Goal: Information Seeking & Learning: Learn about a topic

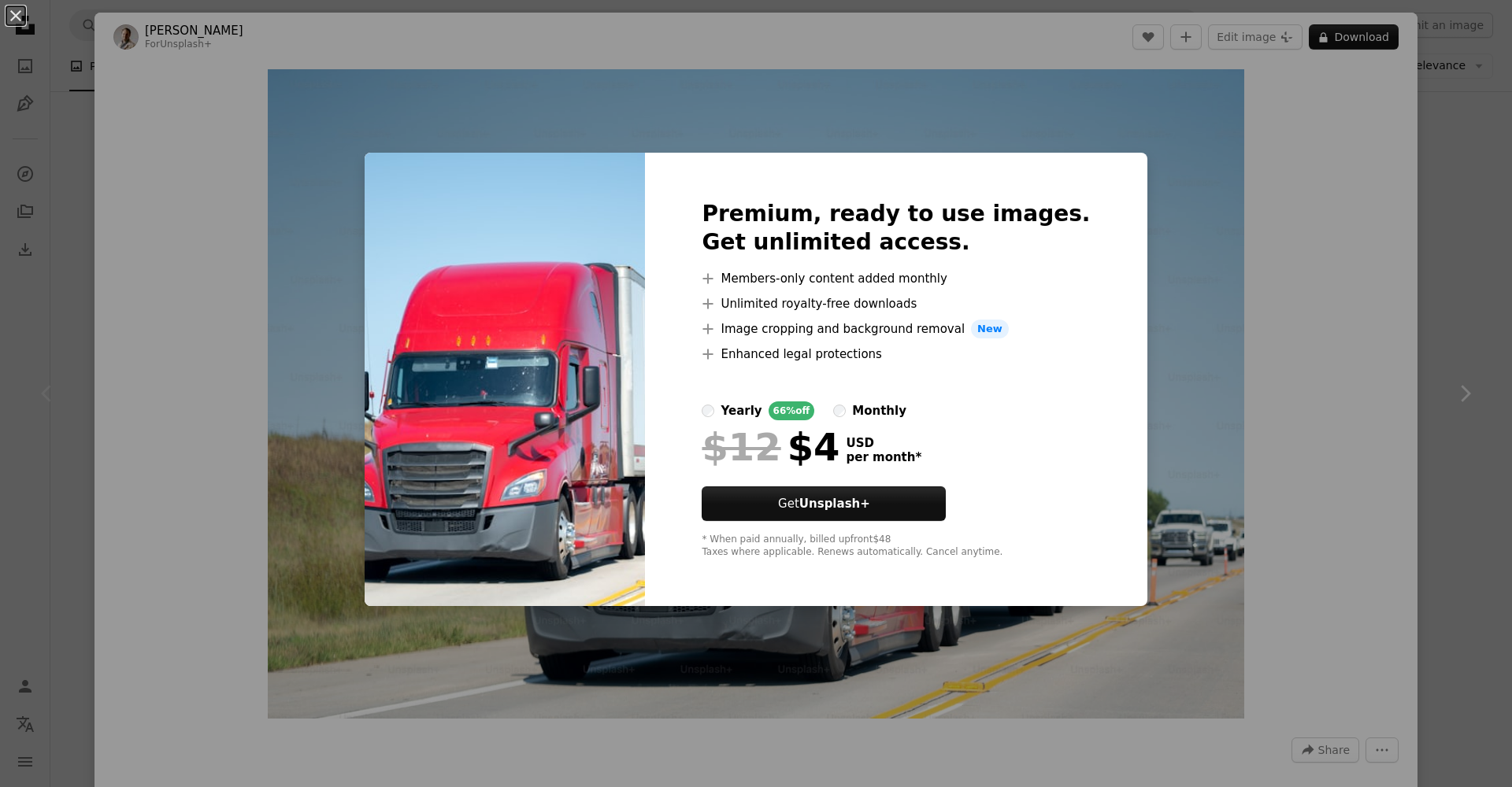
click at [1394, 336] on div "An X shape Premium, ready to use images. Get unlimited access. A plus sign Memb…" at bounding box center [756, 394] width 1512 height 787
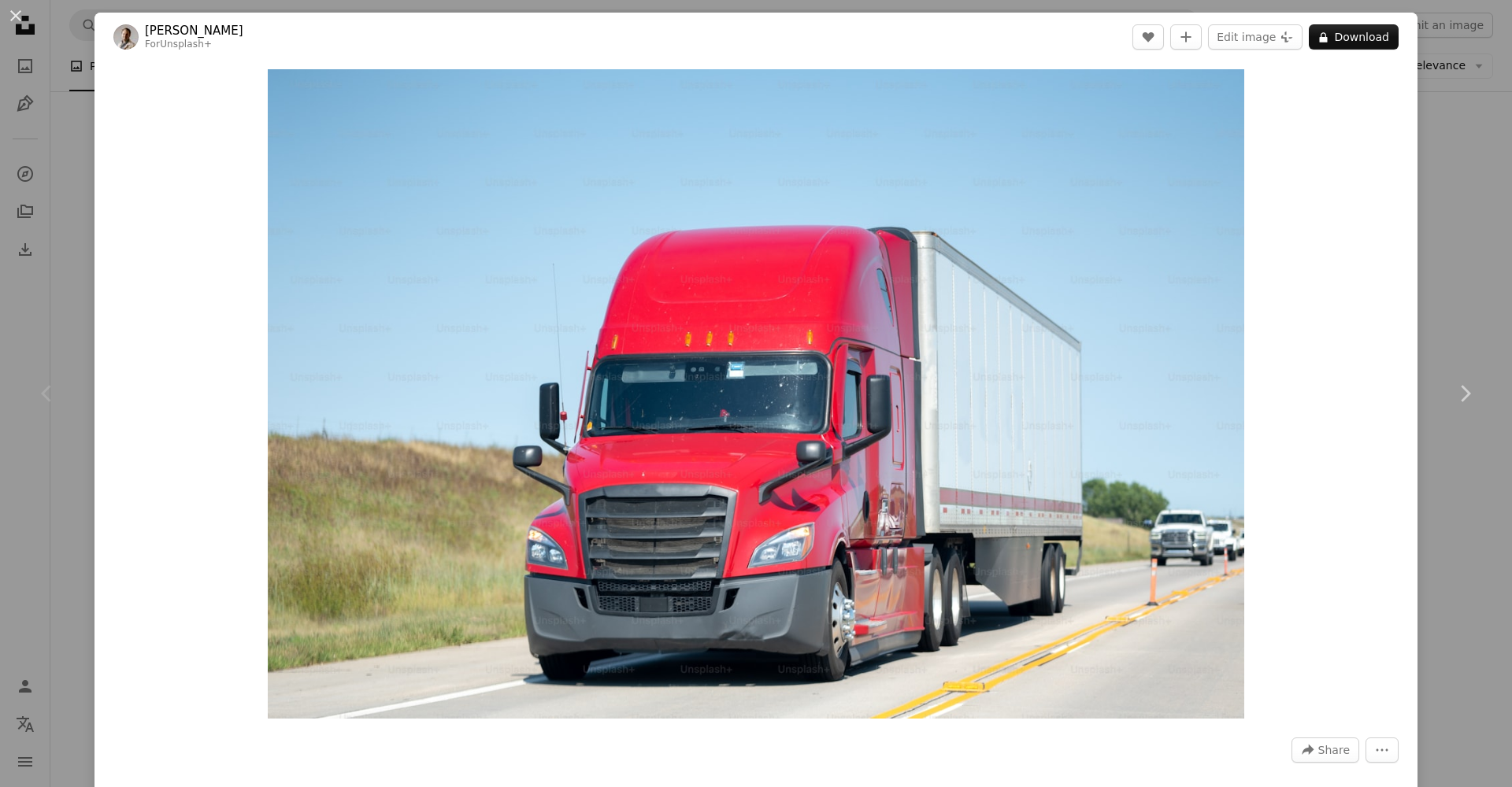
click at [1427, 296] on div "An X shape Chevron left Chevron right [PERSON_NAME] For Unsplash+ A heart A plu…" at bounding box center [756, 394] width 1512 height 787
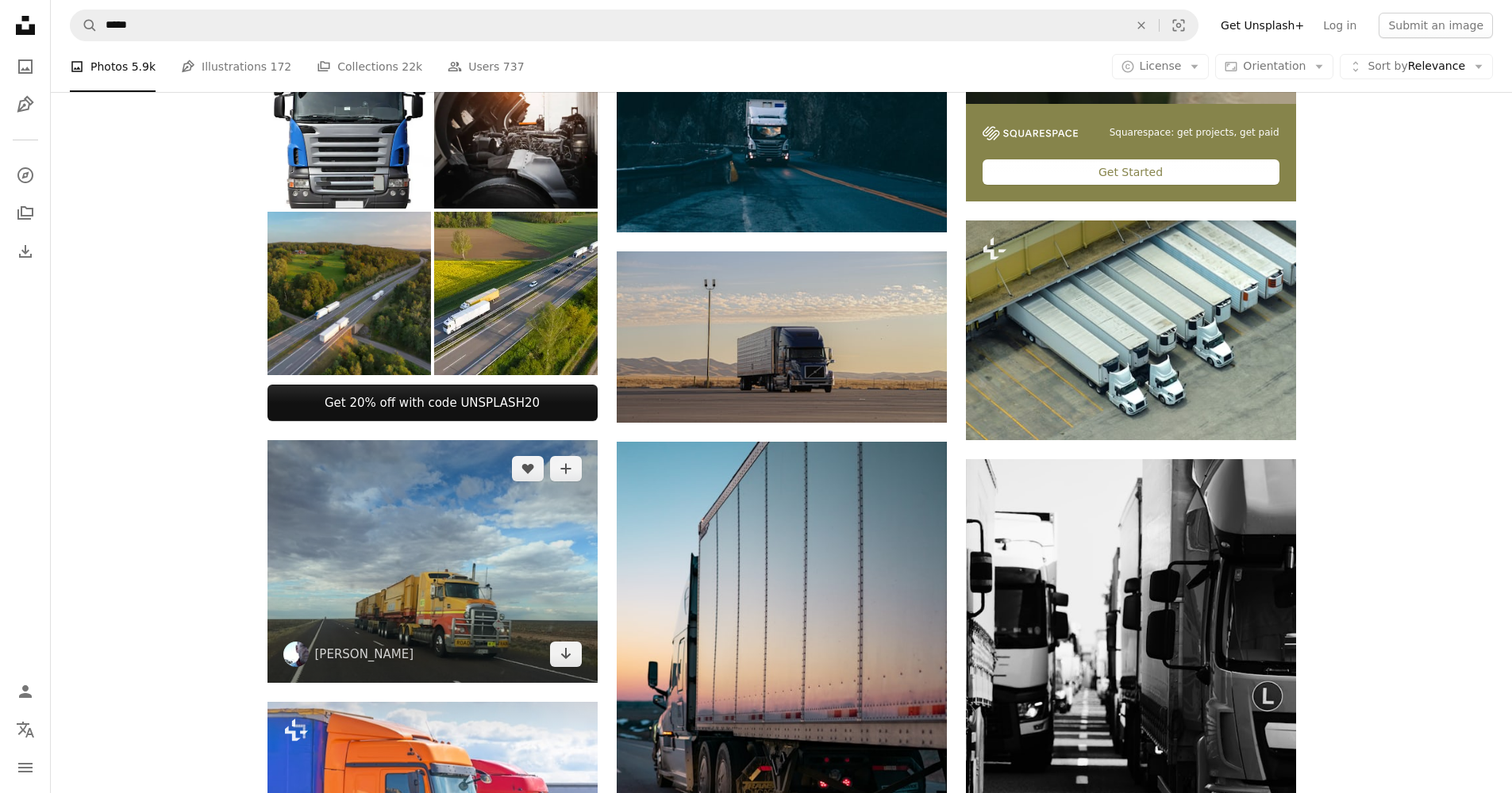
scroll to position [597, 0]
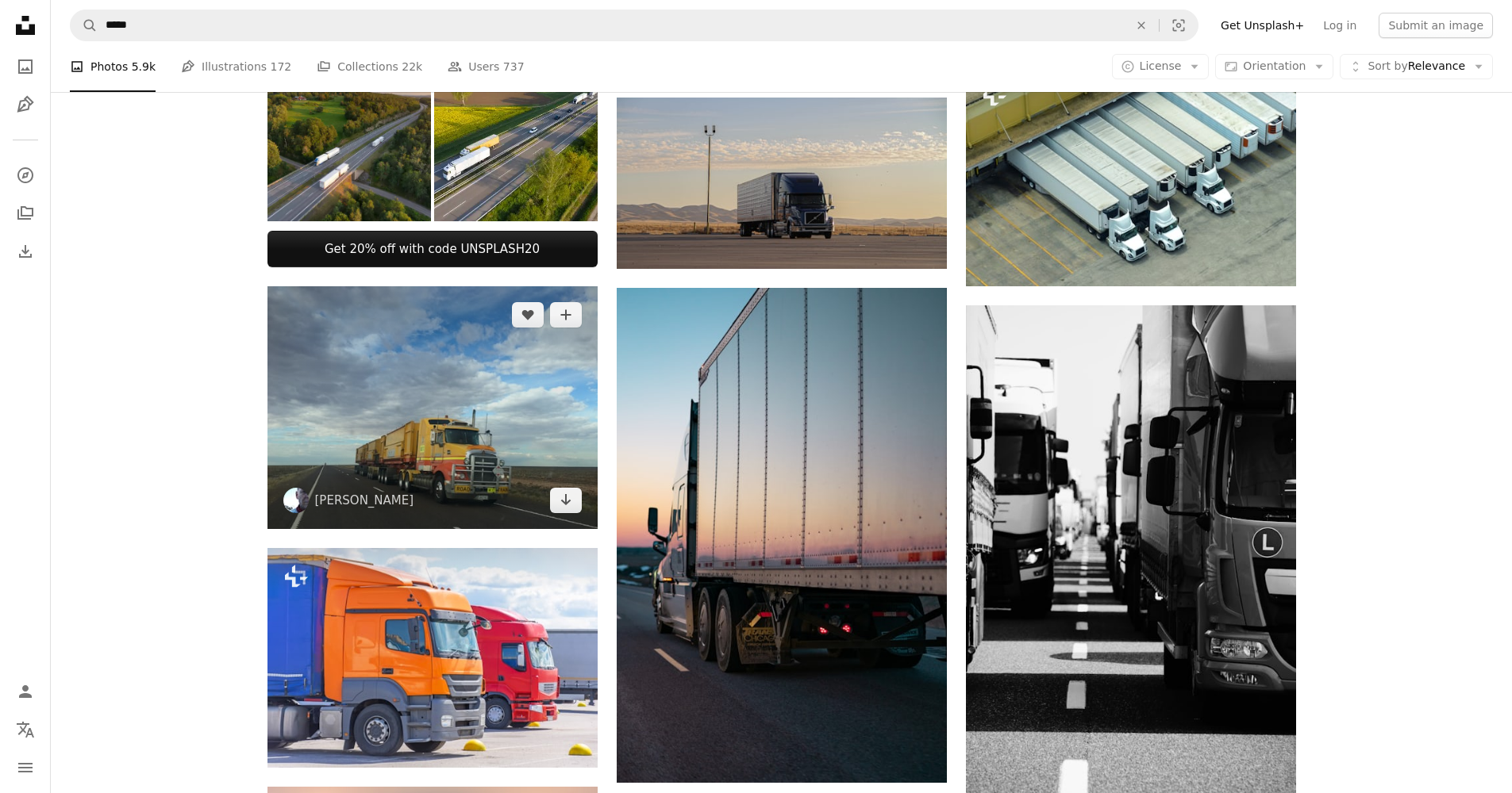
click at [452, 395] on img at bounding box center [432, 408] width 330 height 243
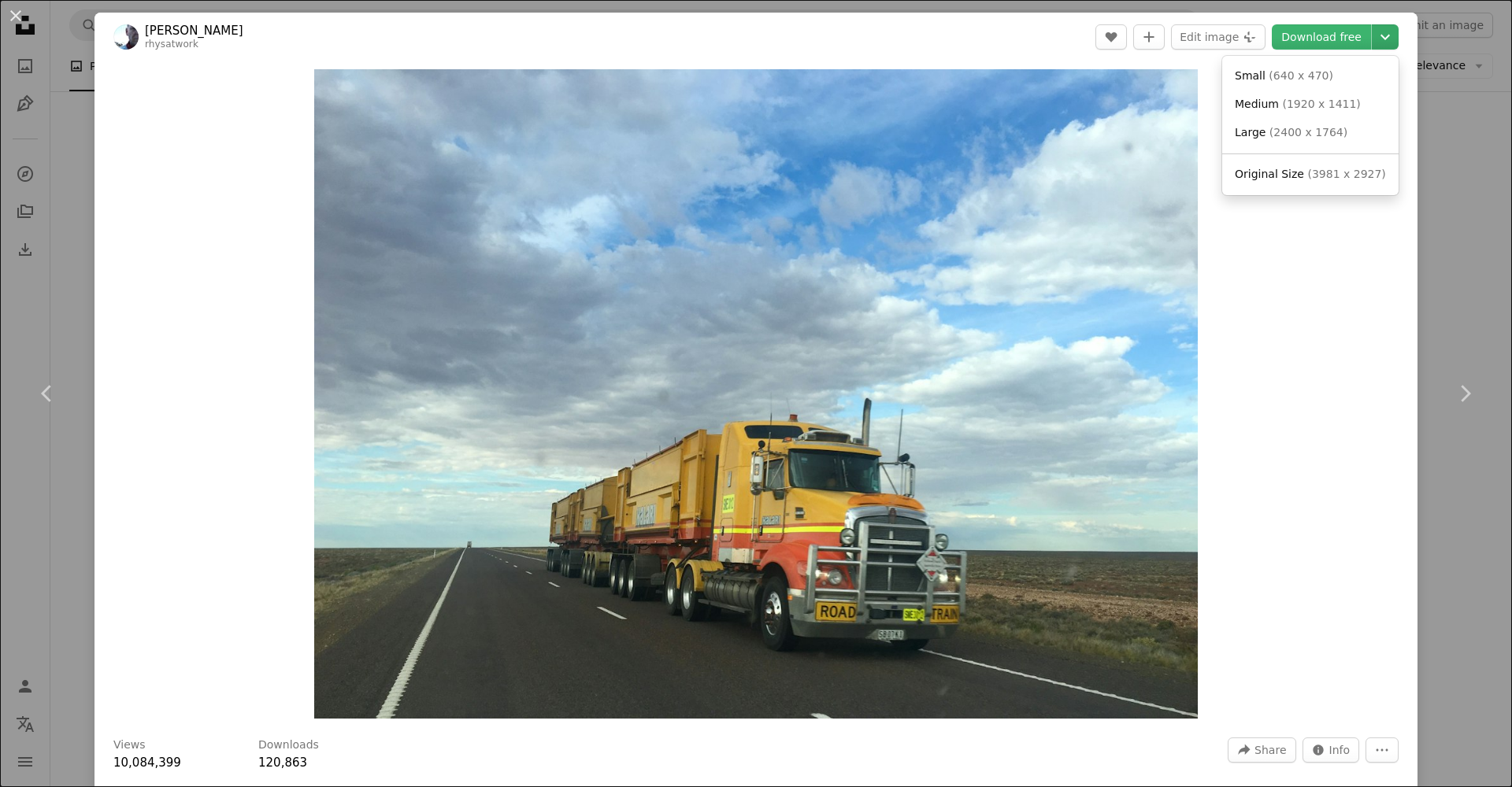
click at [1381, 39] on icon "Choose download size" at bounding box center [1385, 38] width 9 height 6
click at [1314, 39] on dialog "An X shape Chevron left Chevron right [PERSON_NAME] rhysatwork A heart A plus s…" at bounding box center [756, 394] width 1512 height 787
click at [1308, 33] on link "Download free" at bounding box center [1321, 37] width 99 height 25
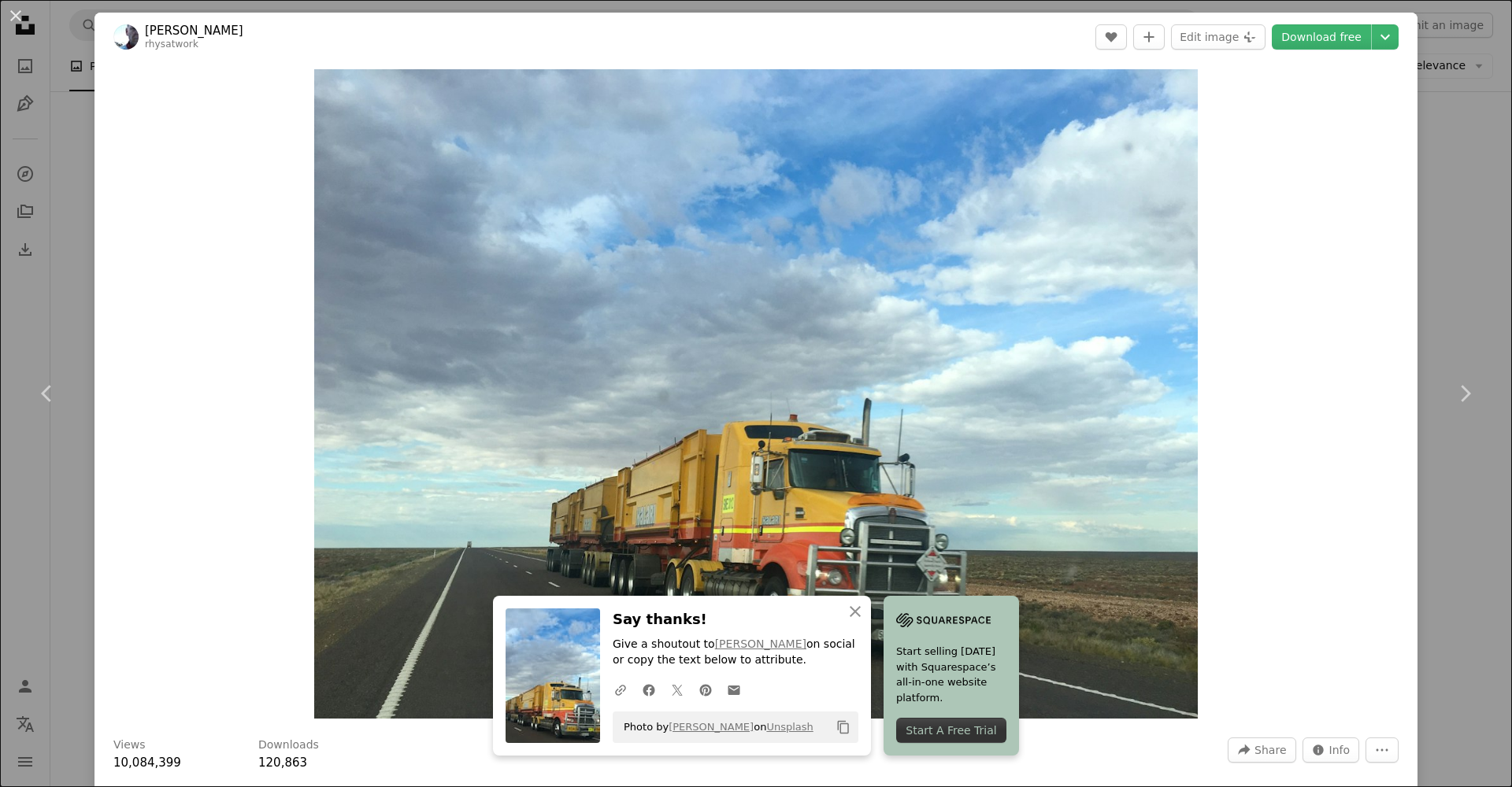
click at [1396, 352] on div "Zoom in" at bounding box center [756, 394] width 1323 height 665
click at [69, 183] on div "An X shape Chevron left Chevron right [PERSON_NAME] rhysatwork A heart A plus s…" at bounding box center [756, 394] width 1512 height 787
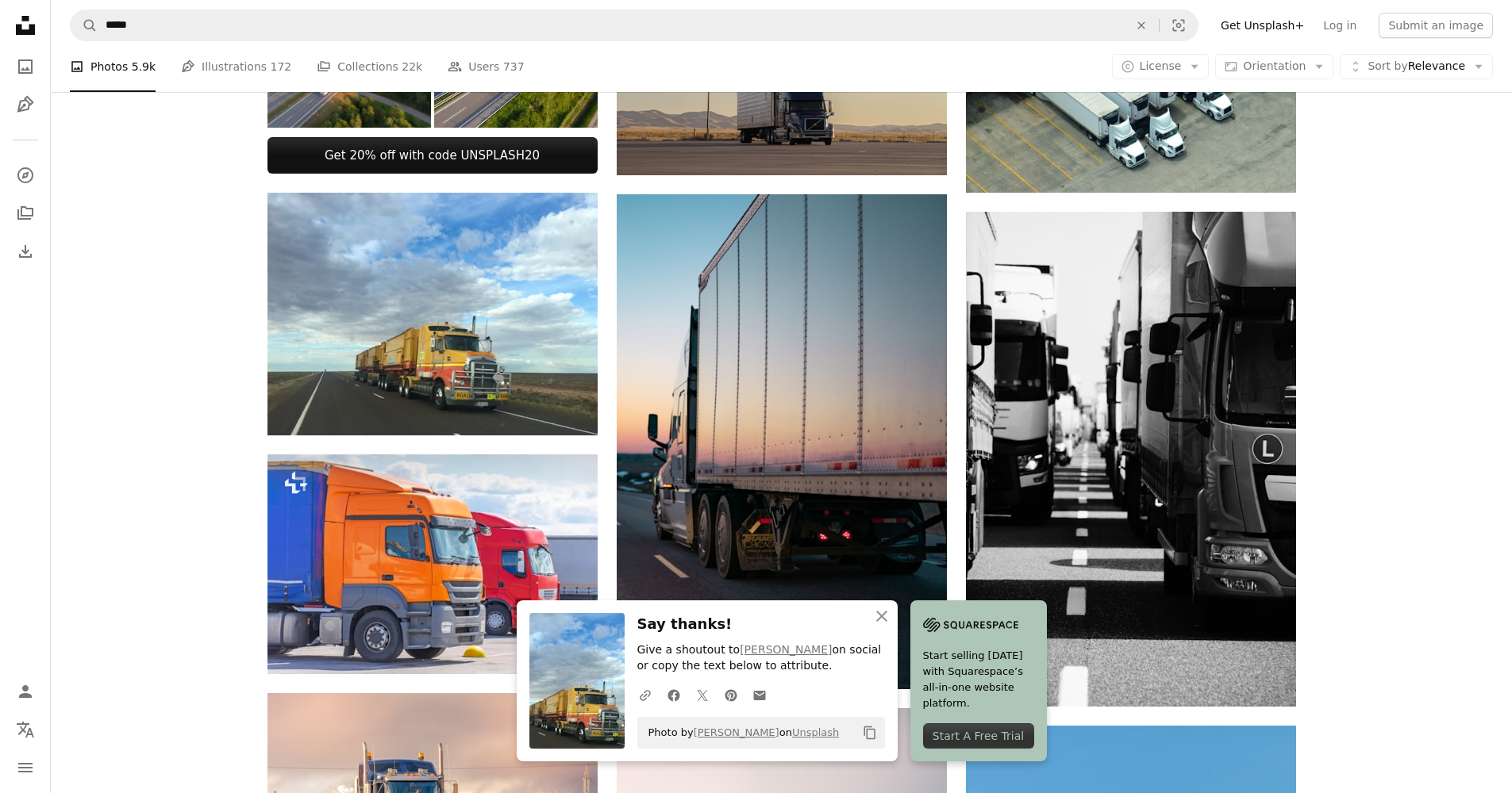
scroll to position [817, 0]
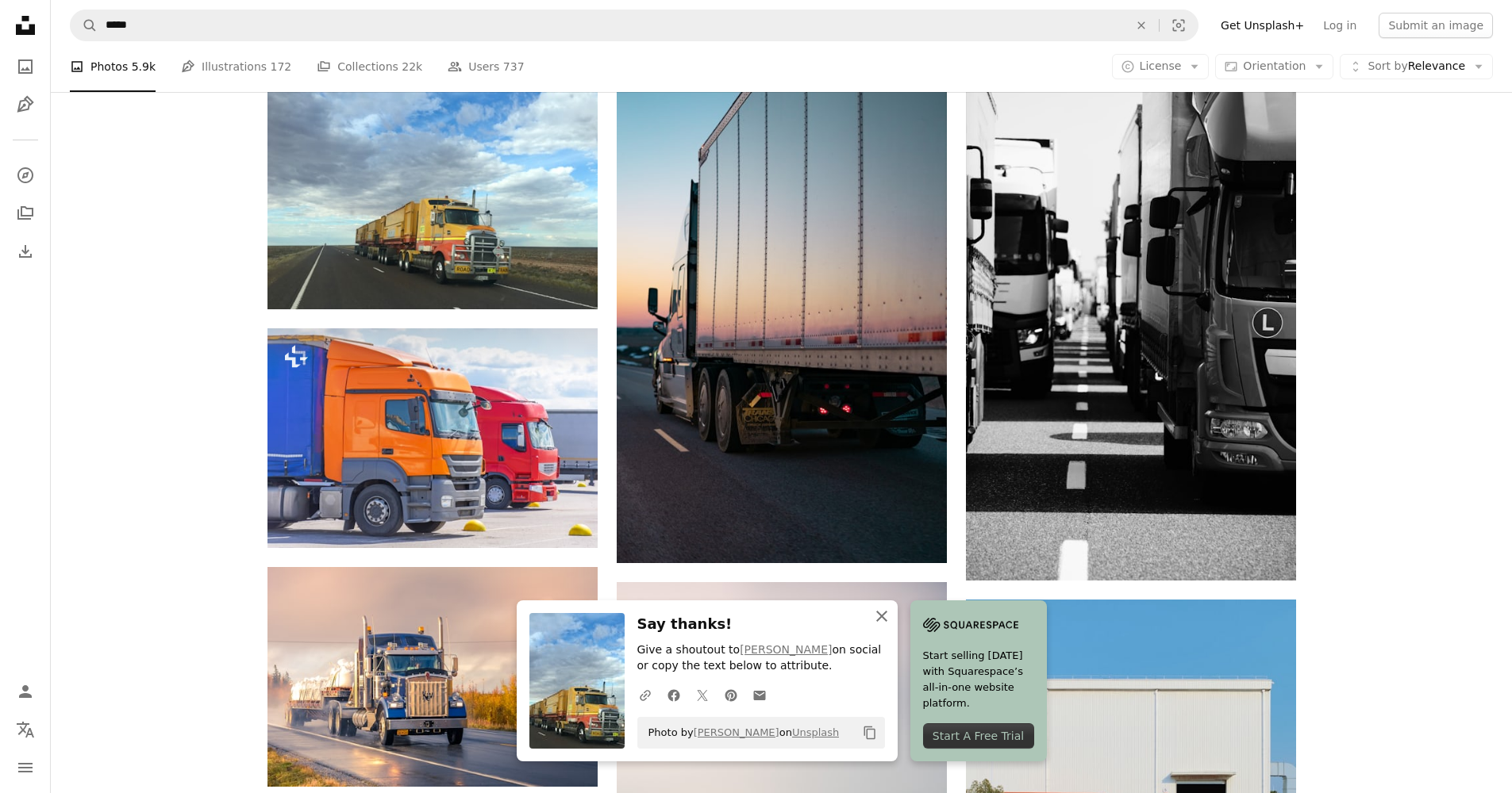
click at [881, 620] on icon "An X shape" at bounding box center [881, 616] width 19 height 19
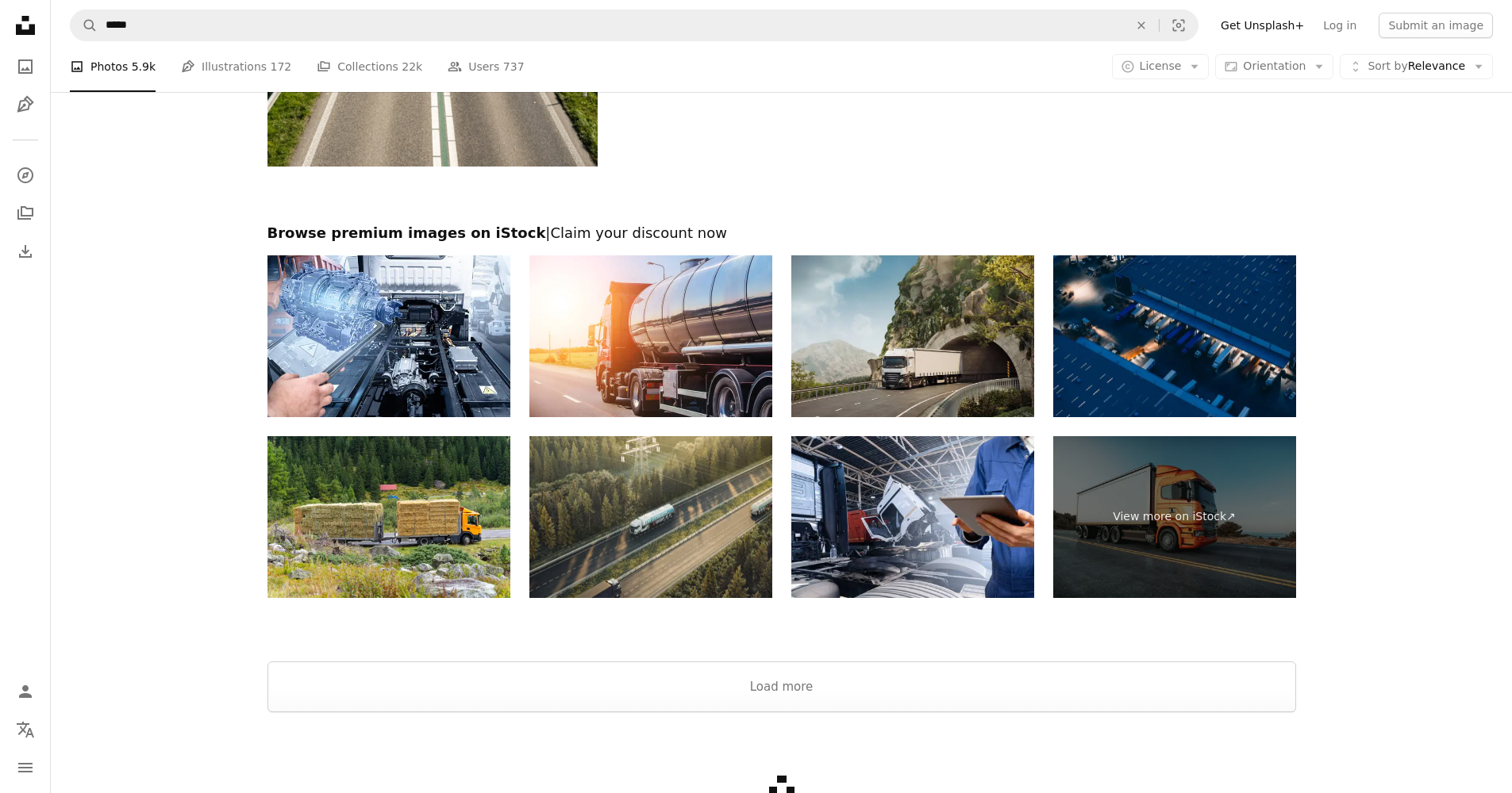
scroll to position [2612, 0]
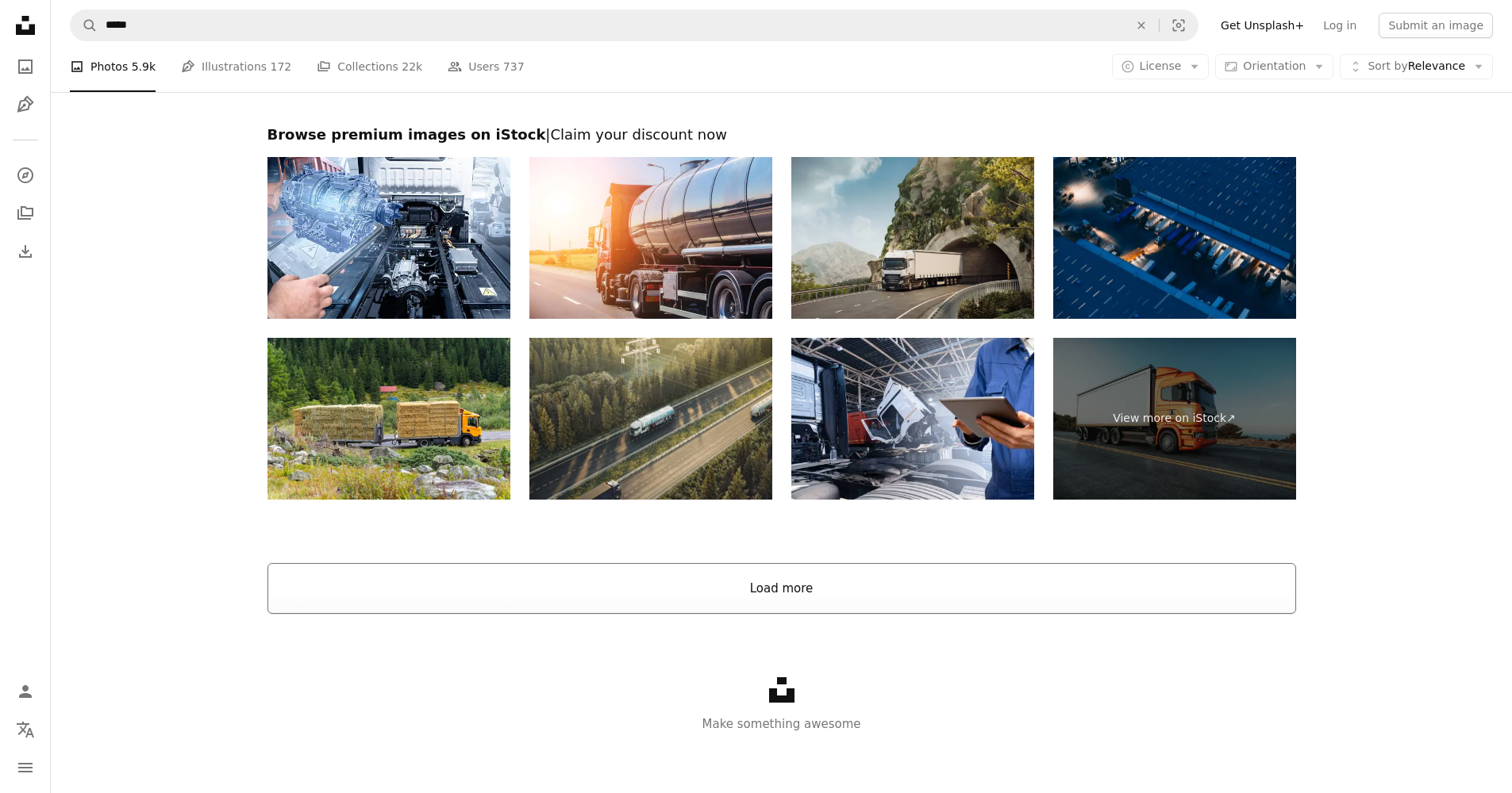
click at [681, 591] on button "Load more" at bounding box center [781, 588] width 1028 height 51
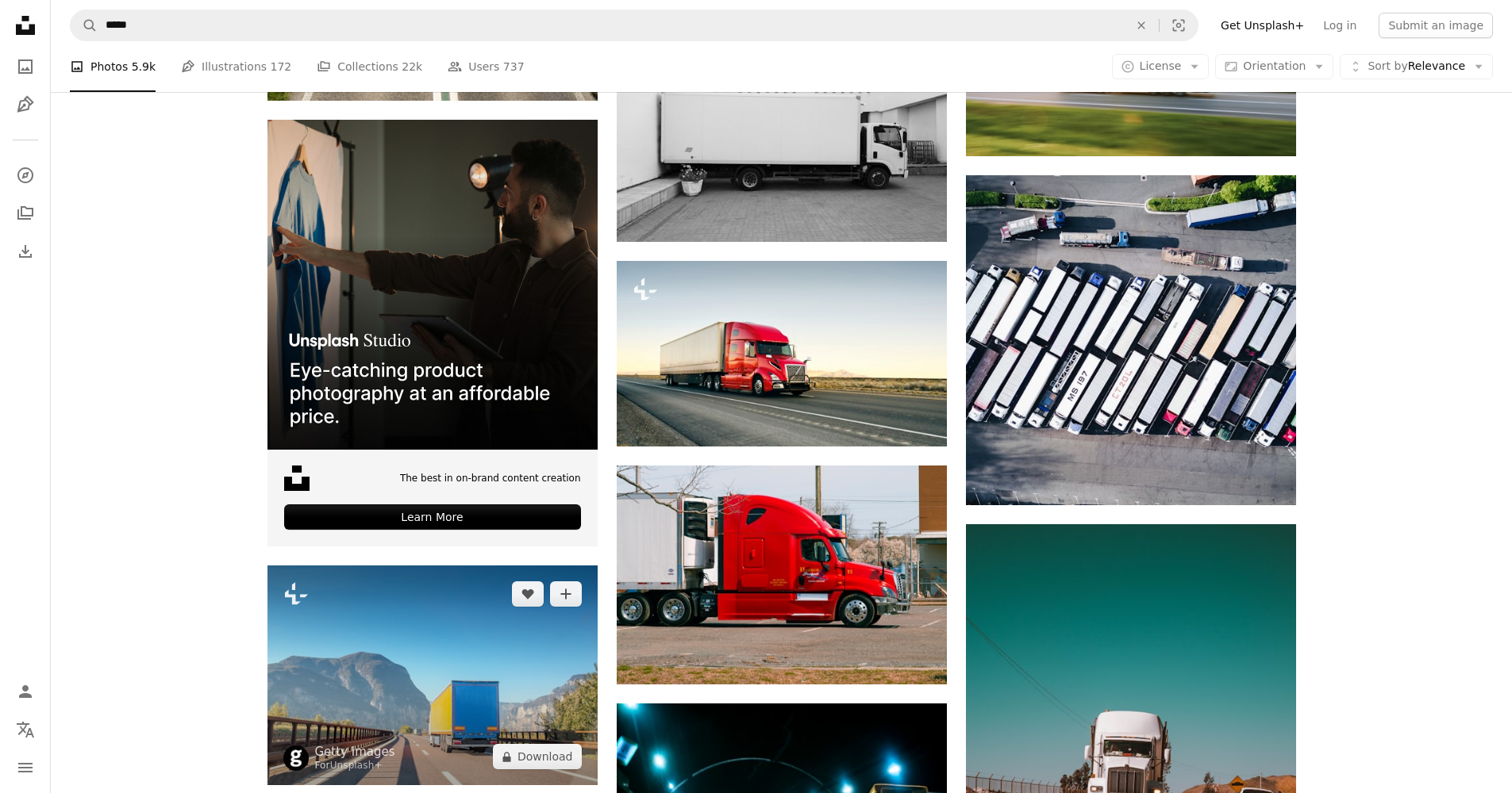
scroll to position [2582, 0]
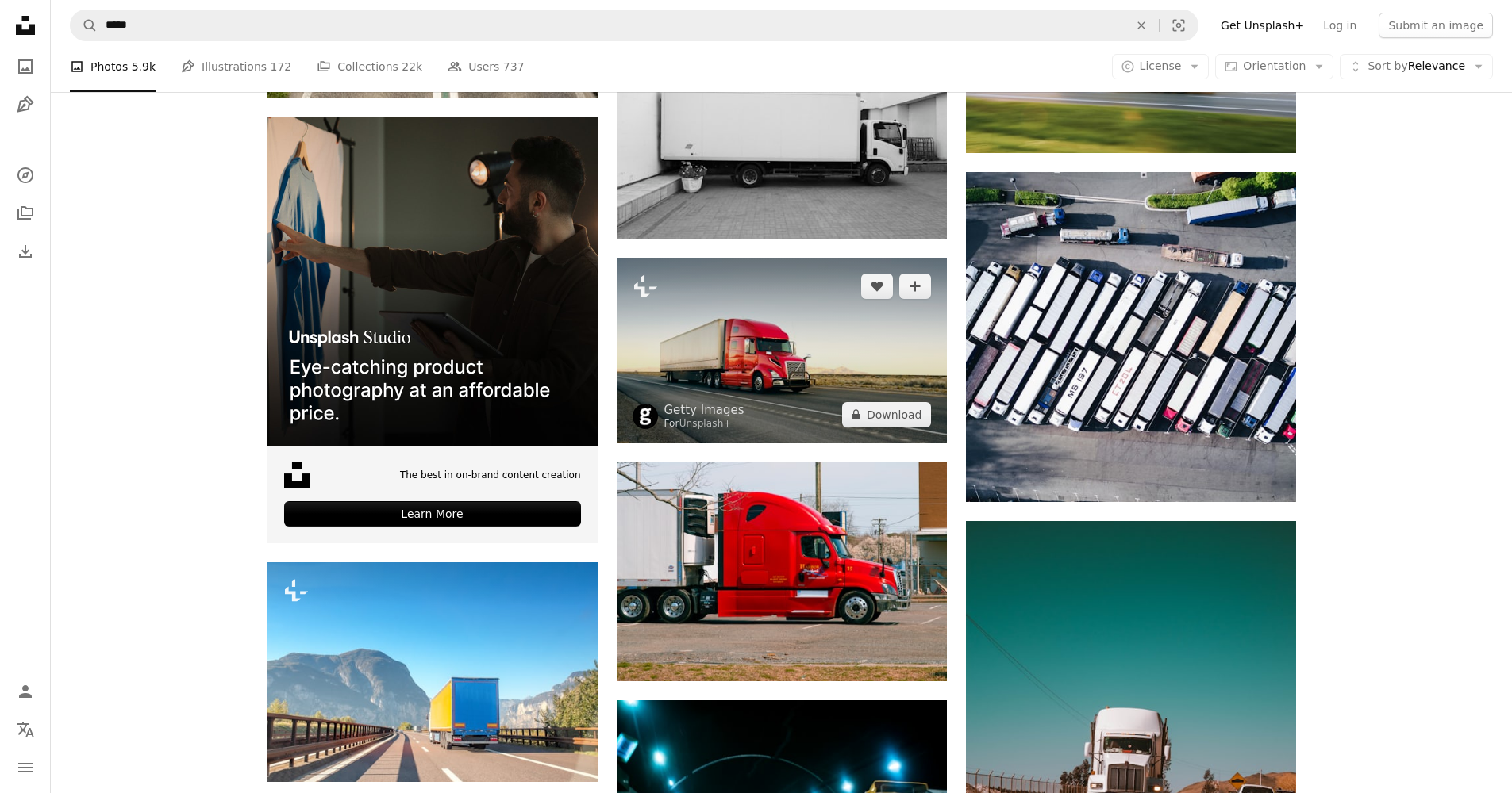
click at [774, 319] on img at bounding box center [781, 350] width 330 height 186
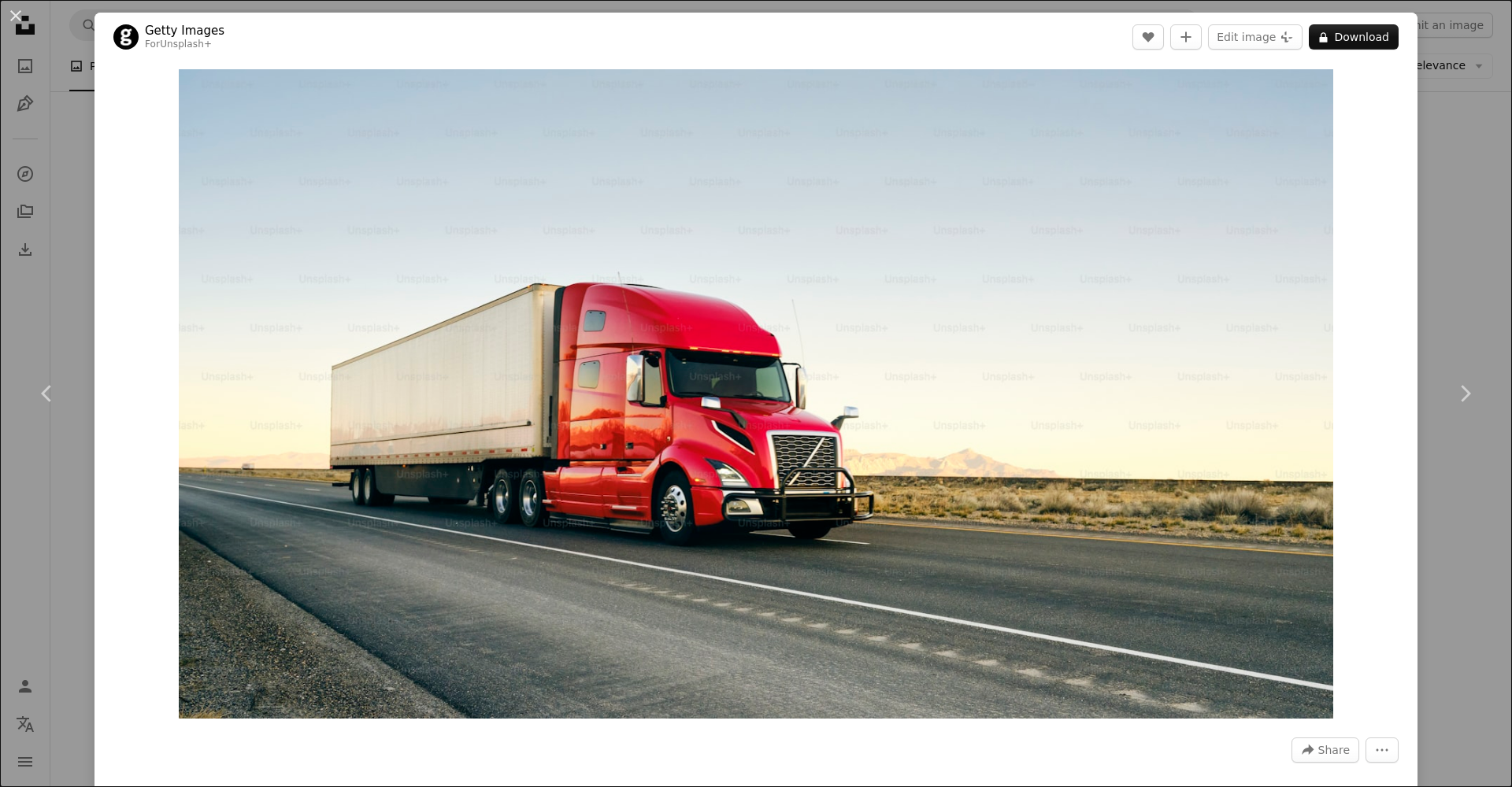
click at [1423, 212] on div "An X shape Chevron left Chevron right Getty Images For Unsplash+ A heart A plus…" at bounding box center [756, 394] width 1512 height 787
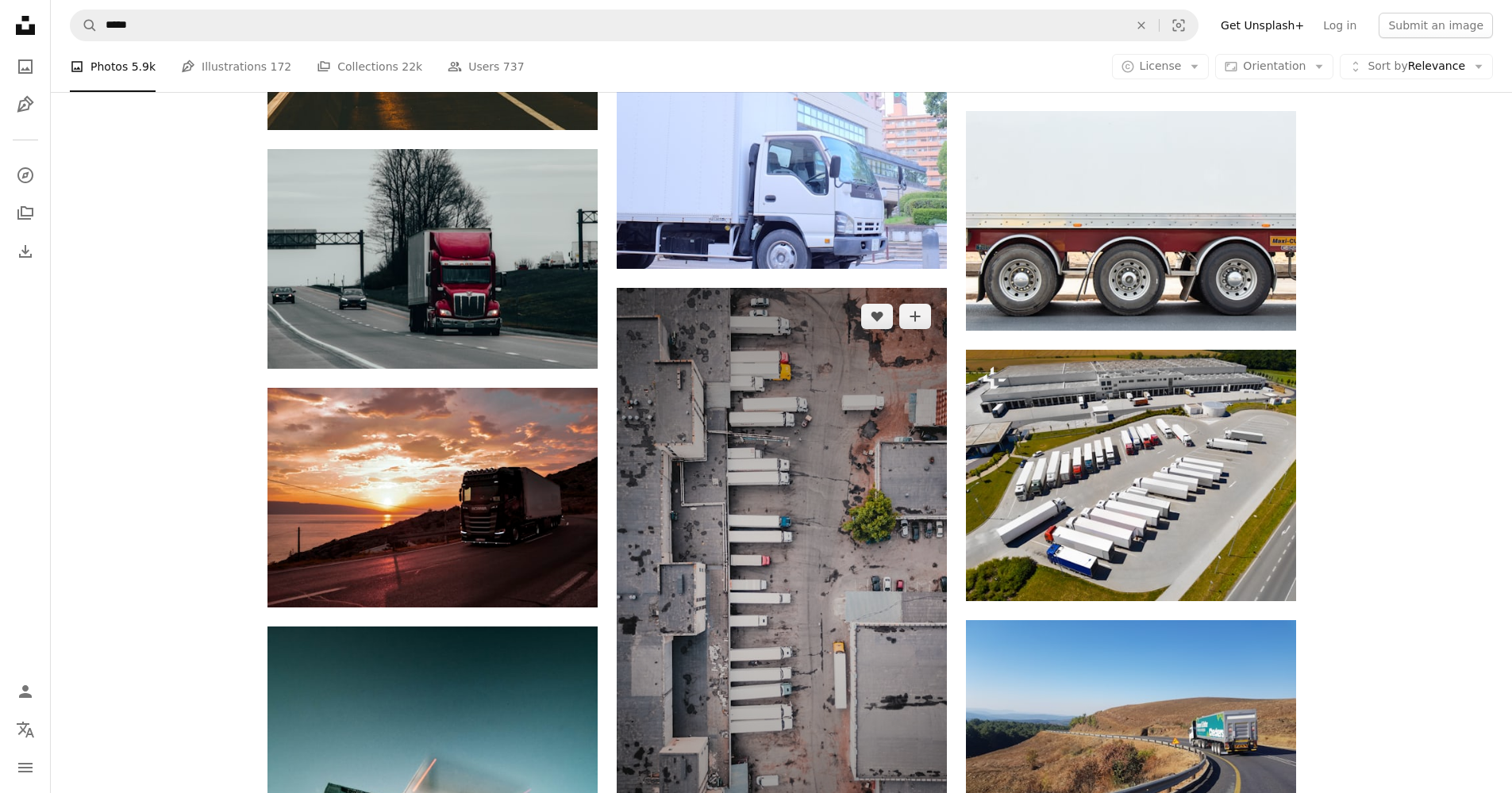
scroll to position [3862, 0]
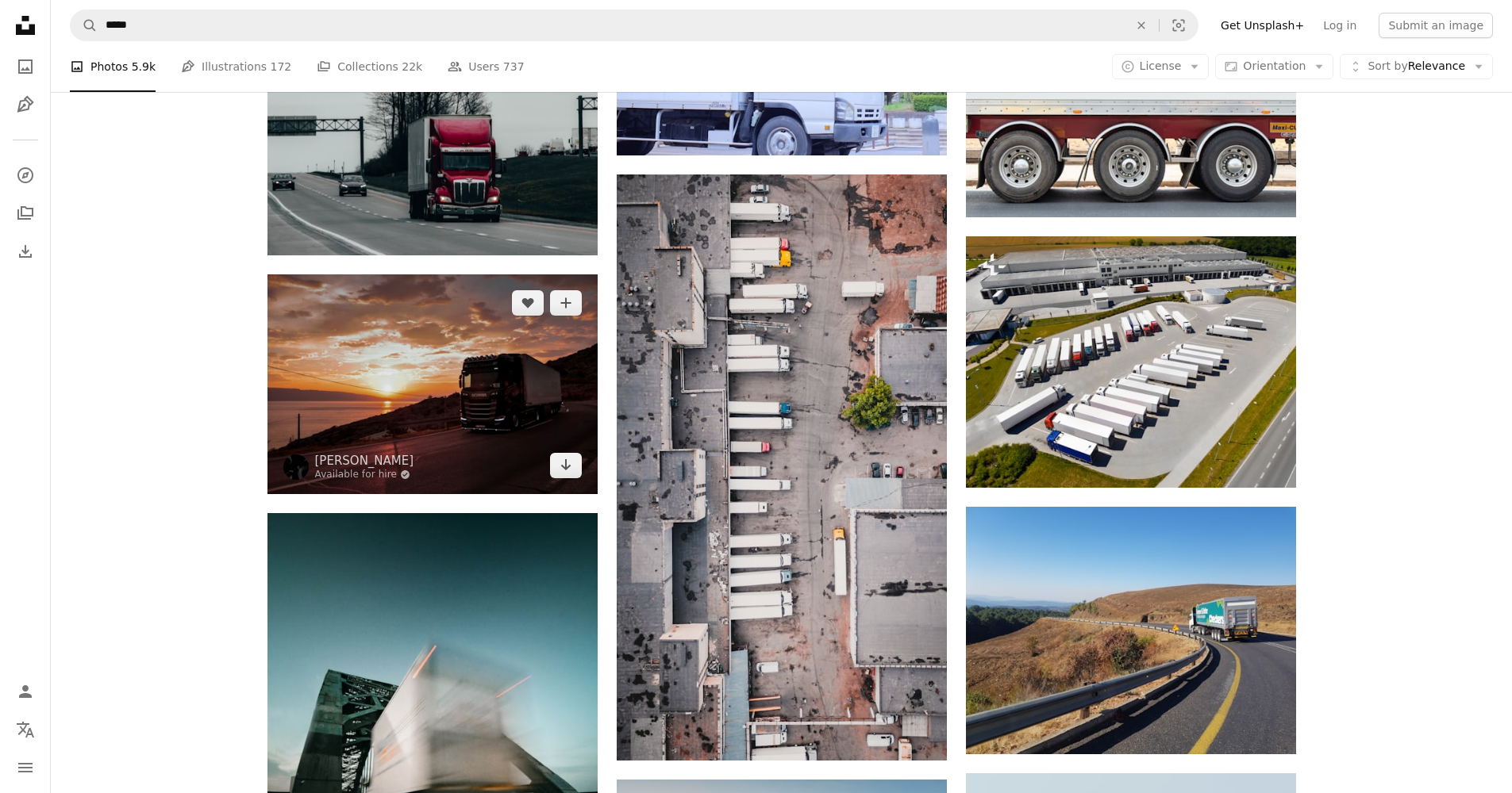
click at [414, 377] on img at bounding box center [432, 384] width 330 height 219
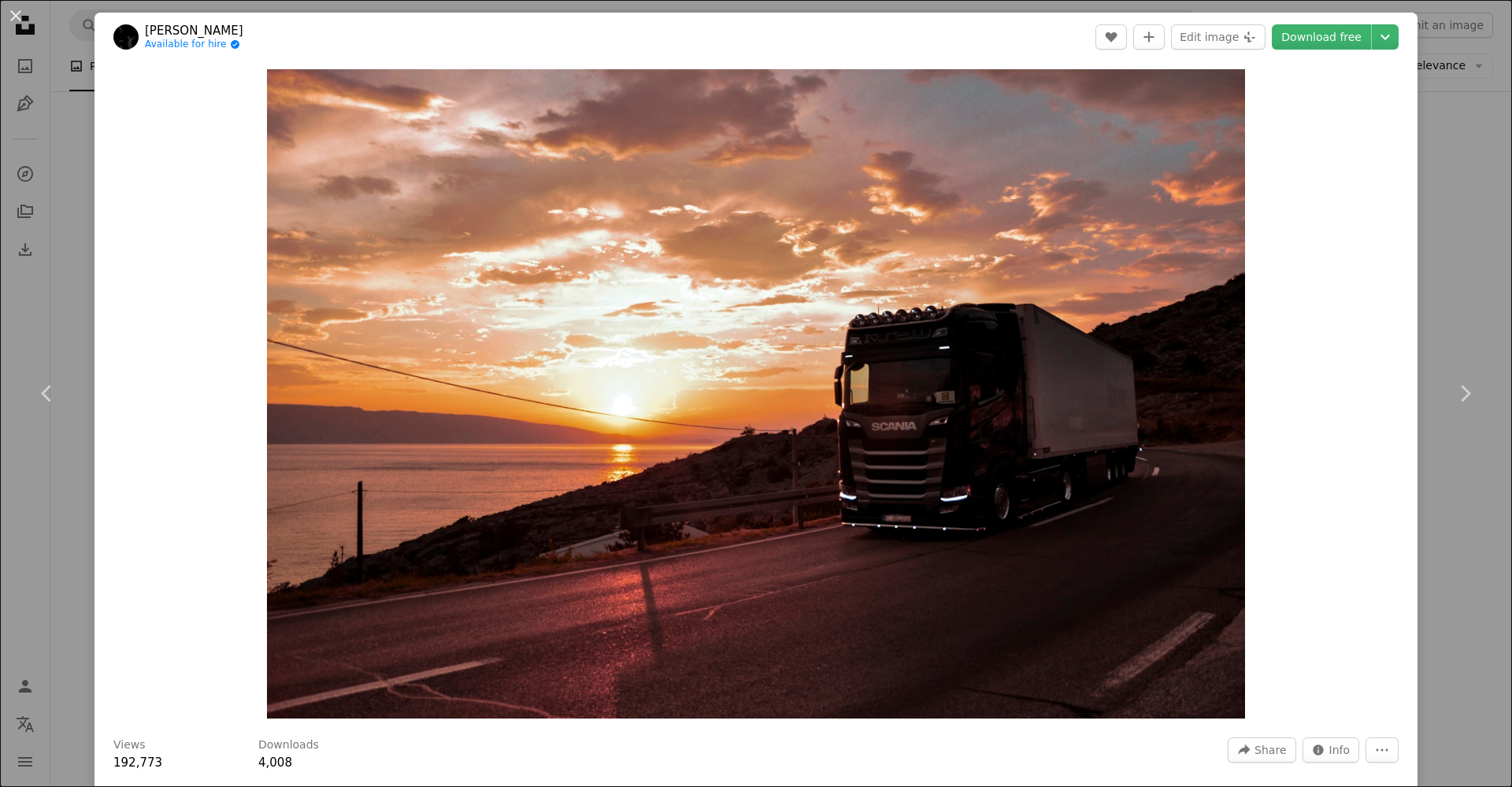
click at [1429, 146] on div "An X shape Chevron left Chevron right [PERSON_NAME] Available for hire A checkm…" at bounding box center [756, 394] width 1512 height 787
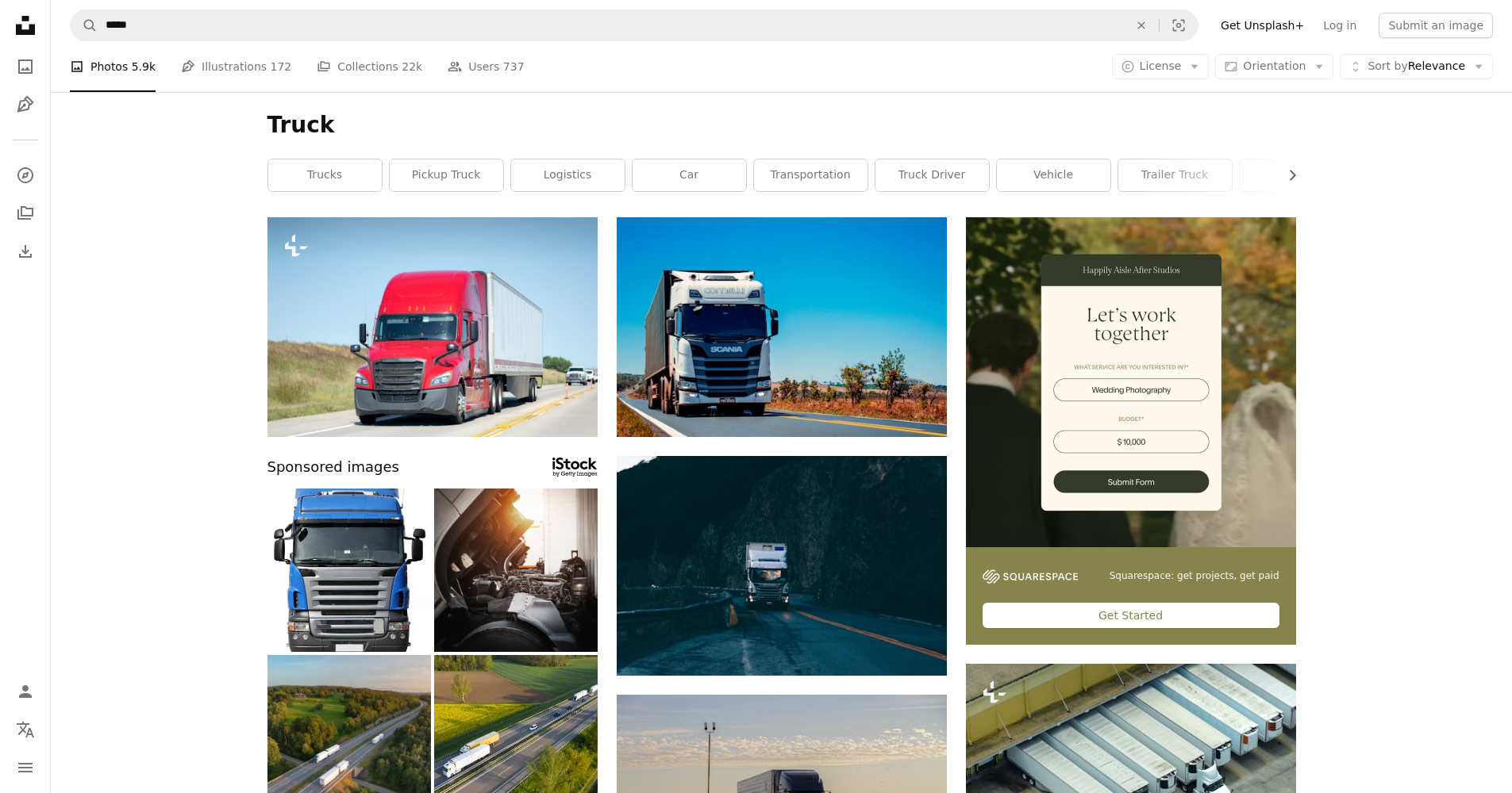
scroll to position [3, 0]
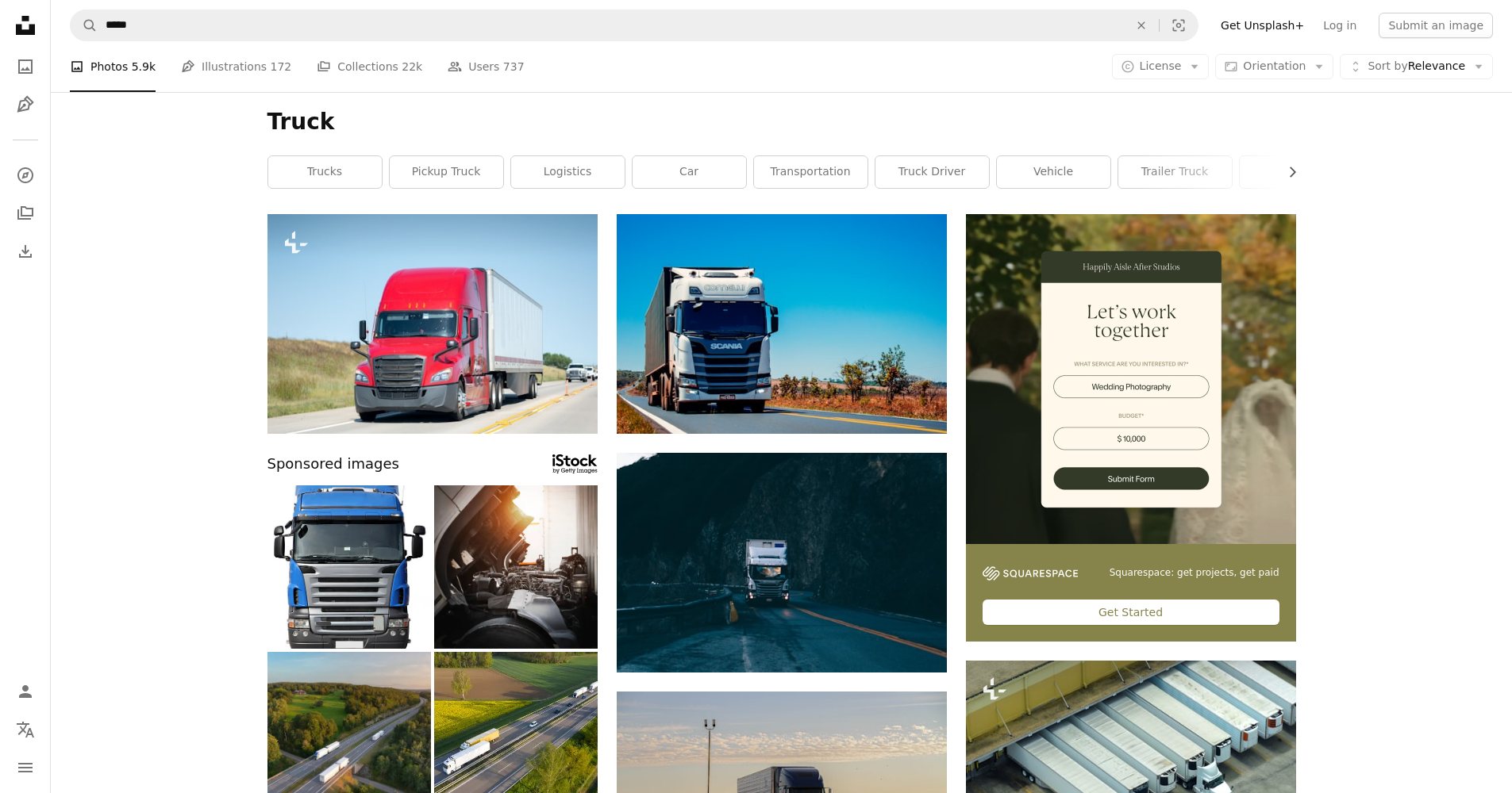
click at [25, 29] on icon "Unsplash logo Unsplash Home" at bounding box center [25, 25] width 31 height 31
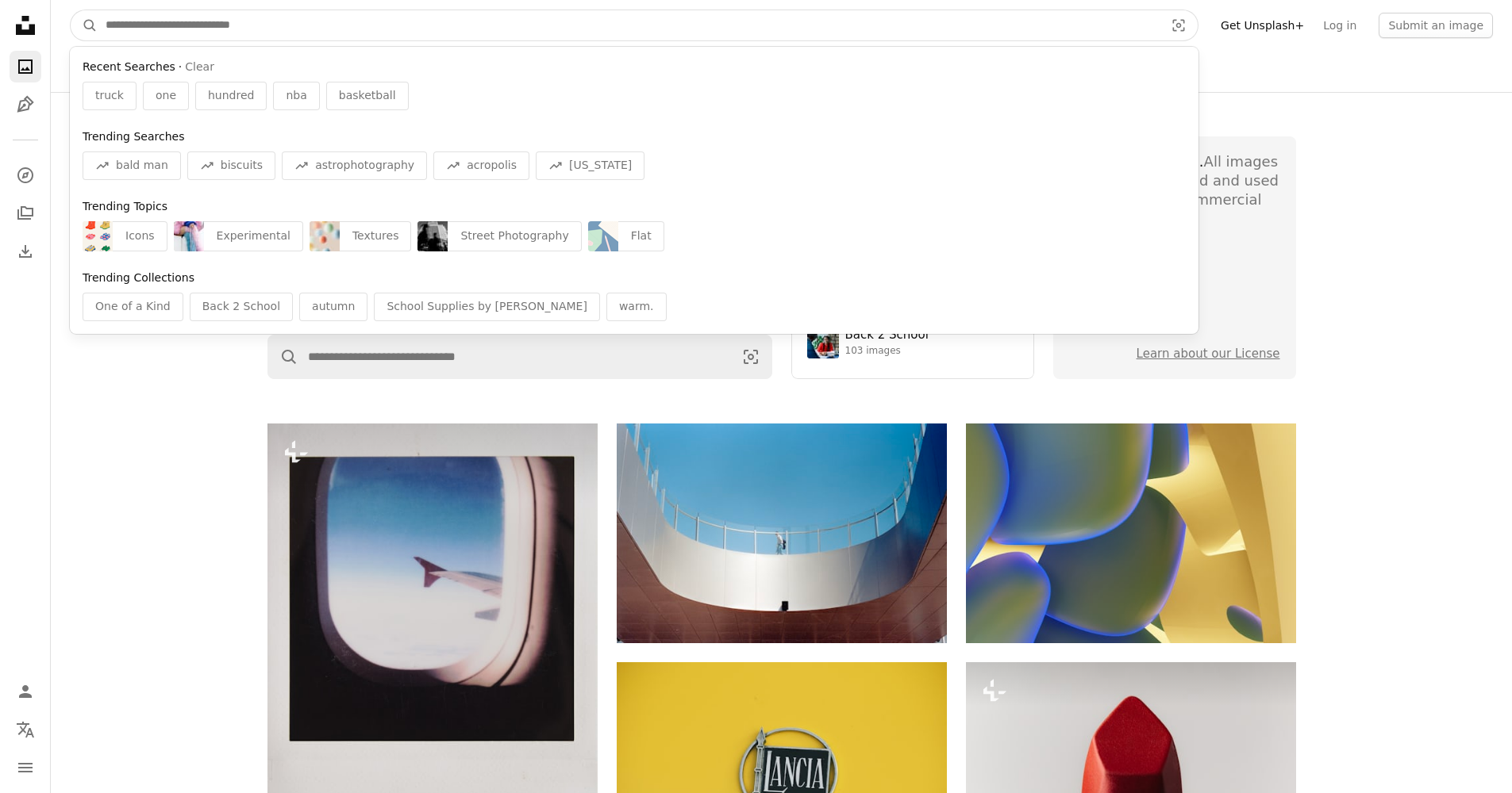
click at [271, 19] on input "Find visuals sitewide" at bounding box center [629, 25] width 1062 height 30
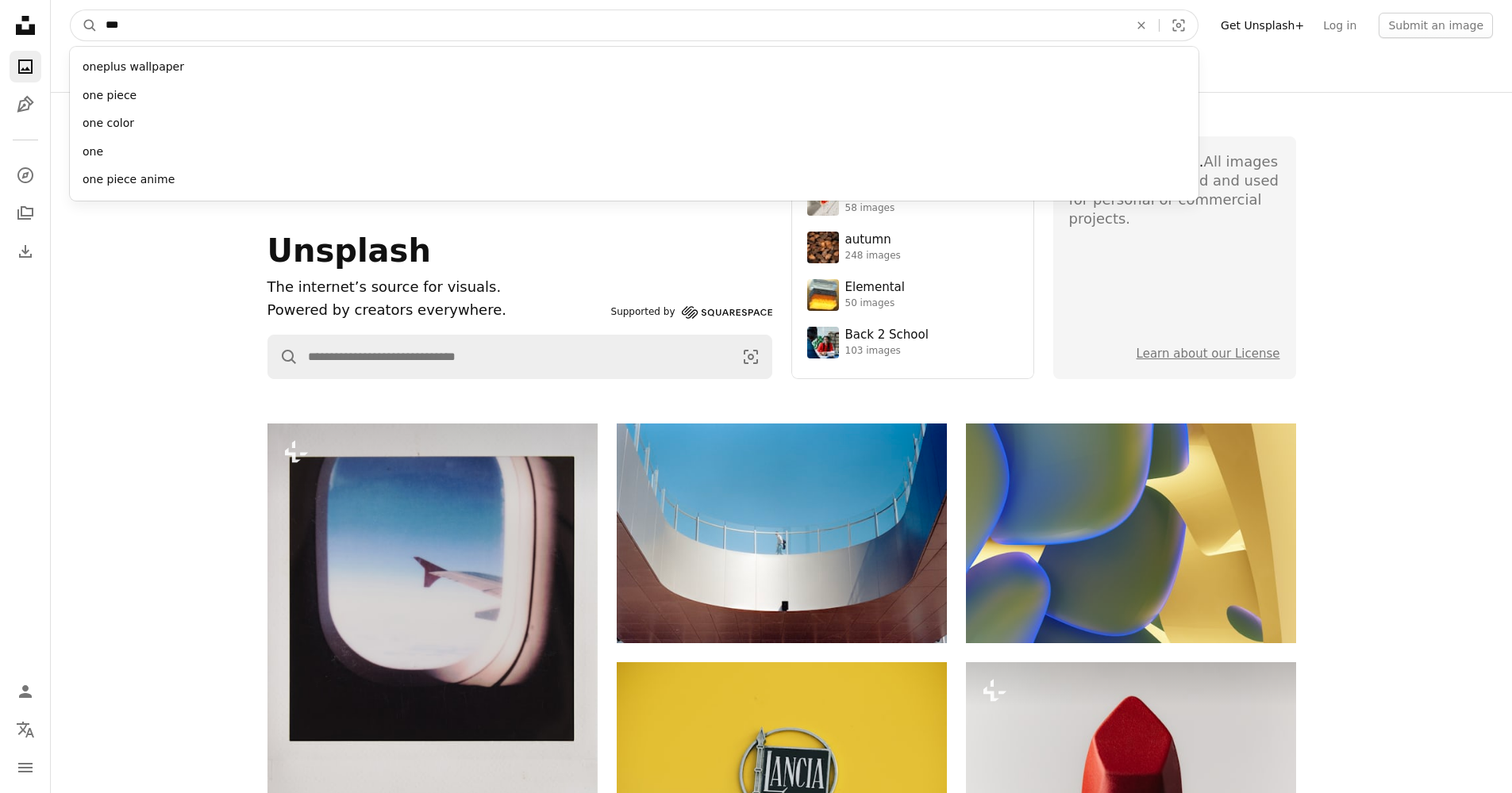
type input "***"
click at [84, 25] on button "A magnifying glass" at bounding box center [83, 25] width 27 height 30
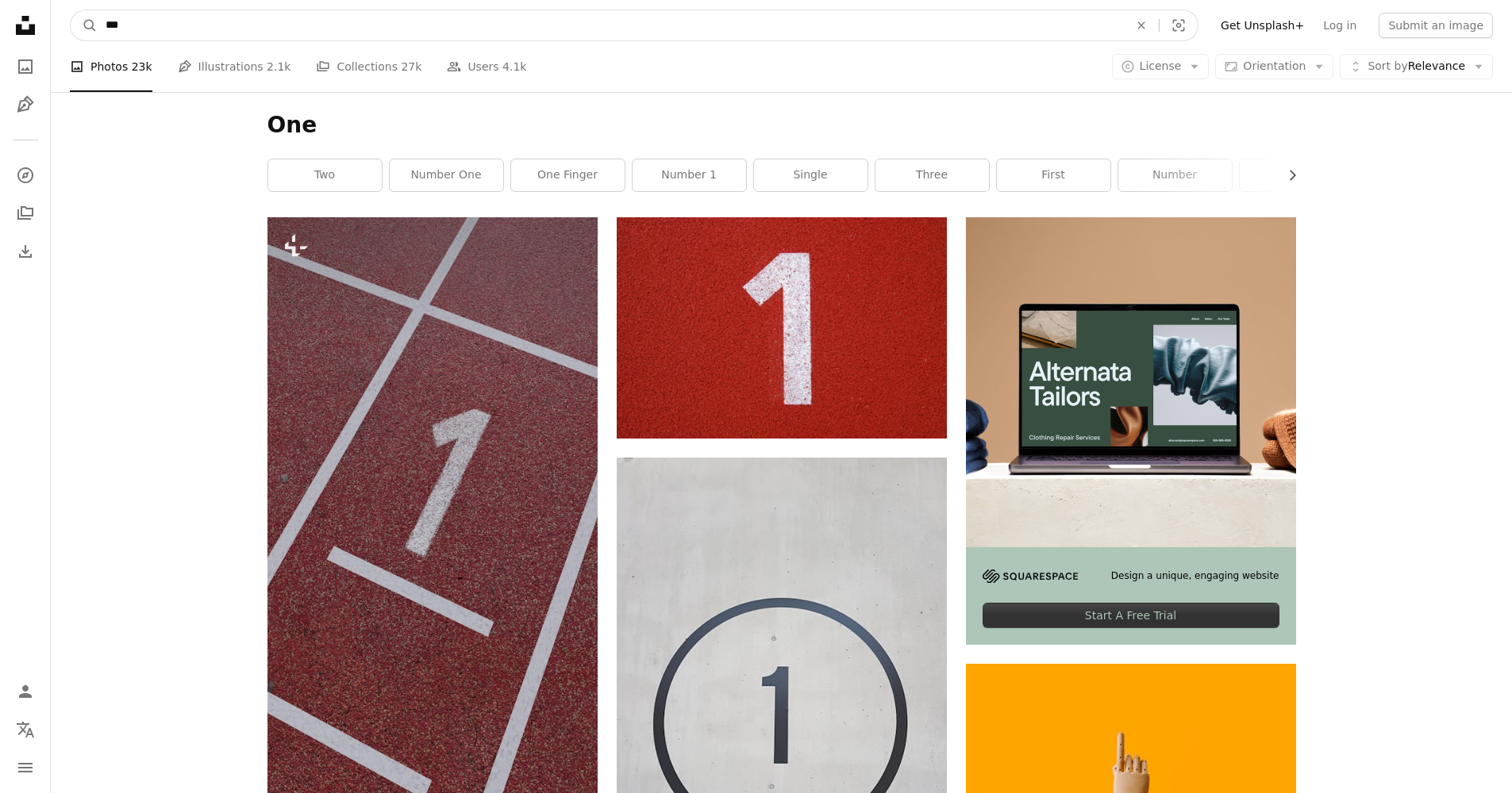
click at [188, 36] on input "***" at bounding box center [611, 25] width 1026 height 30
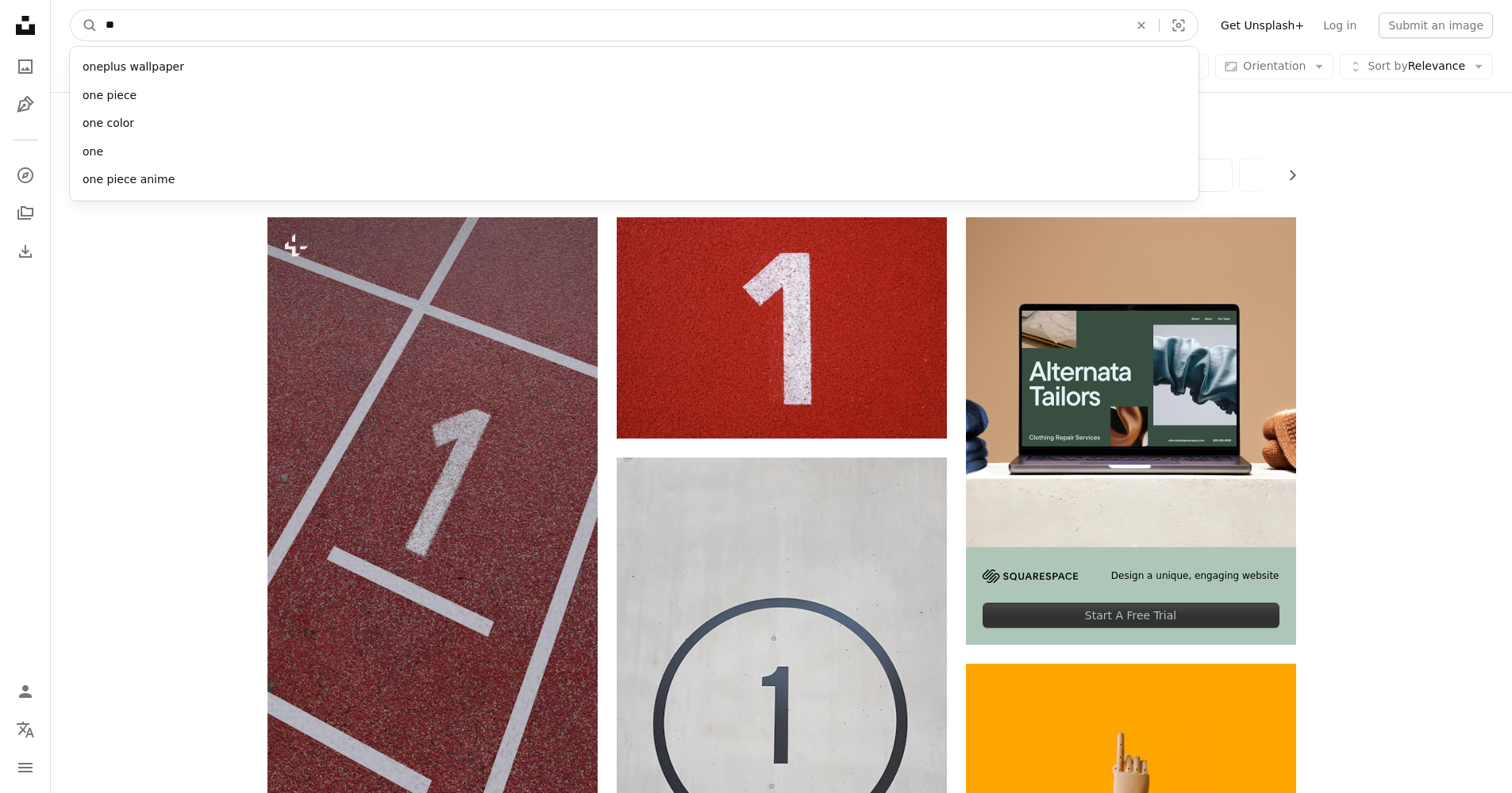
type input "*"
type input "*****"
click at [84, 25] on button "A magnifying glass" at bounding box center [83, 25] width 27 height 30
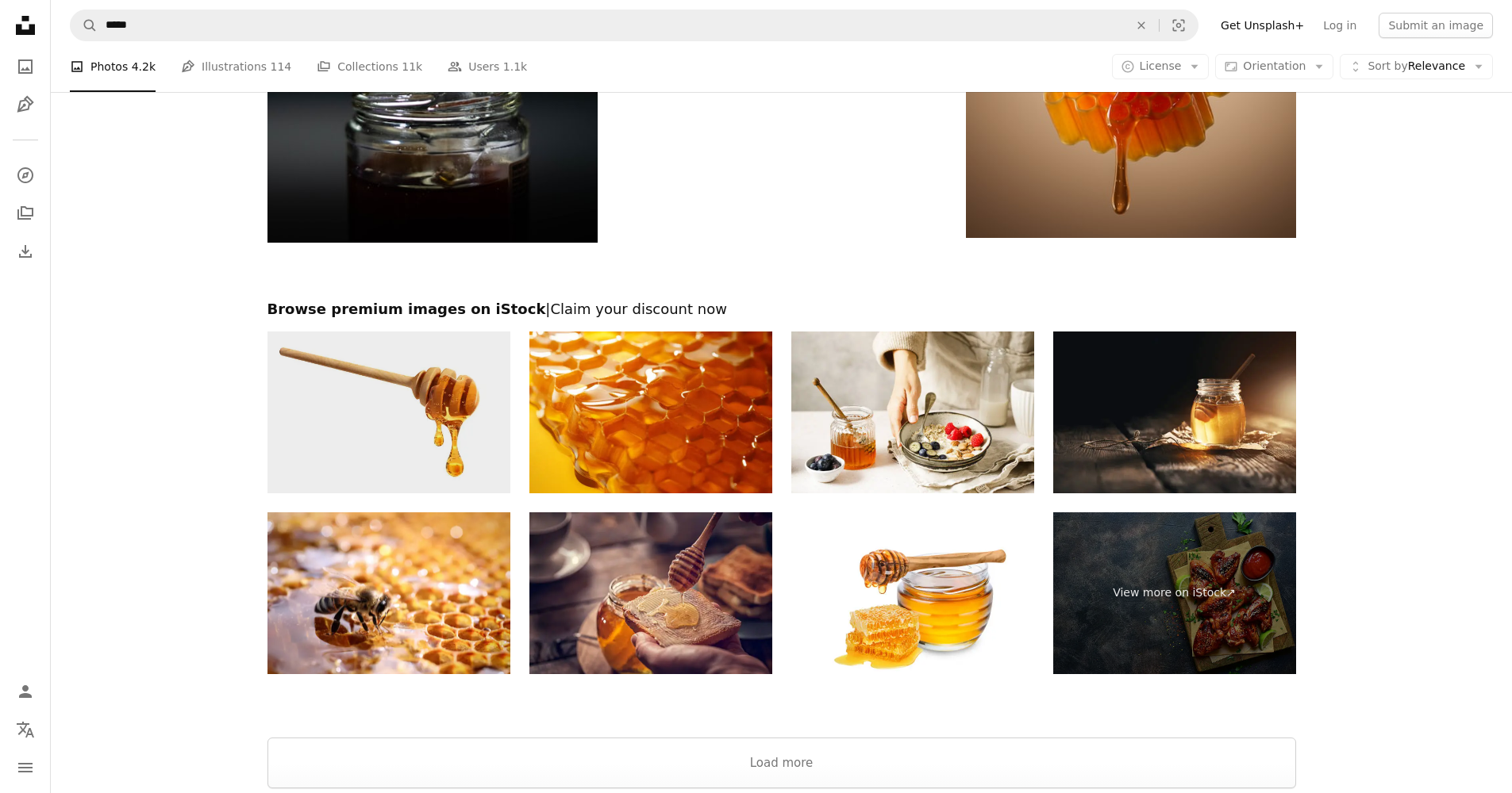
scroll to position [3306, 0]
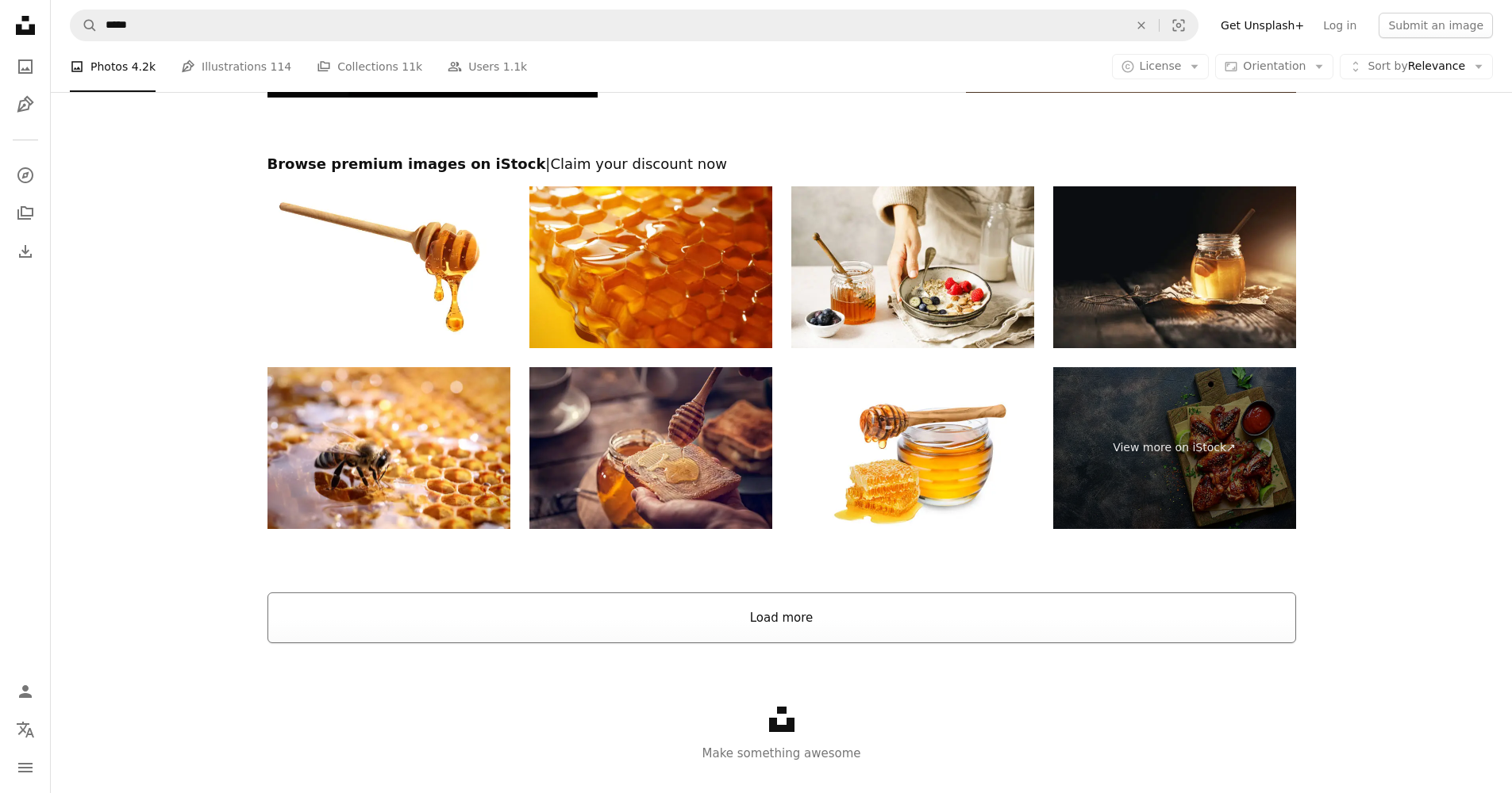
click at [774, 621] on button "Load more" at bounding box center [781, 617] width 1028 height 51
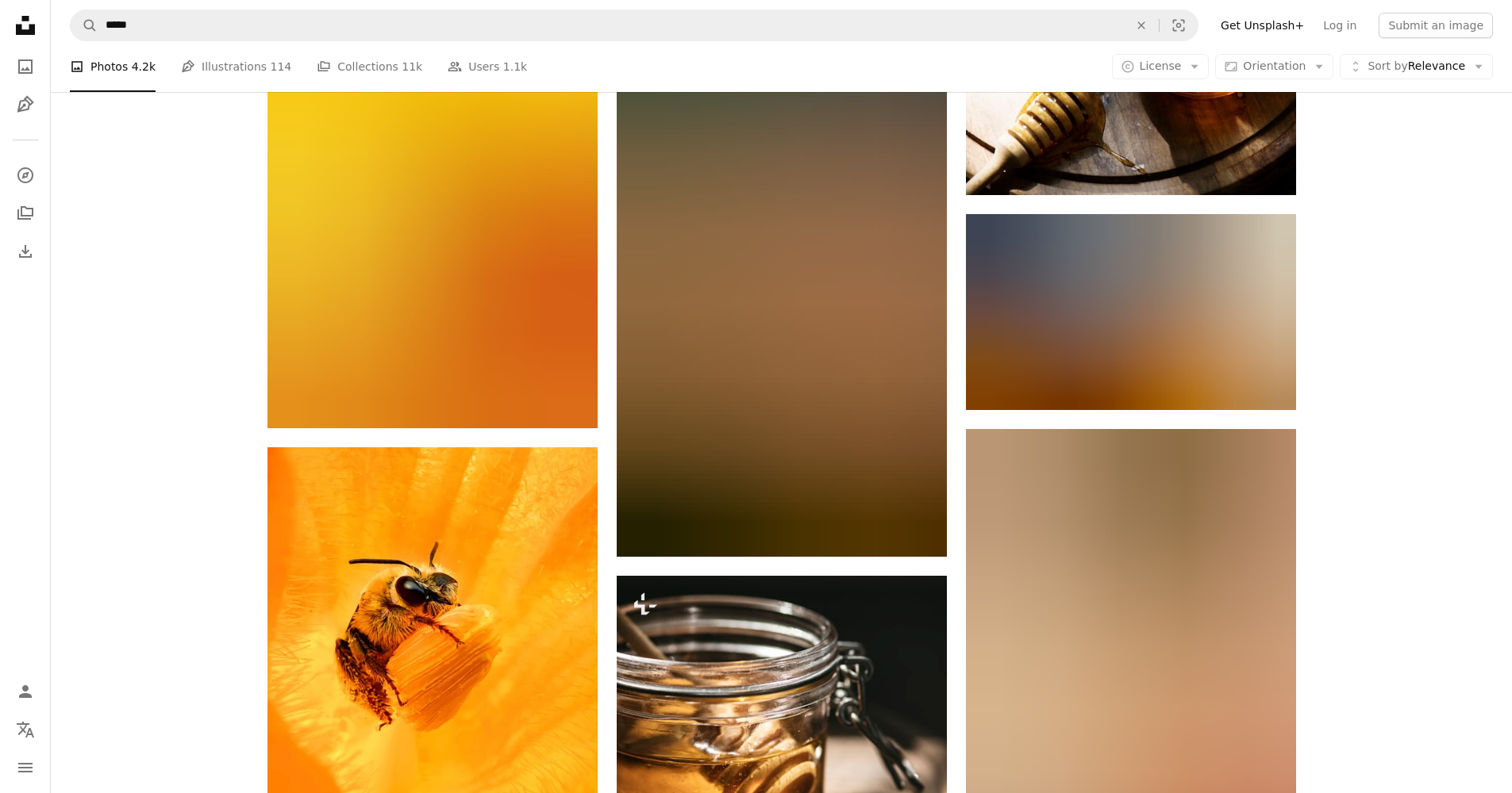
scroll to position [17886, 0]
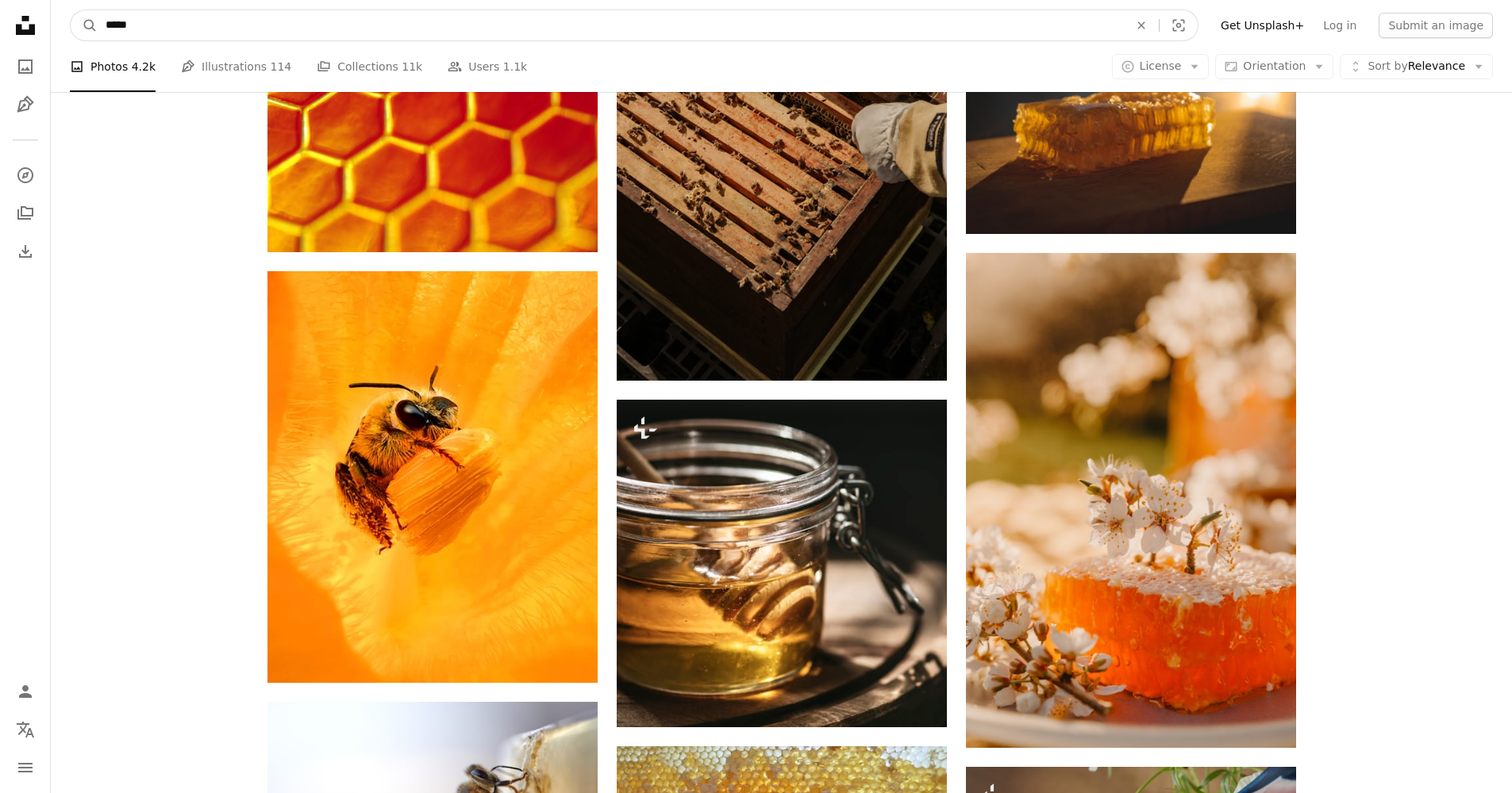
click at [154, 29] on input "*****" at bounding box center [611, 25] width 1026 height 30
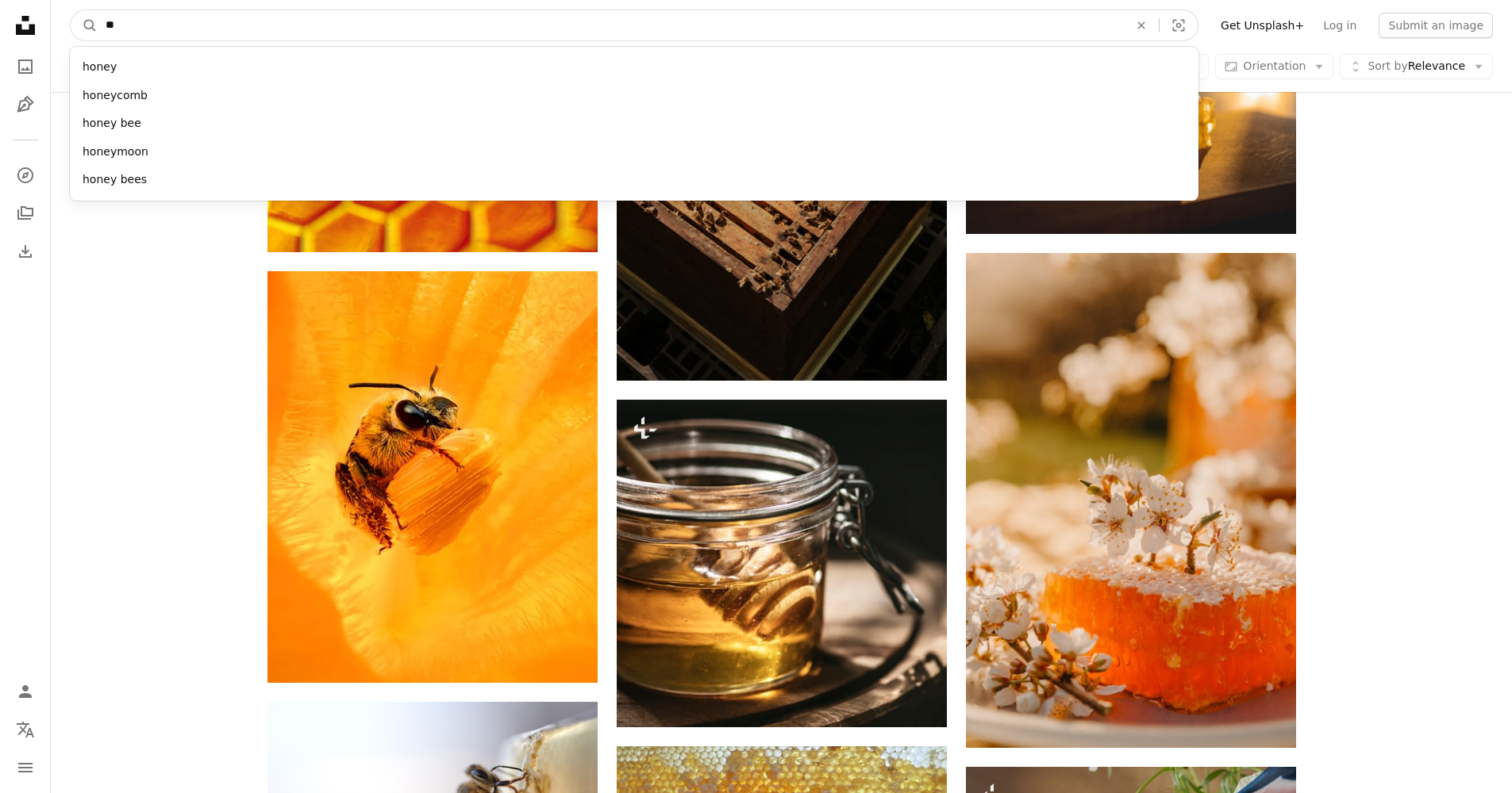
type input "*"
type input "*****"
click at [84, 25] on button "A magnifying glass" at bounding box center [83, 25] width 27 height 30
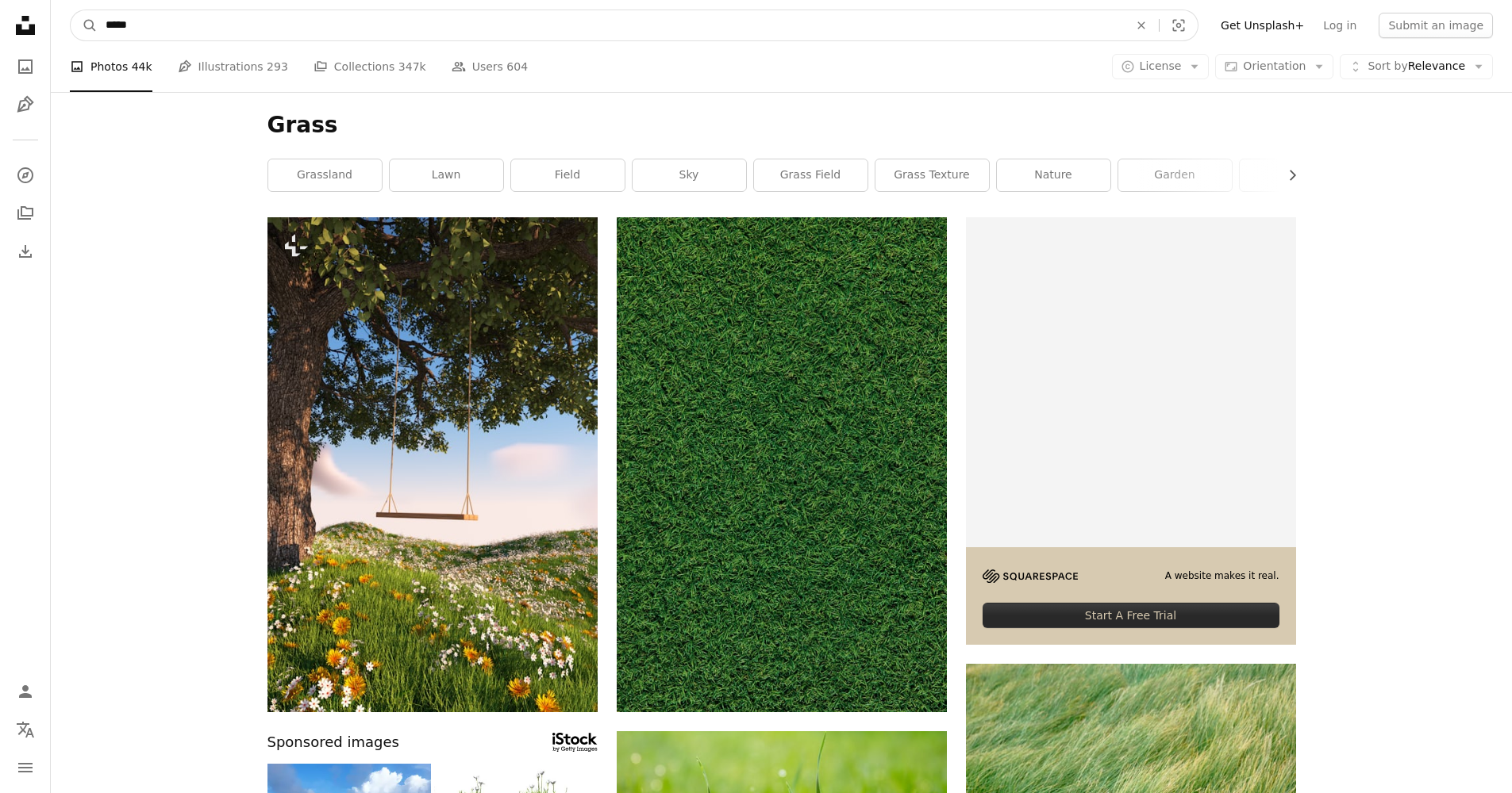
click at [203, 30] on input "*****" at bounding box center [611, 25] width 1026 height 30
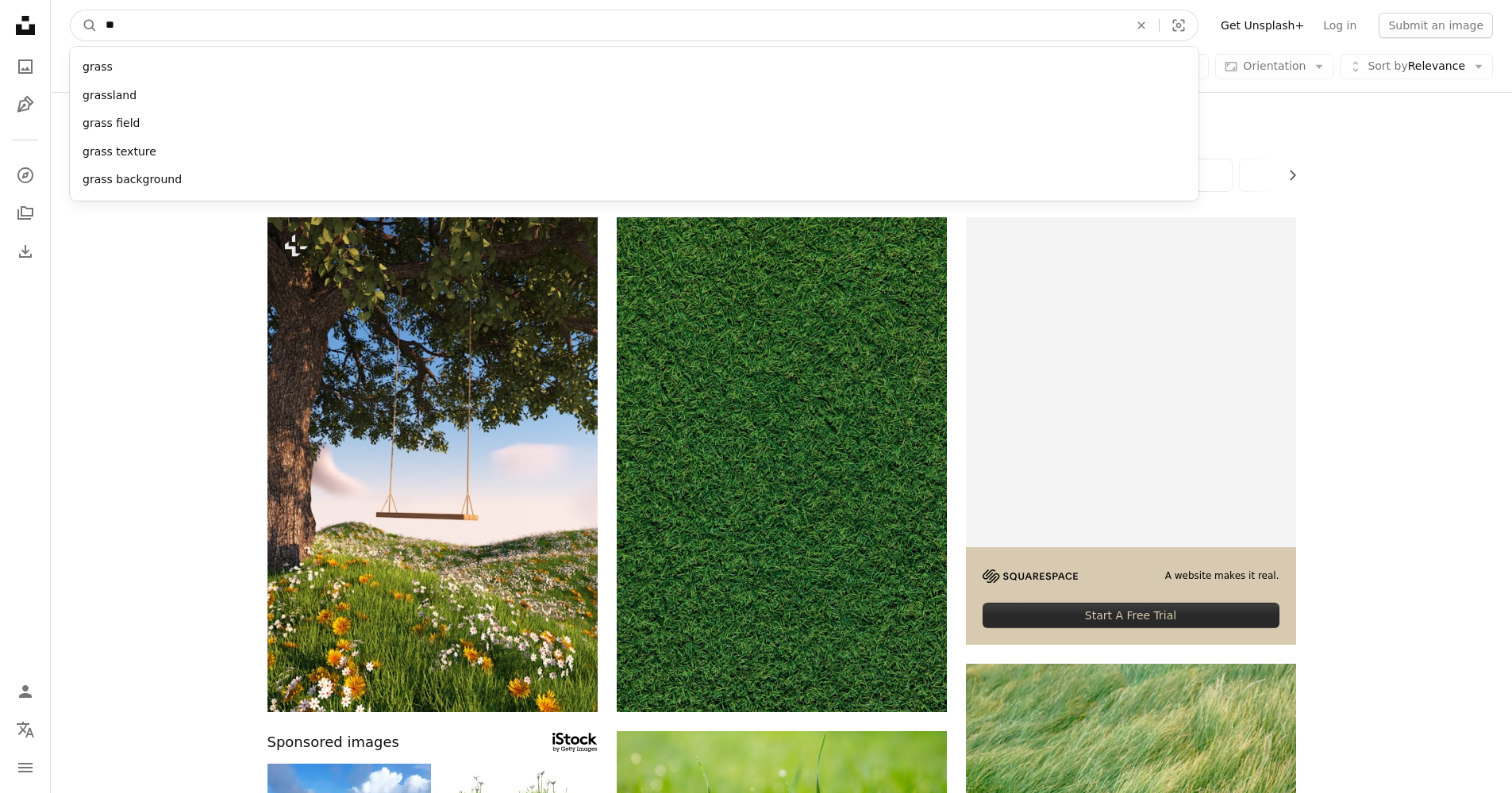
type input "*"
type input "******"
click at [84, 25] on button "A magnifying glass" at bounding box center [83, 25] width 27 height 30
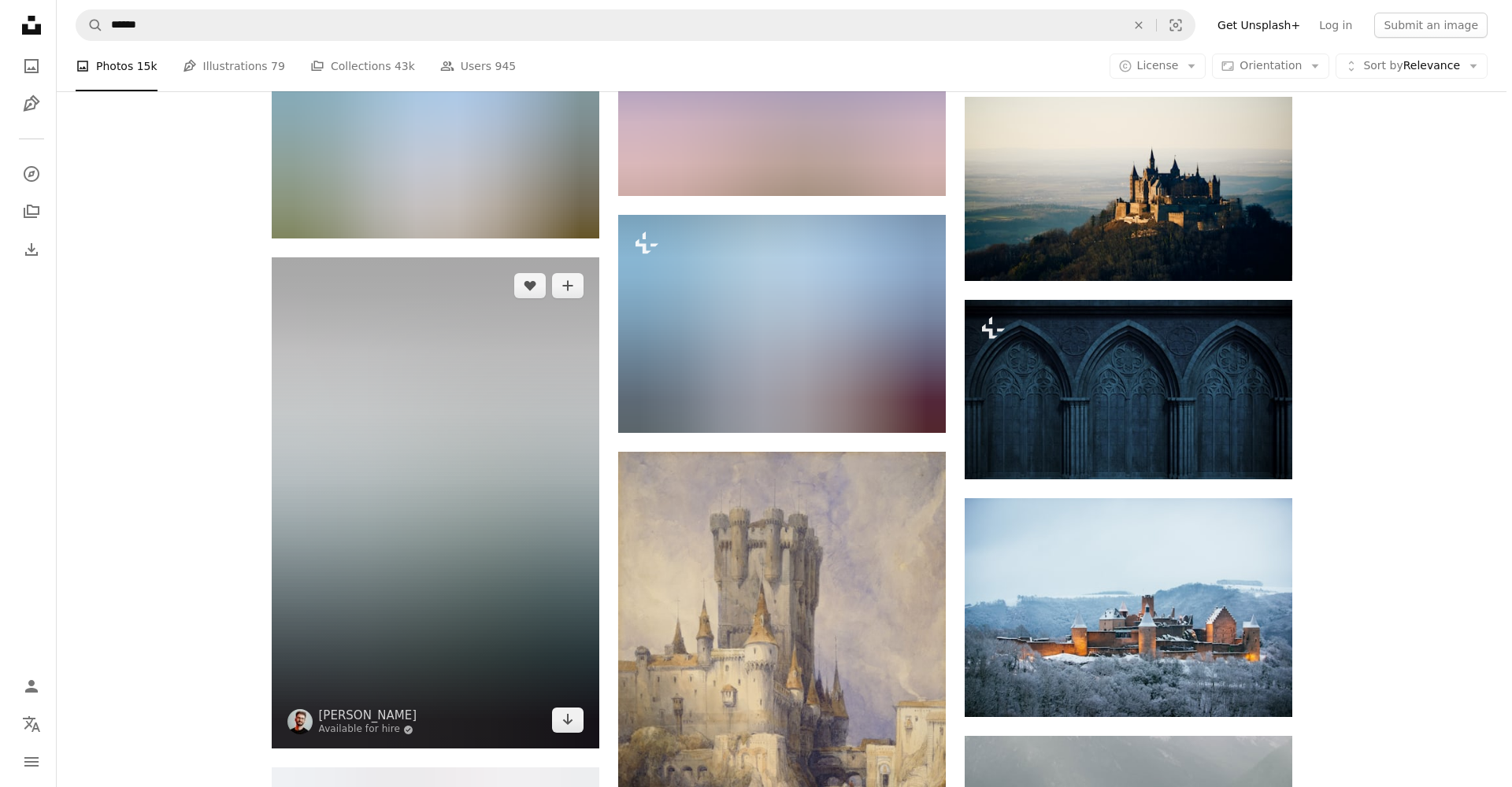
scroll to position [7206, 0]
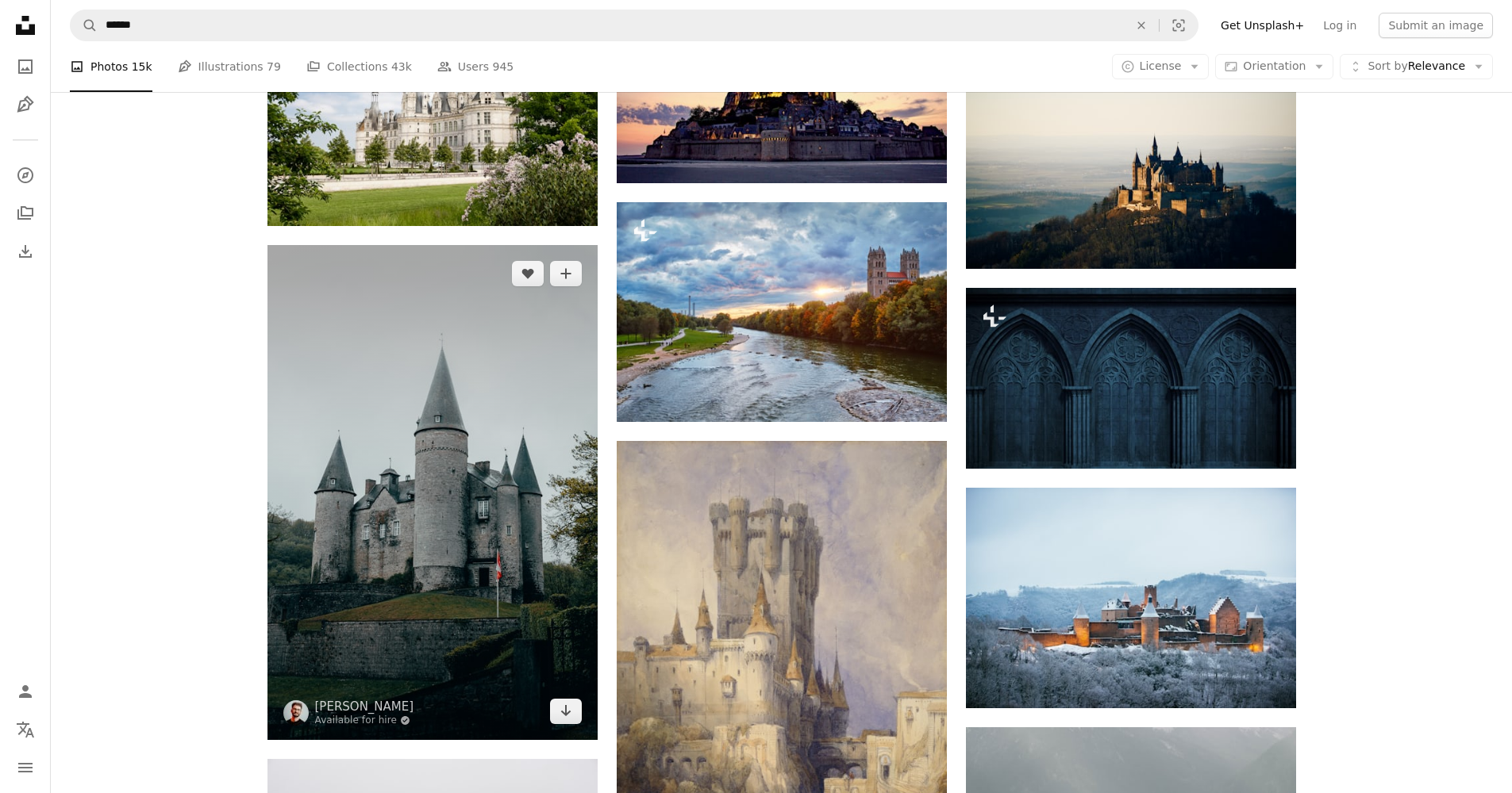
click at [435, 449] on img at bounding box center [432, 493] width 330 height 495
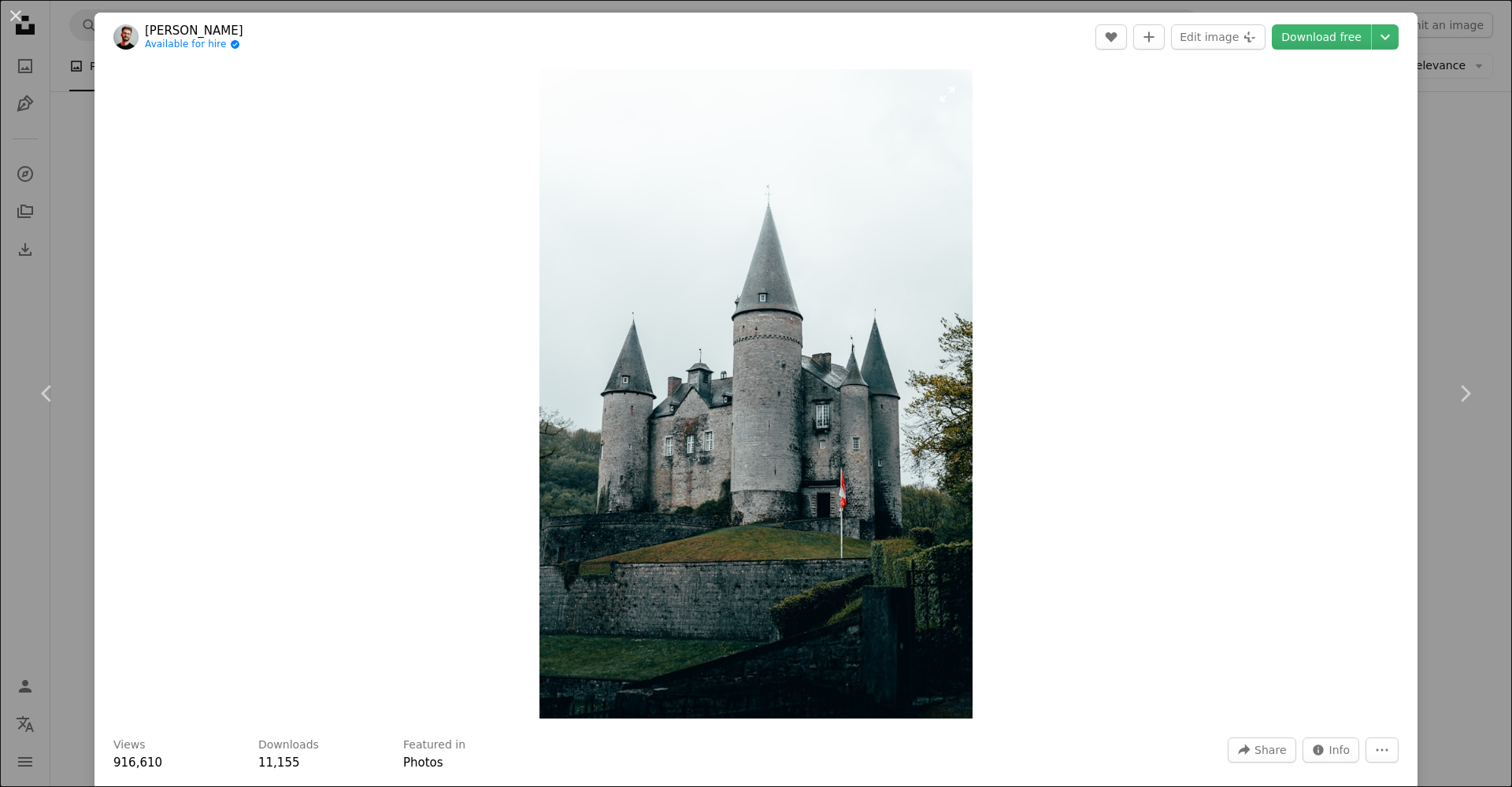
click at [725, 436] on img "Zoom in on this image" at bounding box center [756, 394] width 433 height 649
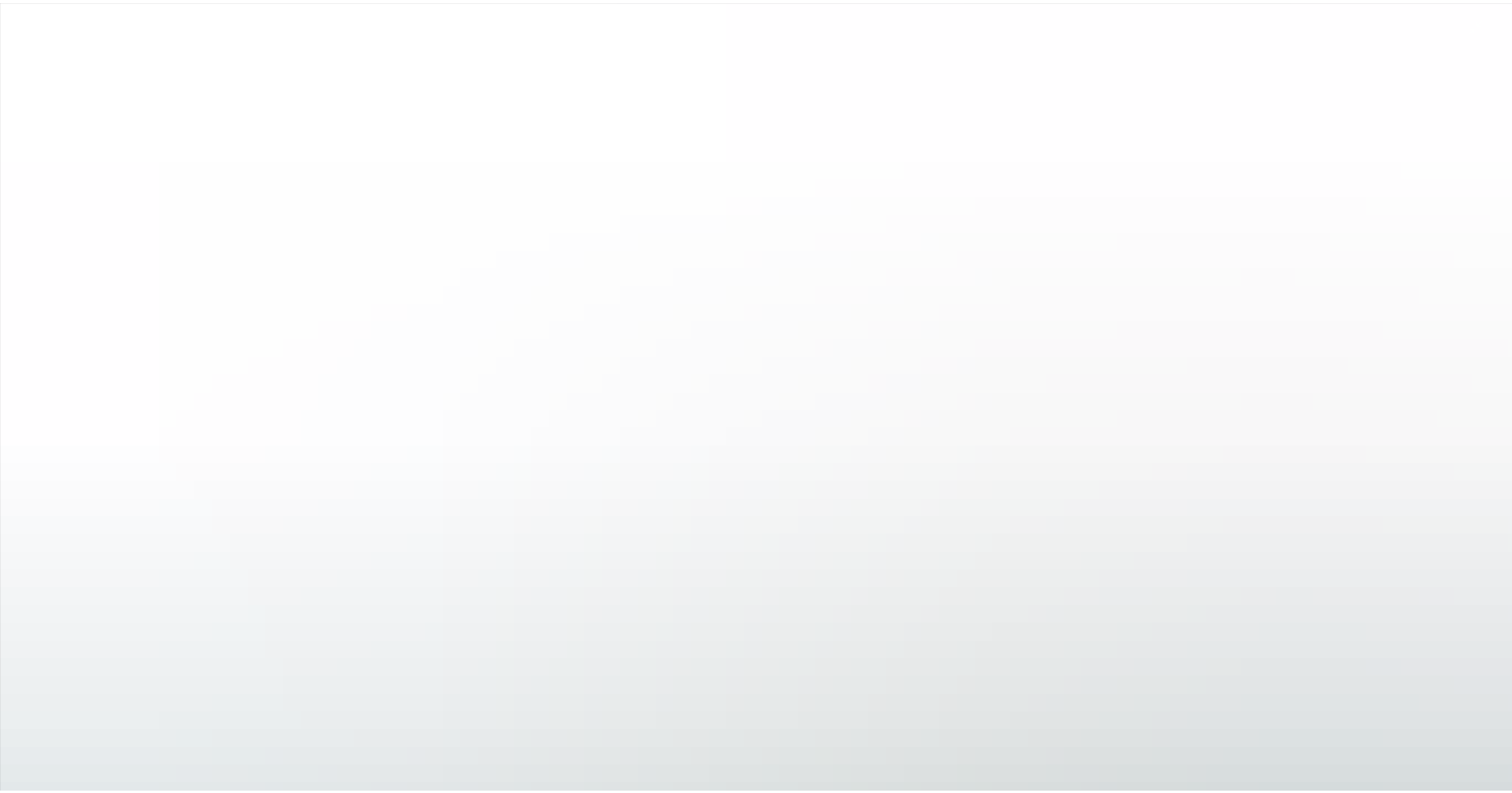
scroll to position [738, 0]
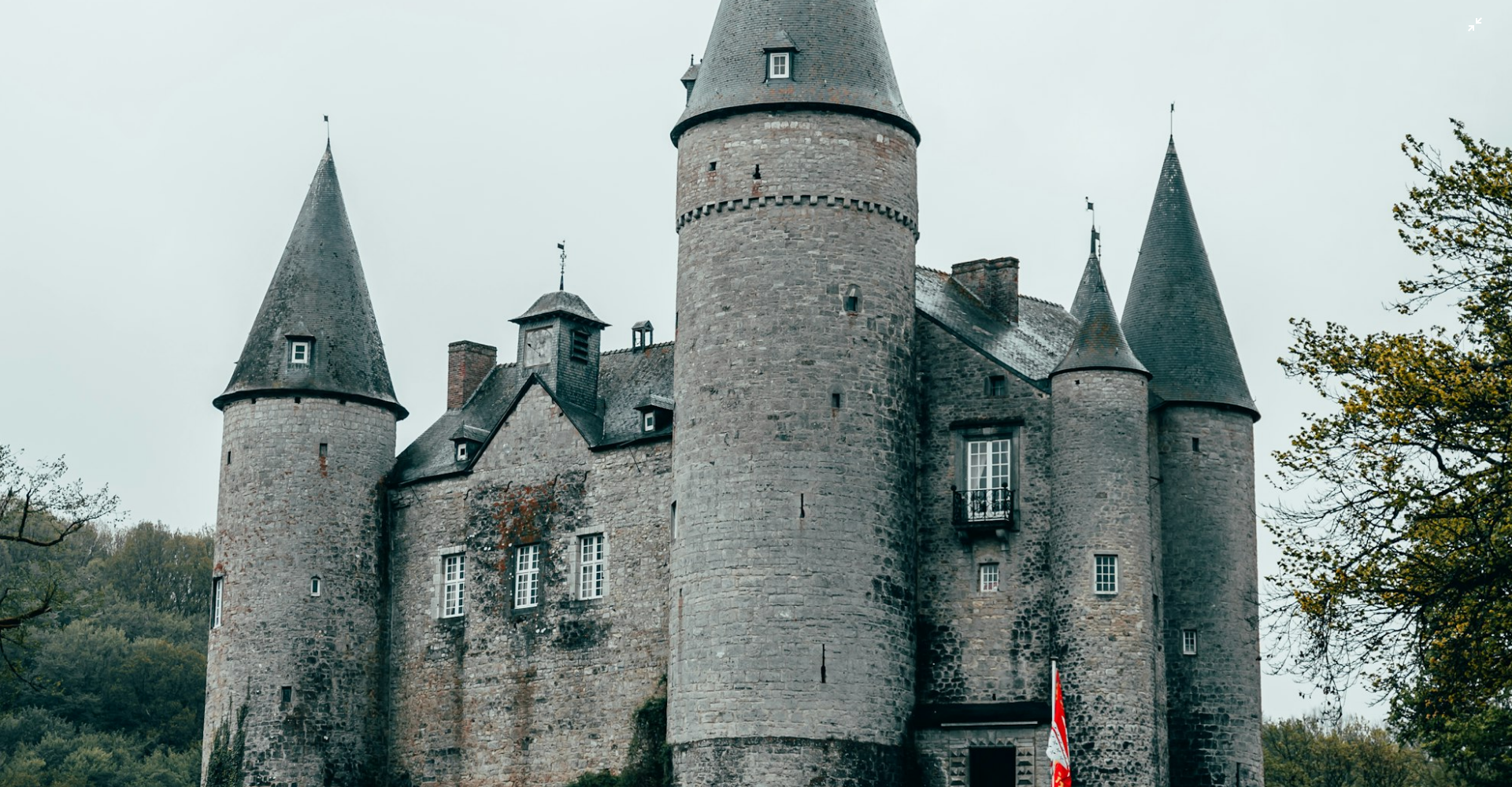
click at [717, 395] on img "Zoom out on this image" at bounding box center [756, 402] width 1514 height 2269
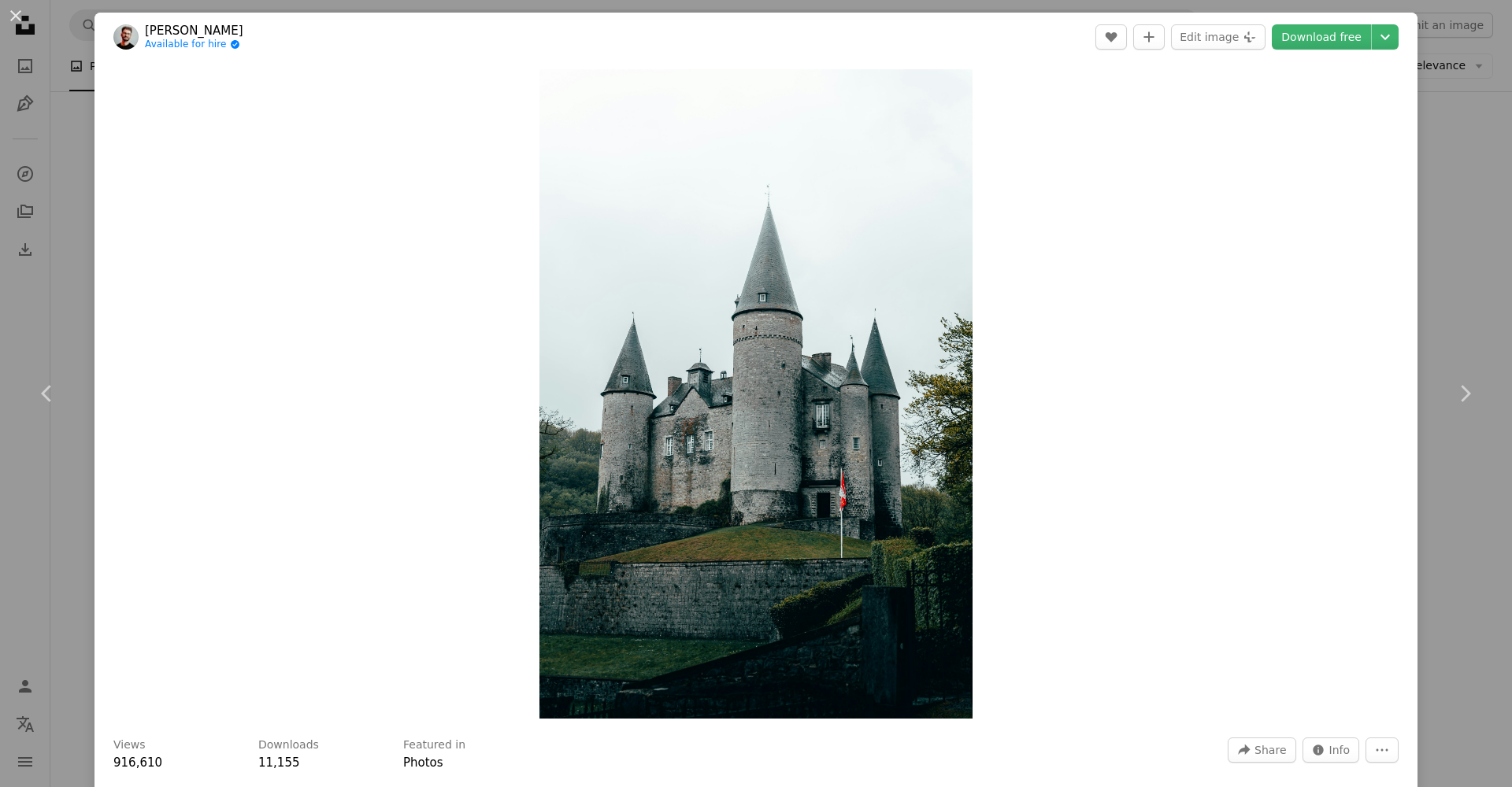
click at [1443, 265] on div "An X shape Chevron left Chevron right [PERSON_NAME] Available for hire A checkm…" at bounding box center [756, 394] width 1512 height 787
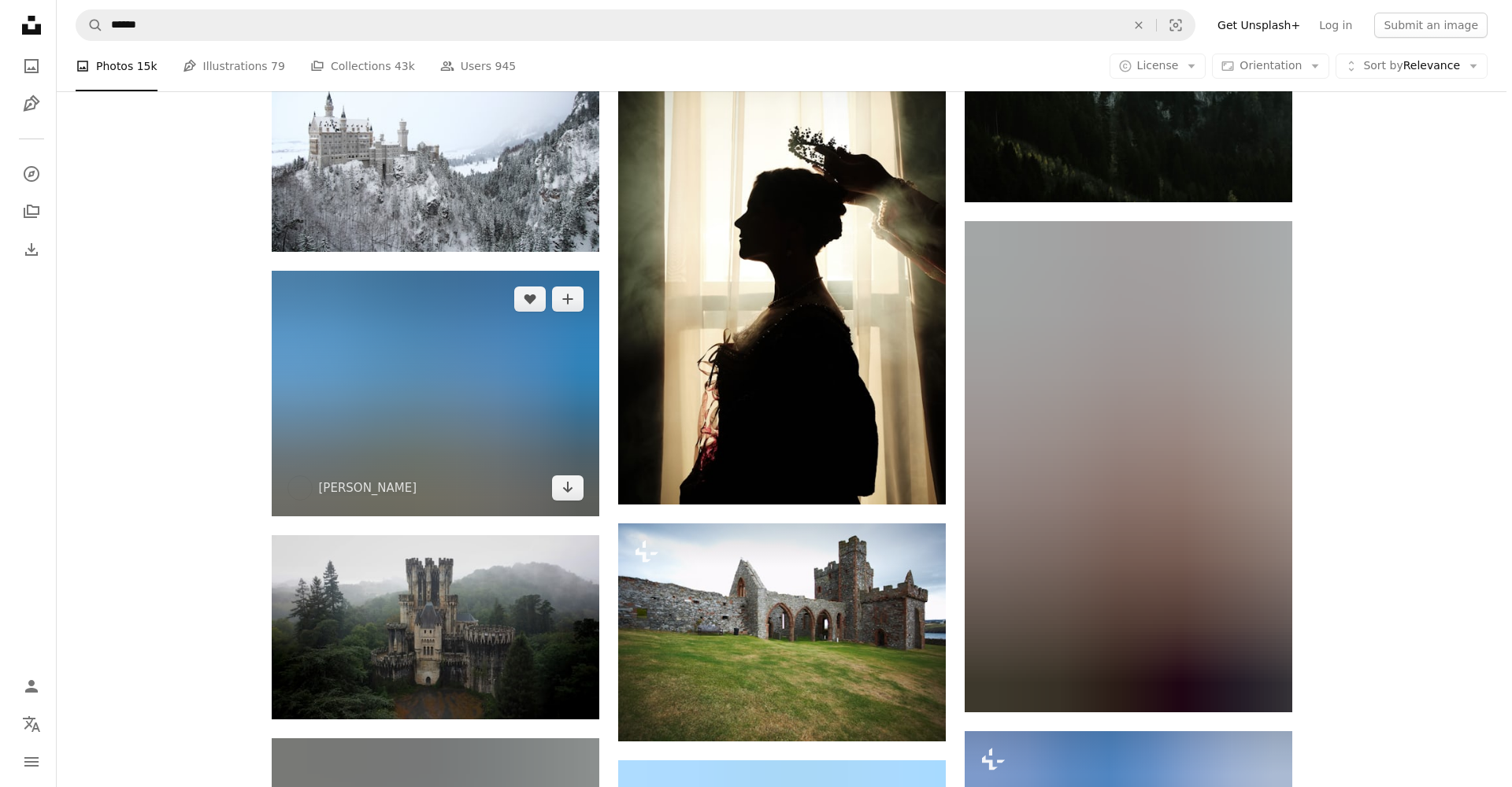
scroll to position [8295, 0]
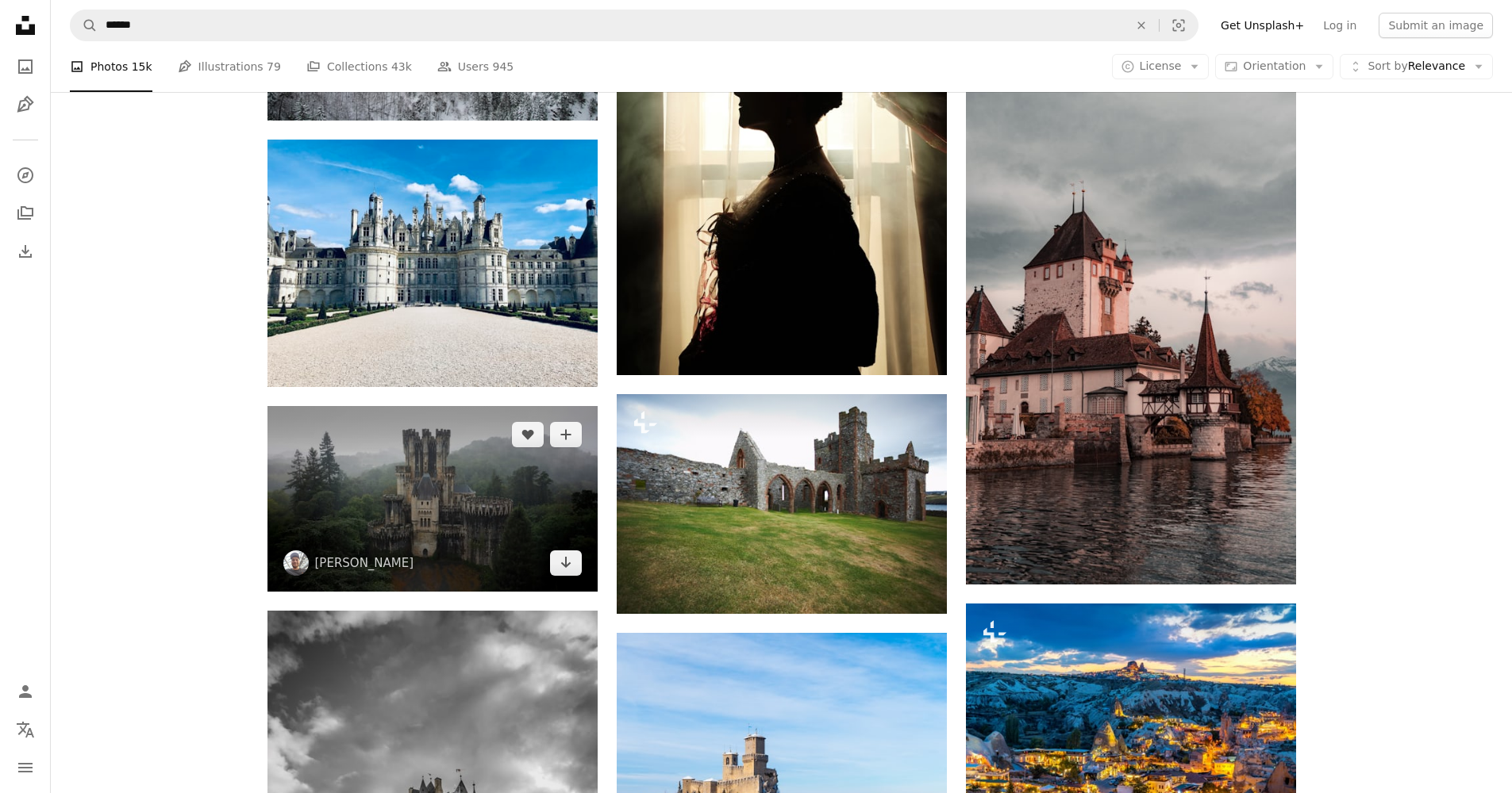
click at [454, 505] on img at bounding box center [432, 498] width 330 height 186
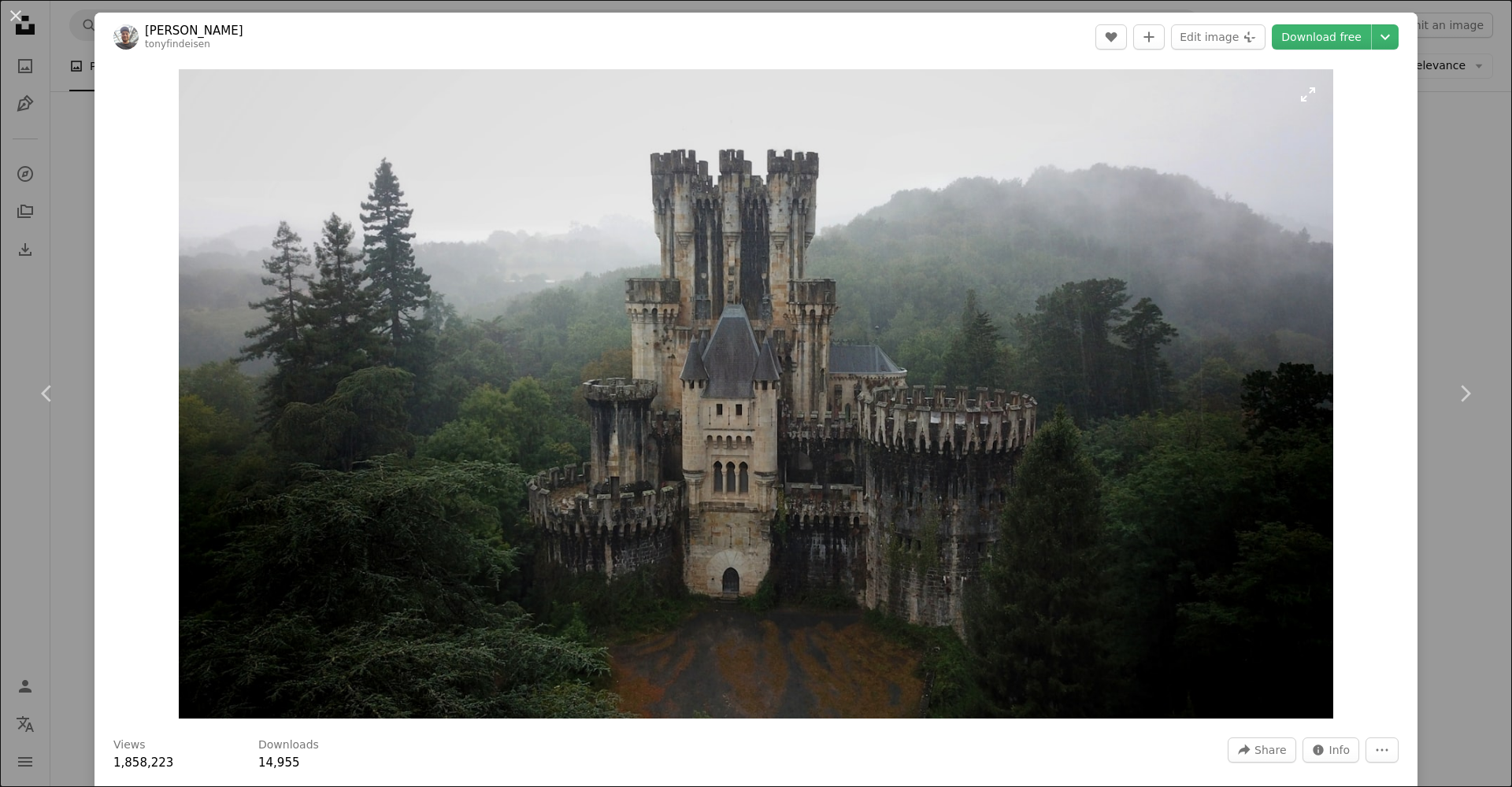
click at [750, 430] on img "Zoom in on this image" at bounding box center [756, 394] width 1155 height 649
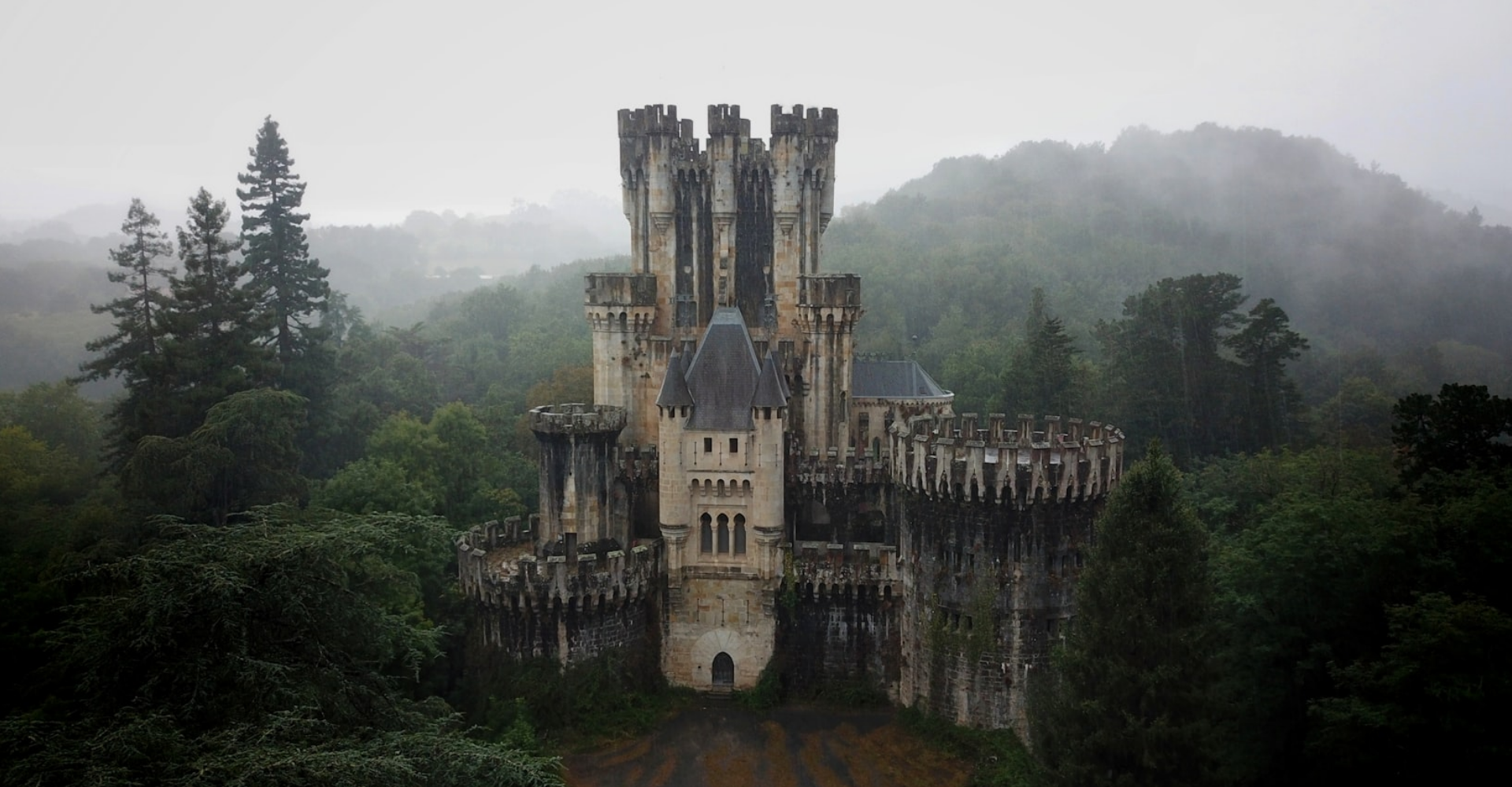
scroll to position [28, 0]
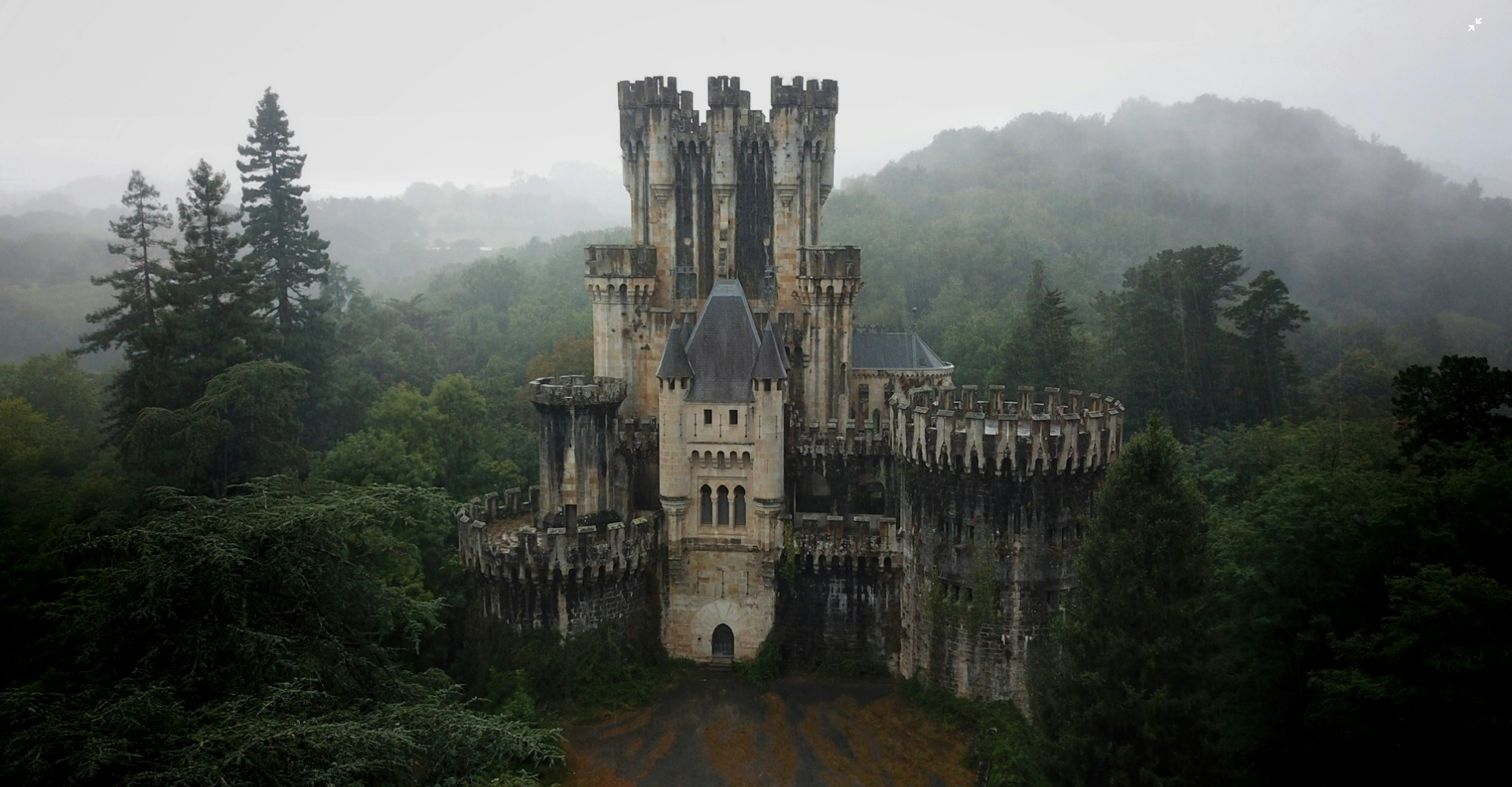
click at [807, 342] on img "Zoom out on this image" at bounding box center [756, 396] width 1514 height 851
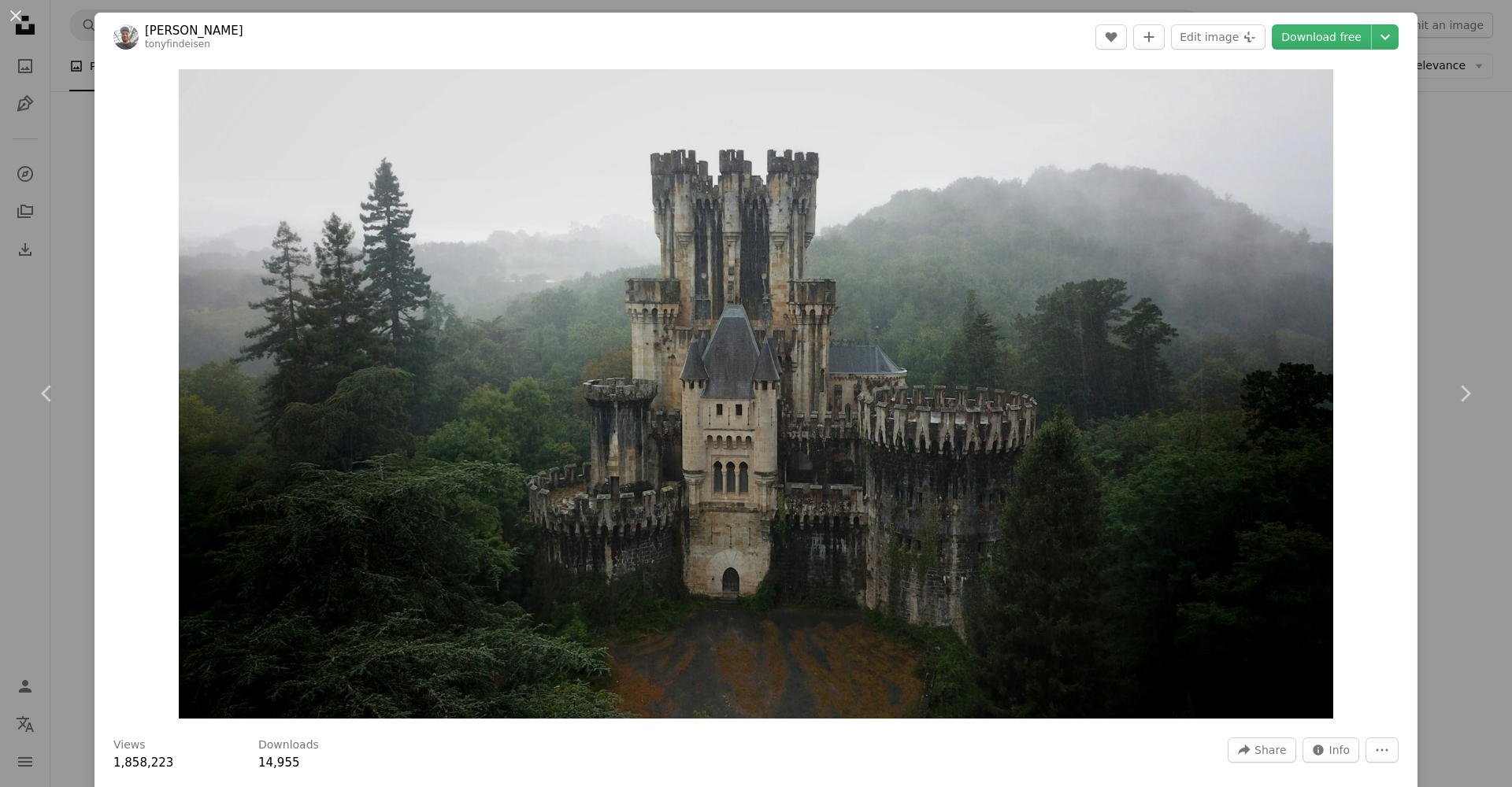
click at [807, 342] on img "Zoom in on this image" at bounding box center [756, 394] width 1155 height 649
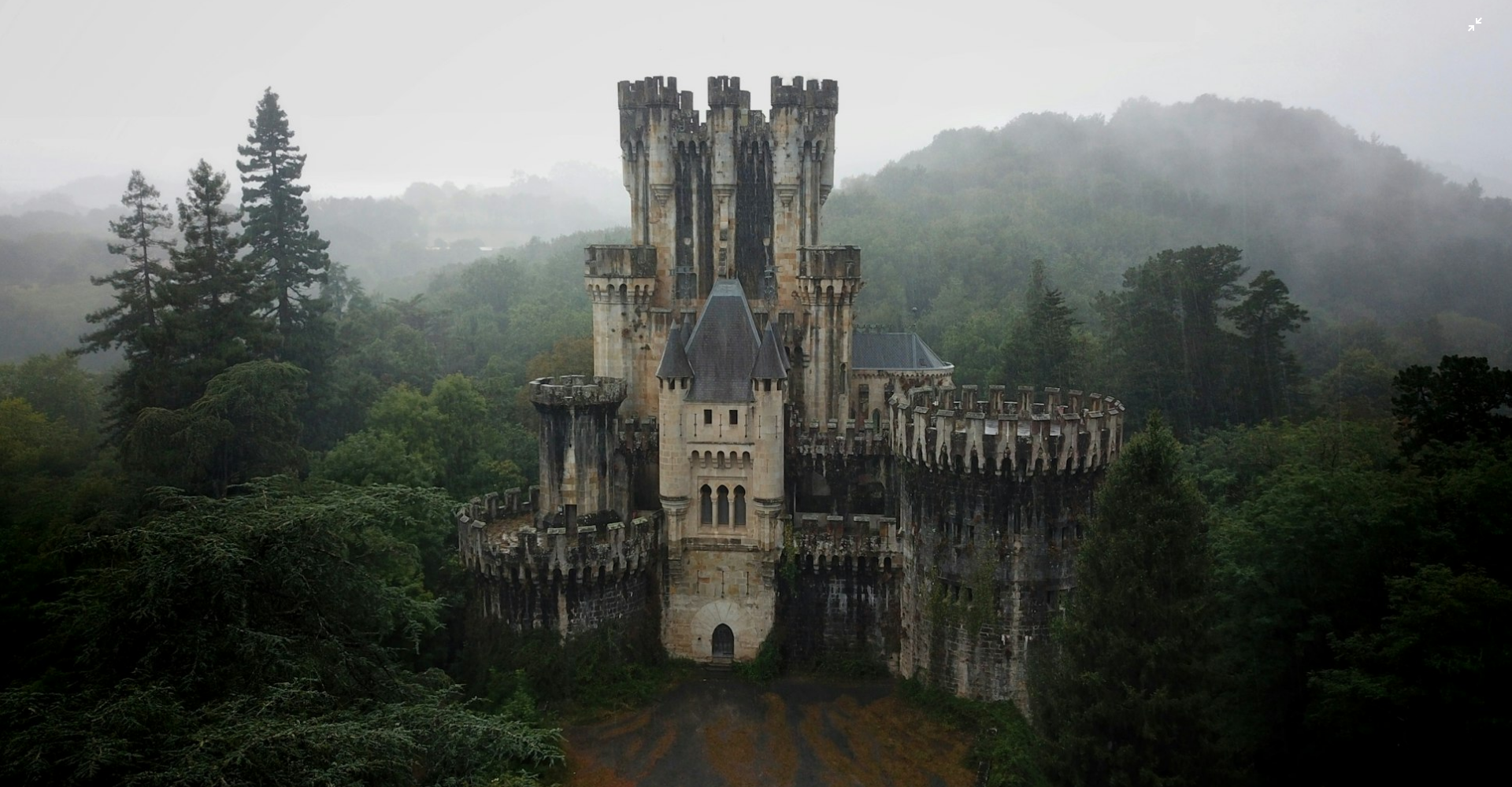
click at [535, 131] on img "Zoom out on this image" at bounding box center [756, 396] width 1514 height 851
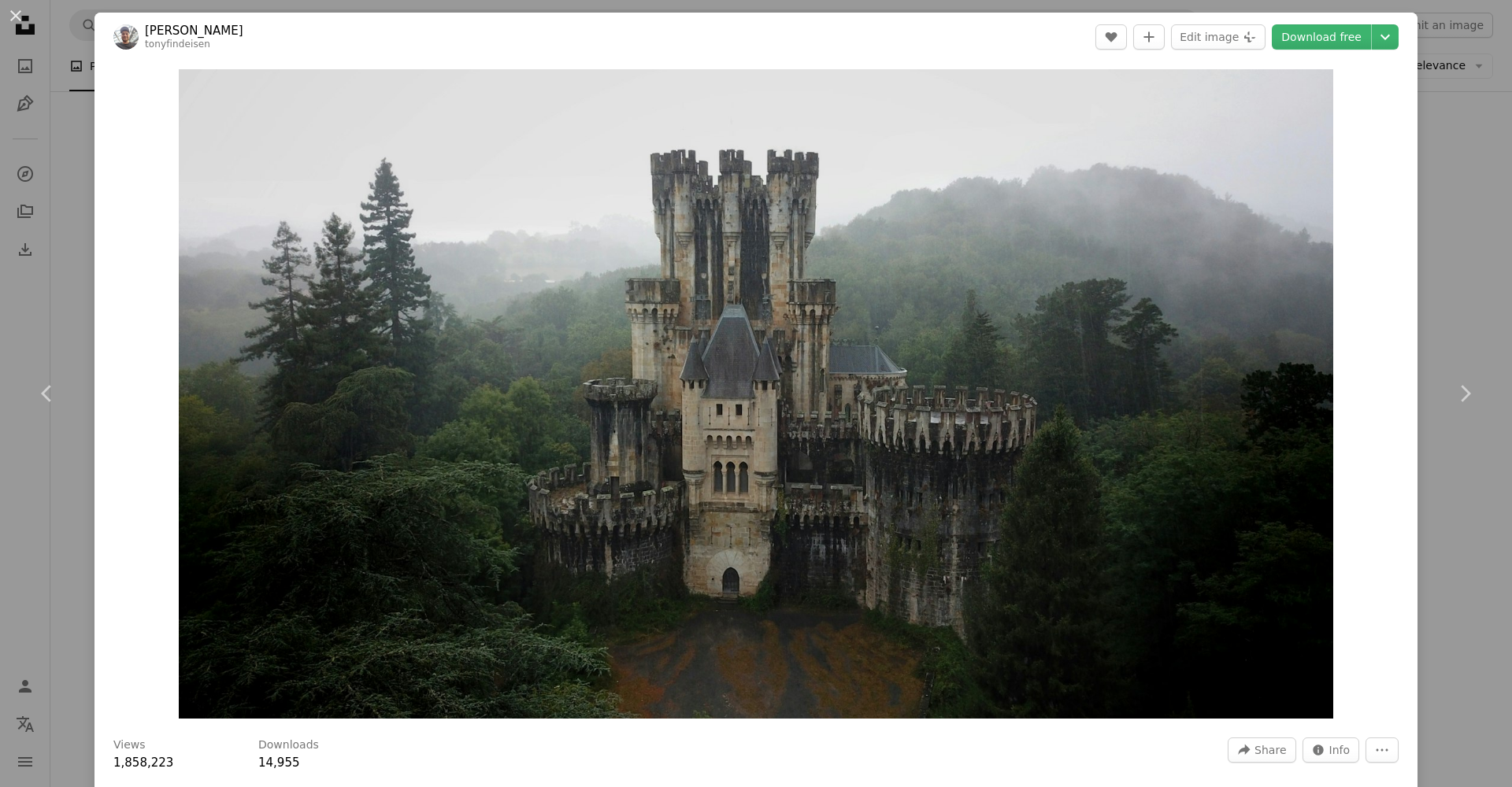
click at [81, 129] on div "An X shape Chevron left Chevron right [PERSON_NAME] tonyfindeisen A heart A plu…" at bounding box center [756, 394] width 1512 height 787
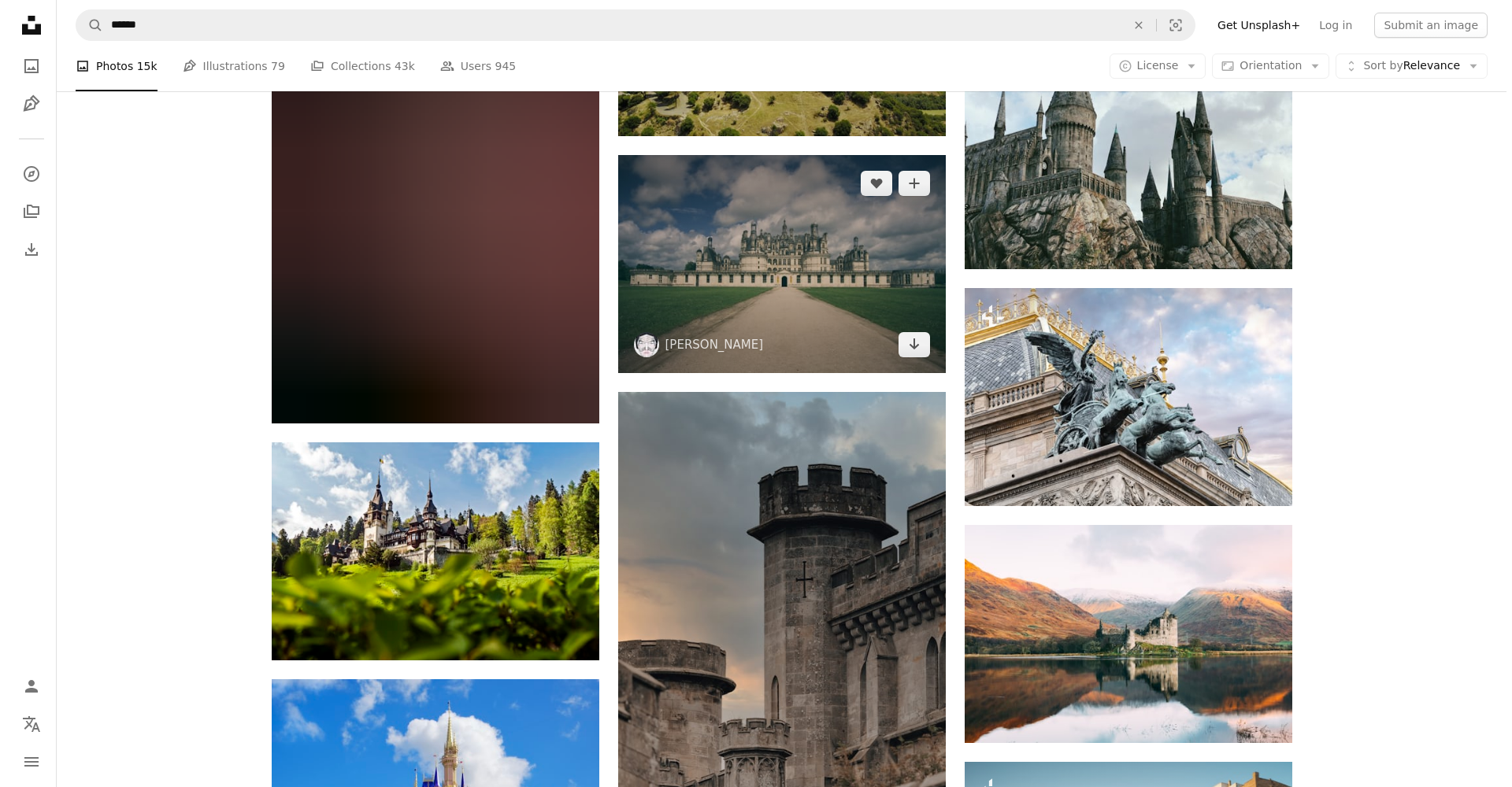
scroll to position [12327, 0]
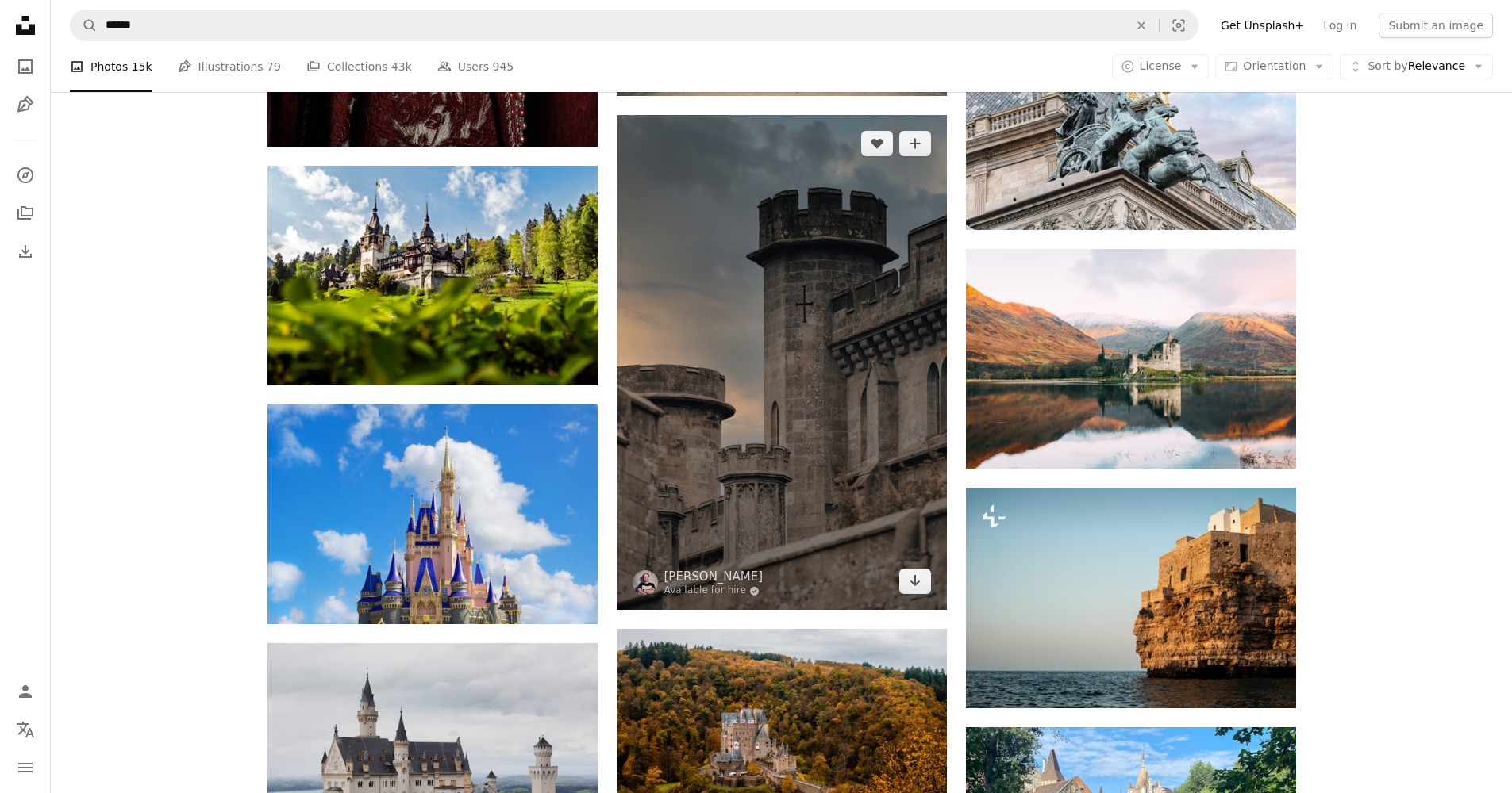
click at [811, 392] on img at bounding box center [781, 362] width 330 height 495
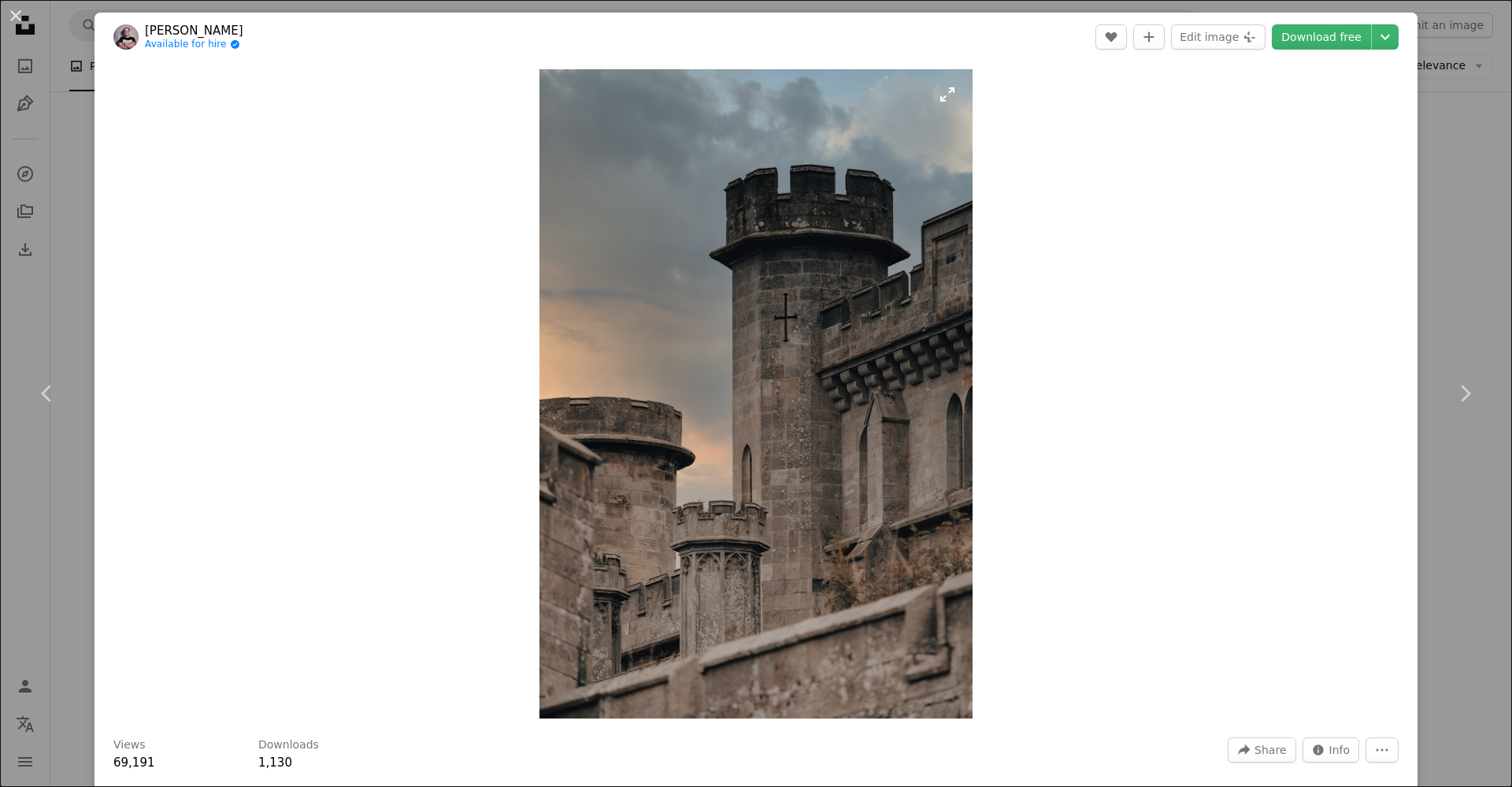
click at [765, 415] on img "Zoom in on this image" at bounding box center [756, 394] width 433 height 649
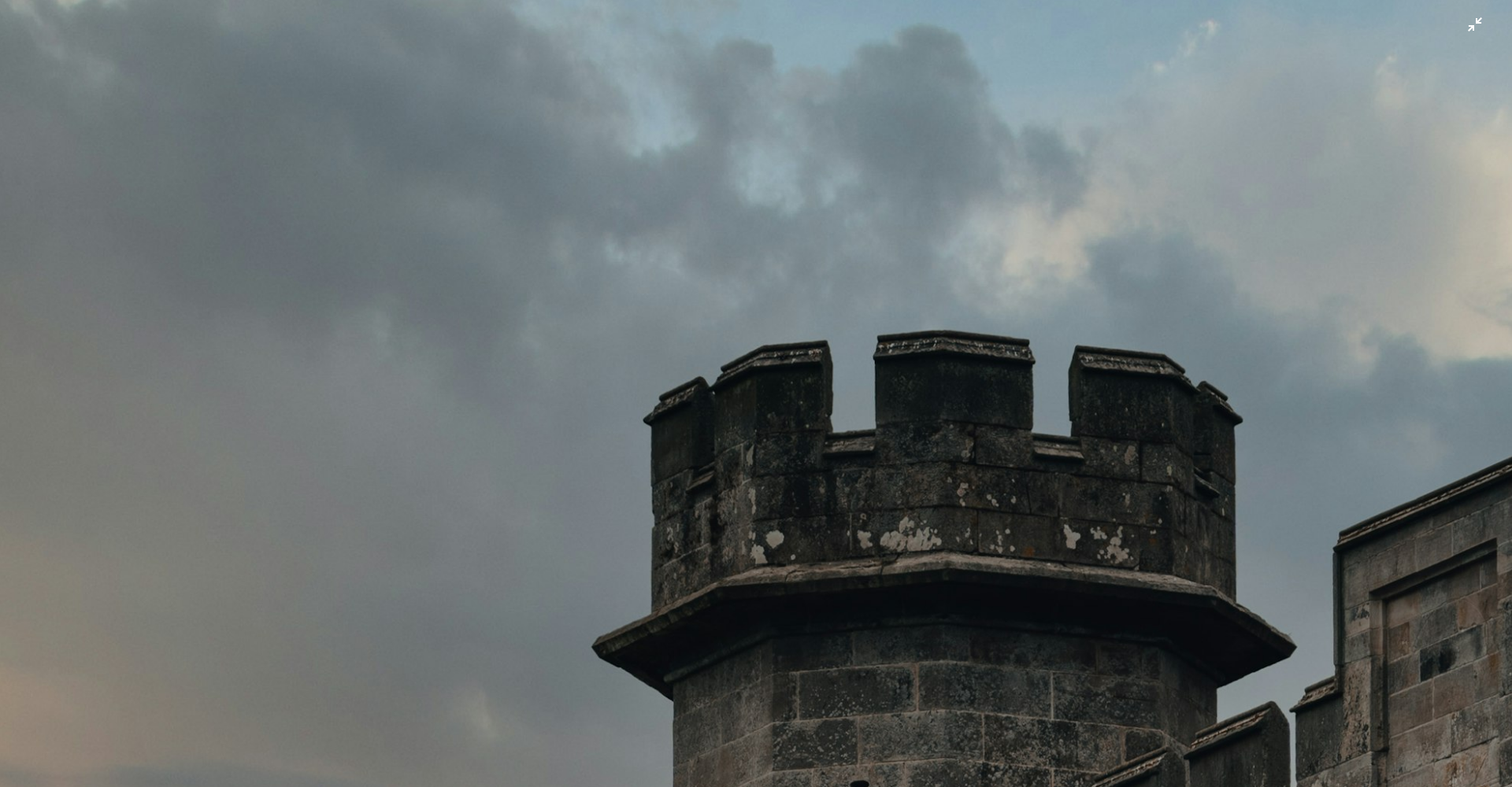
scroll to position [733, 0]
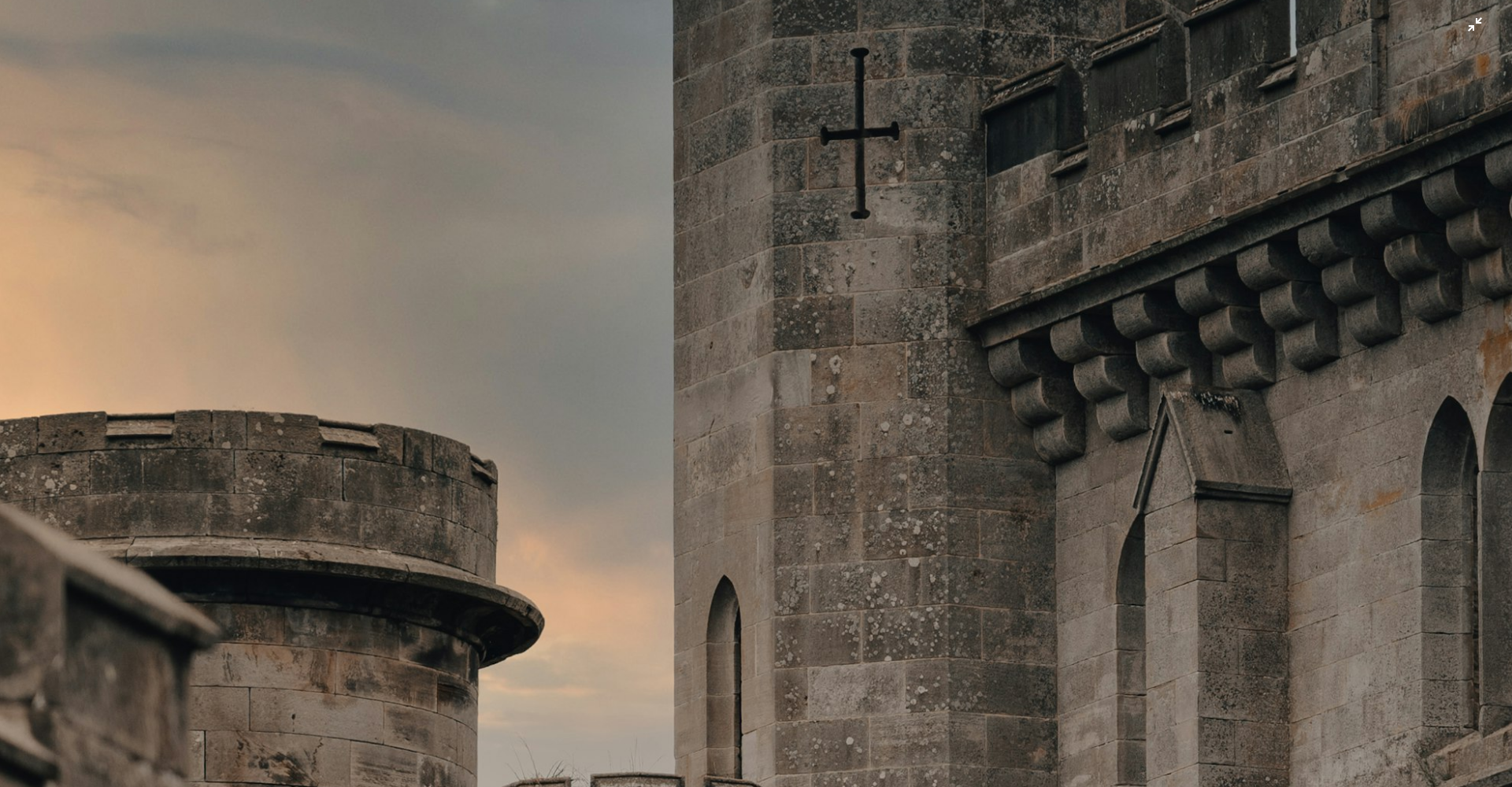
click at [801, 361] on img "Zoom out on this image" at bounding box center [756, 401] width 1514 height 2269
click at [801, 361] on img "Zoom out on this image" at bounding box center [756, 394] width 433 height 649
click at [789, 370] on img "Zoom out on this image" at bounding box center [756, 401] width 1514 height 2269
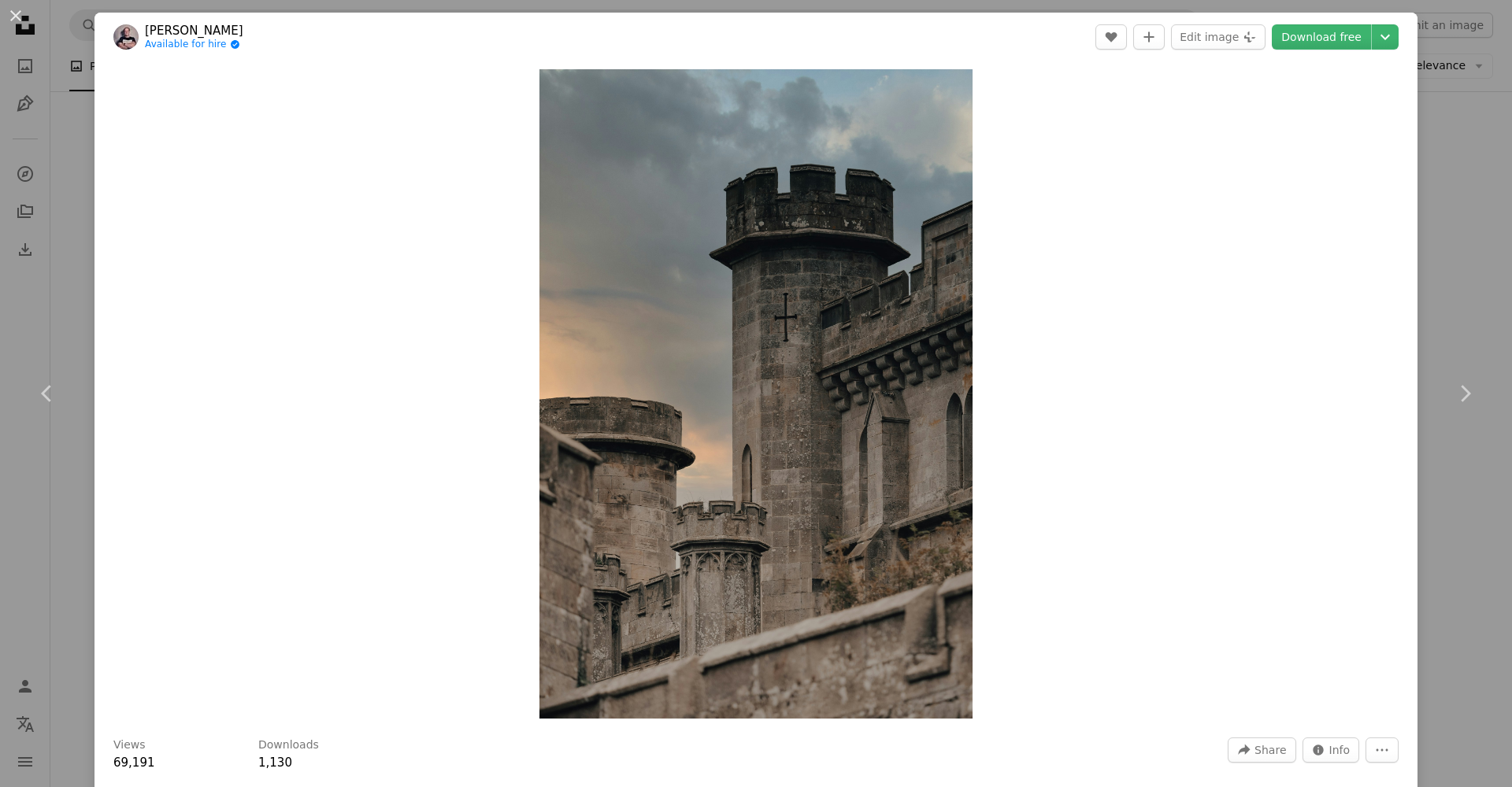
click at [789, 370] on img "Zoom in on this image" at bounding box center [756, 394] width 433 height 649
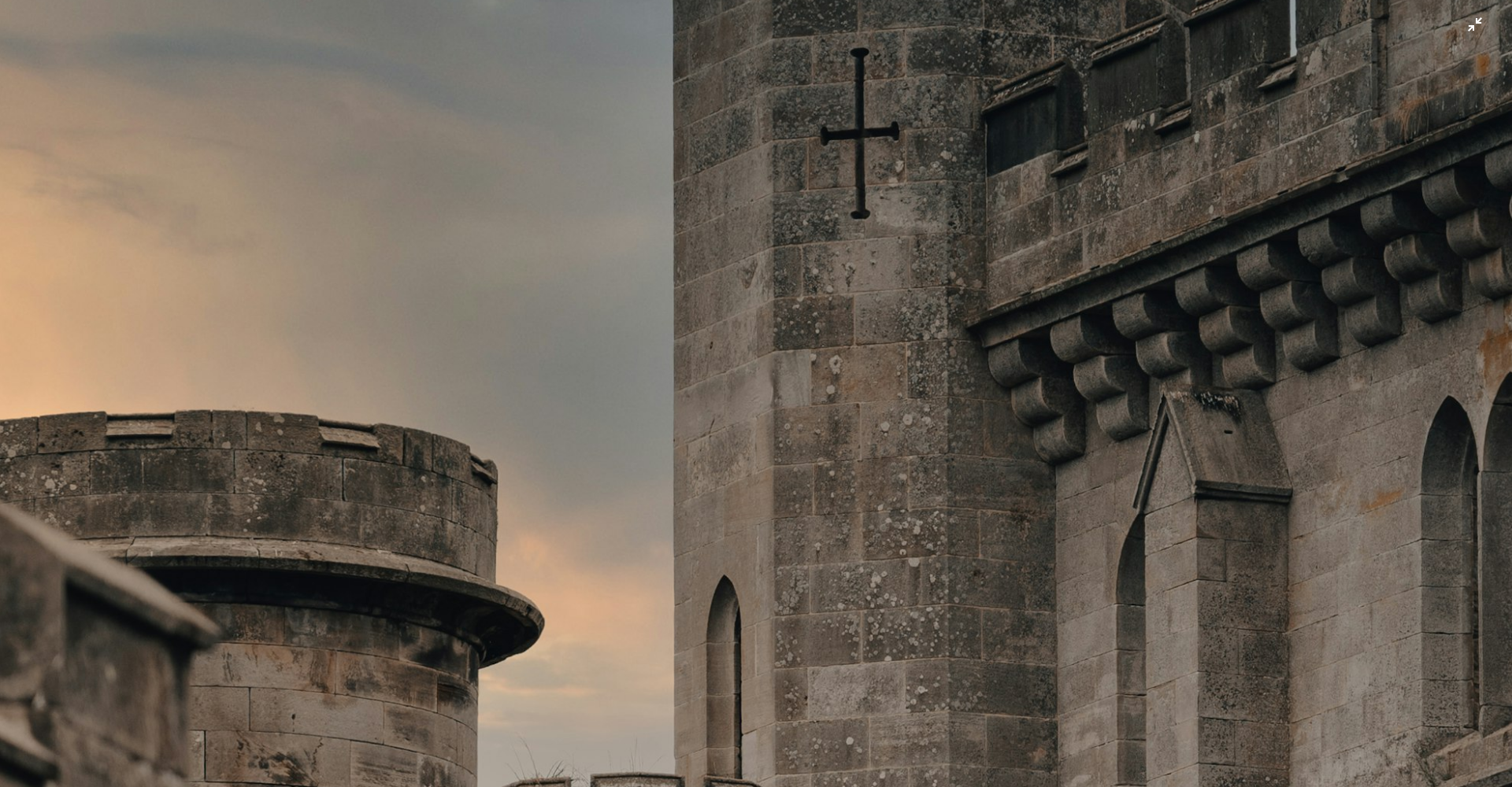
click at [265, 189] on img "Zoom out on this image" at bounding box center [756, 401] width 1514 height 2269
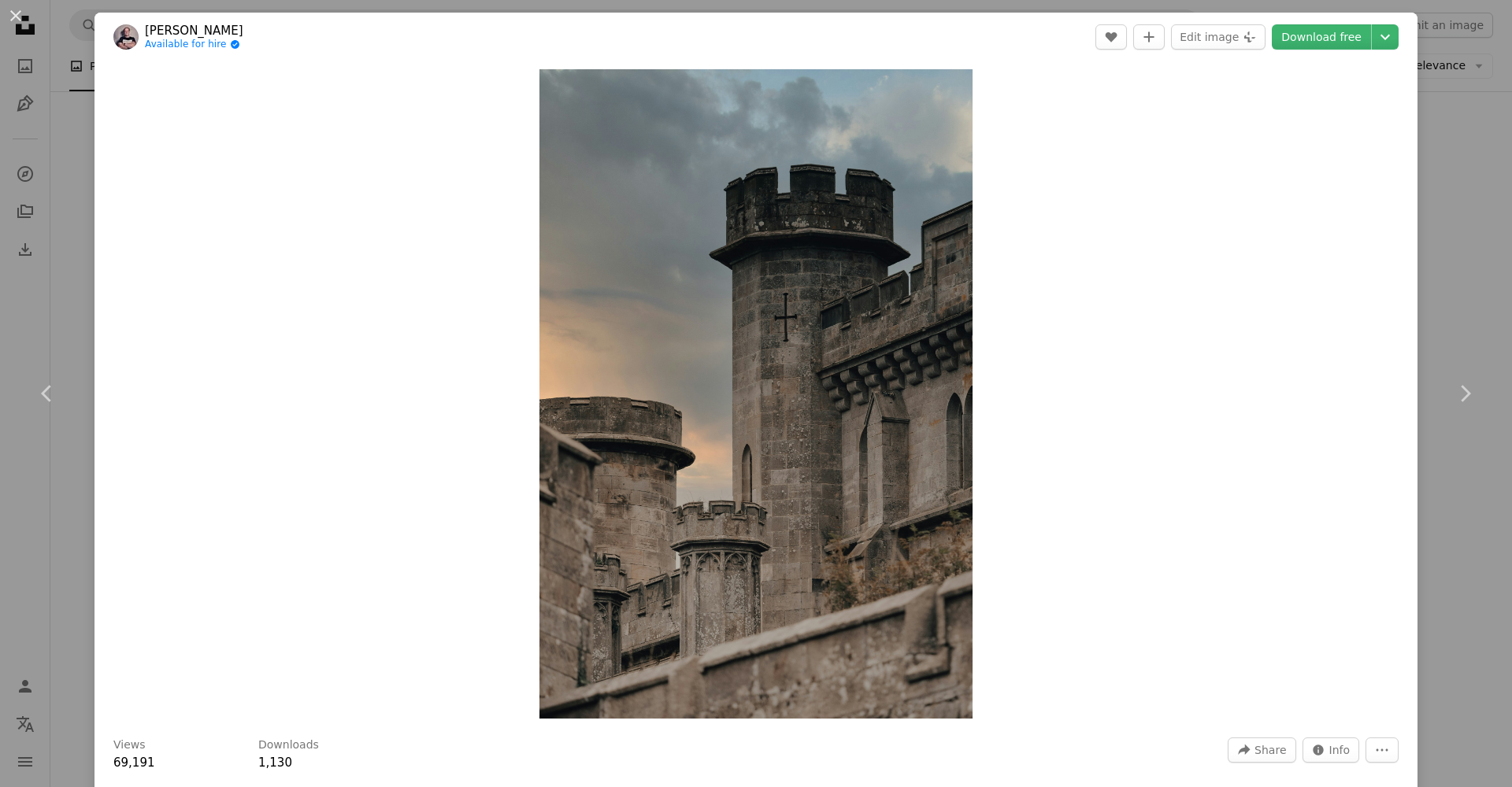
click at [81, 128] on div "An X shape Chevron left Chevron right [PERSON_NAME] Available for hire A checkm…" at bounding box center [756, 394] width 1512 height 787
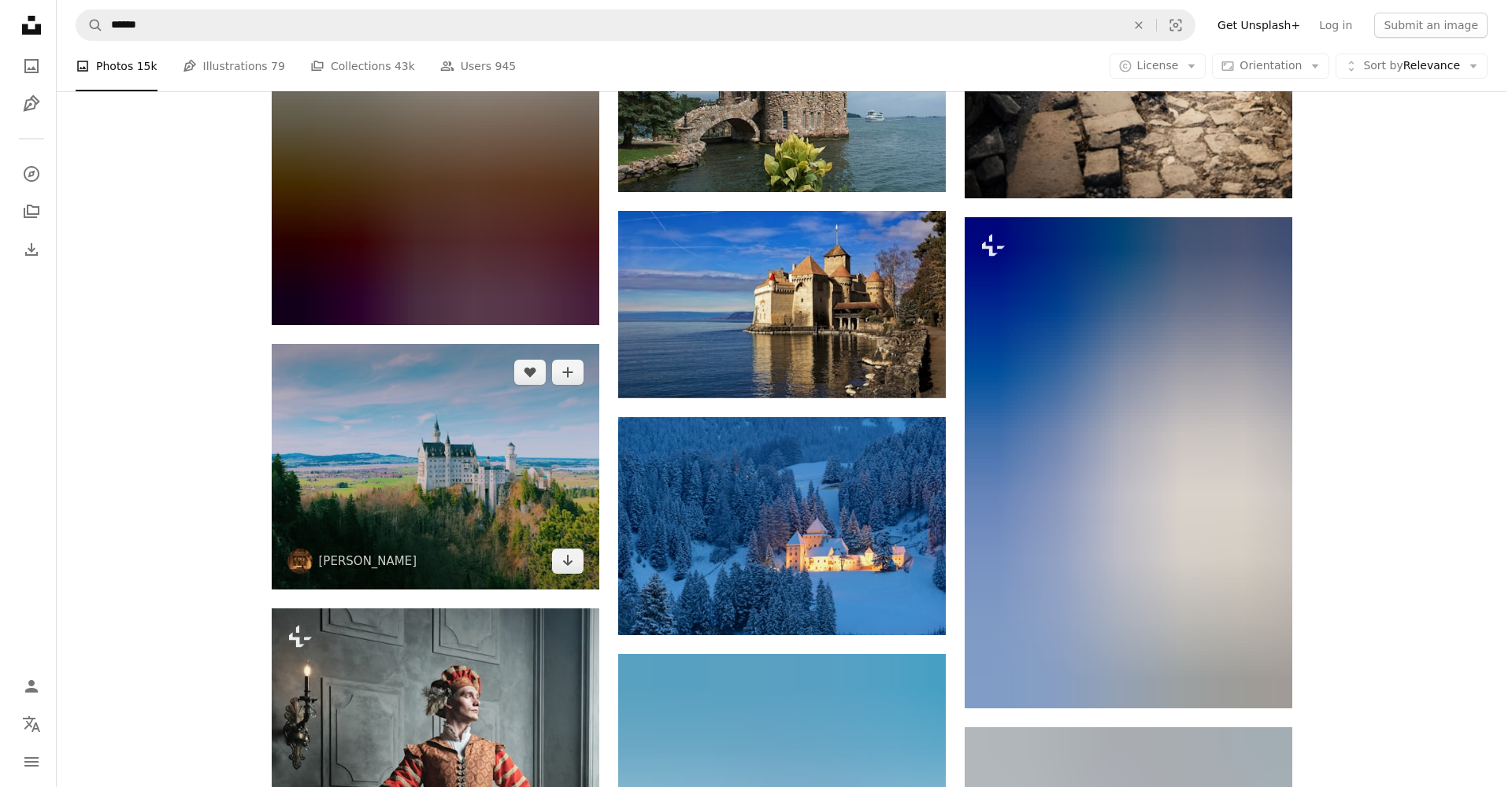
scroll to position [13934, 0]
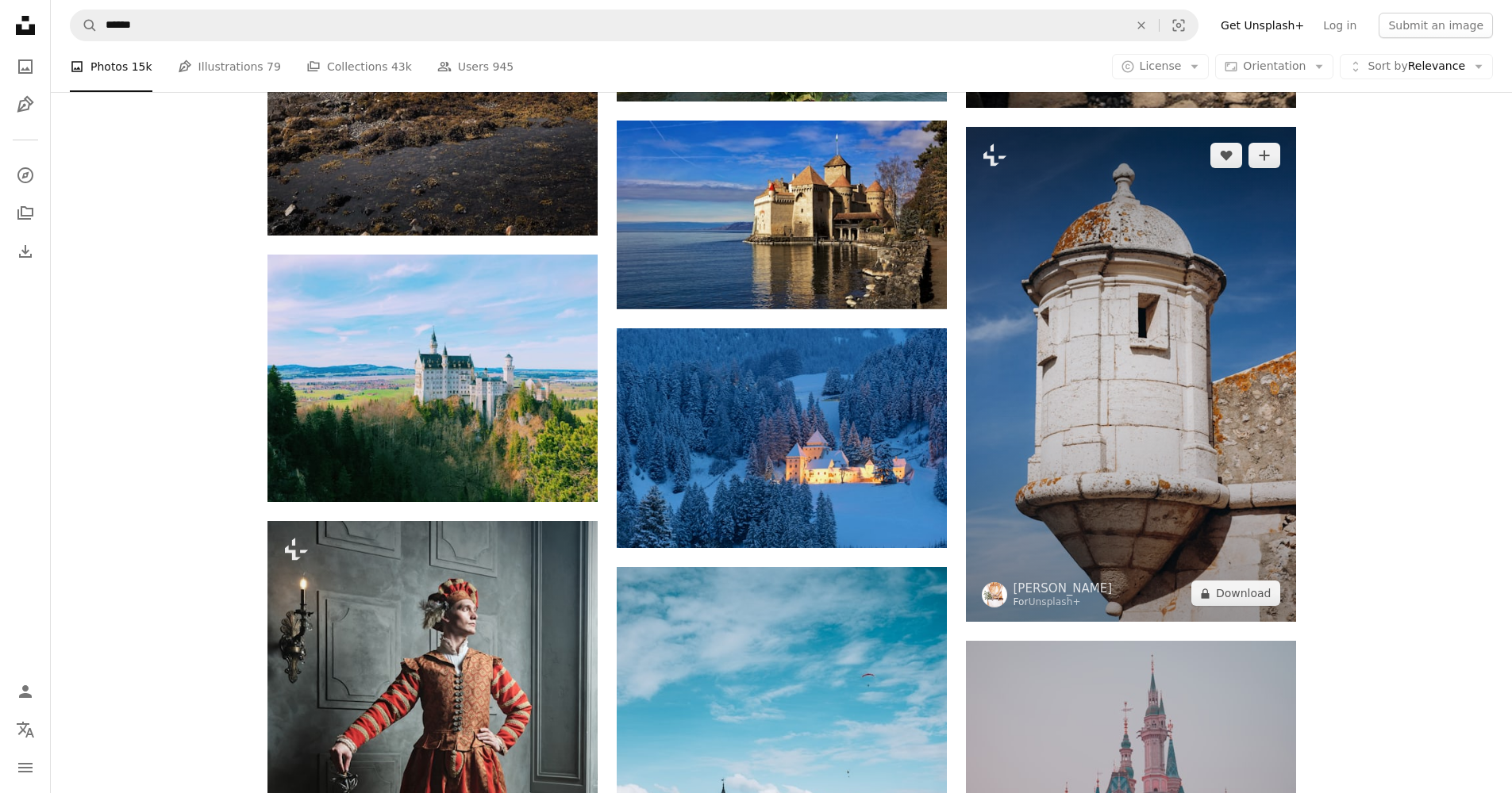
click at [1172, 421] on img at bounding box center [1130, 374] width 330 height 495
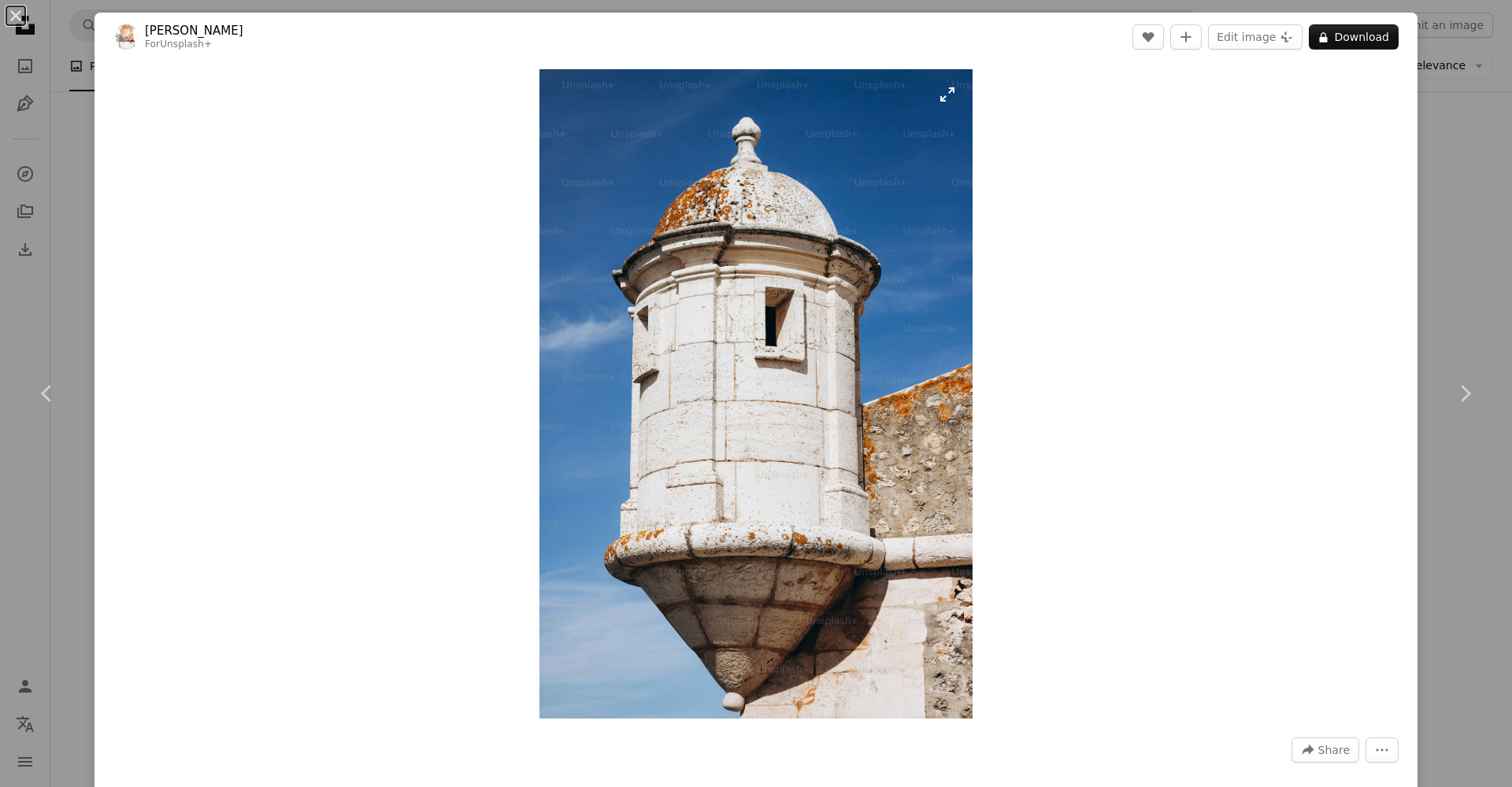
click at [740, 402] on img "Zoom in on this image" at bounding box center [756, 394] width 433 height 649
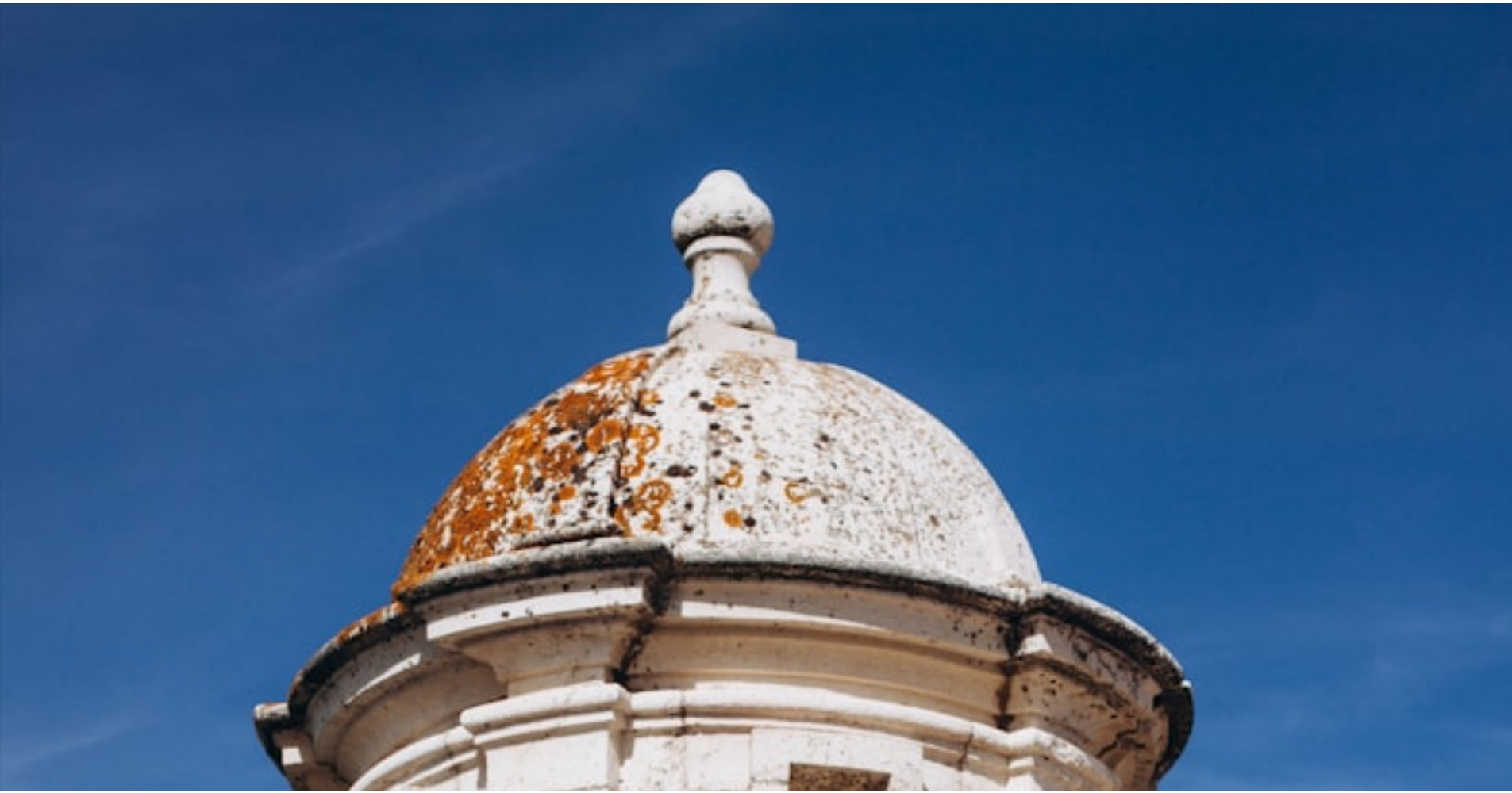
scroll to position [738, 0]
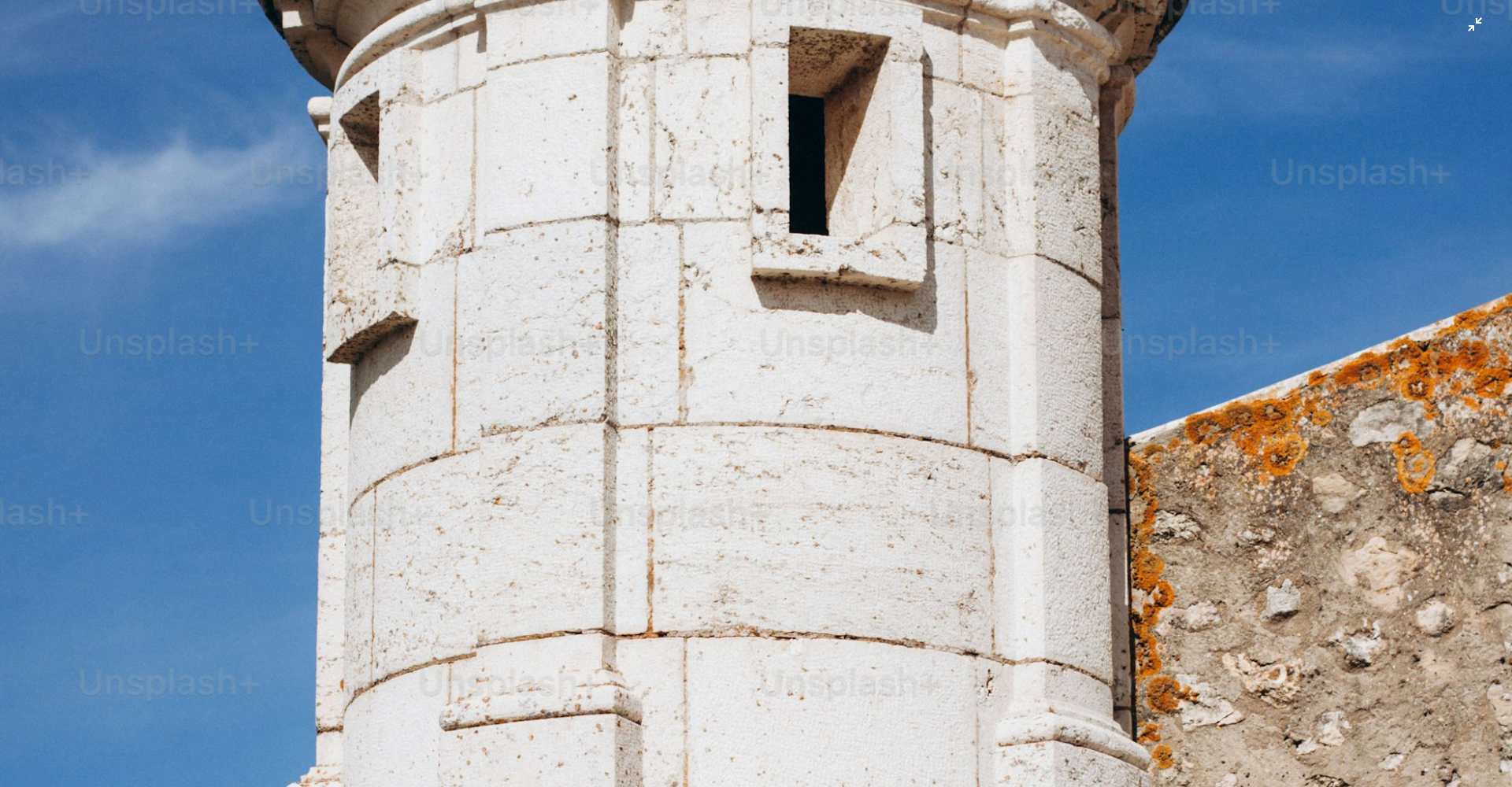
click at [740, 402] on img "Zoom out on this image" at bounding box center [756, 401] width 1514 height 2269
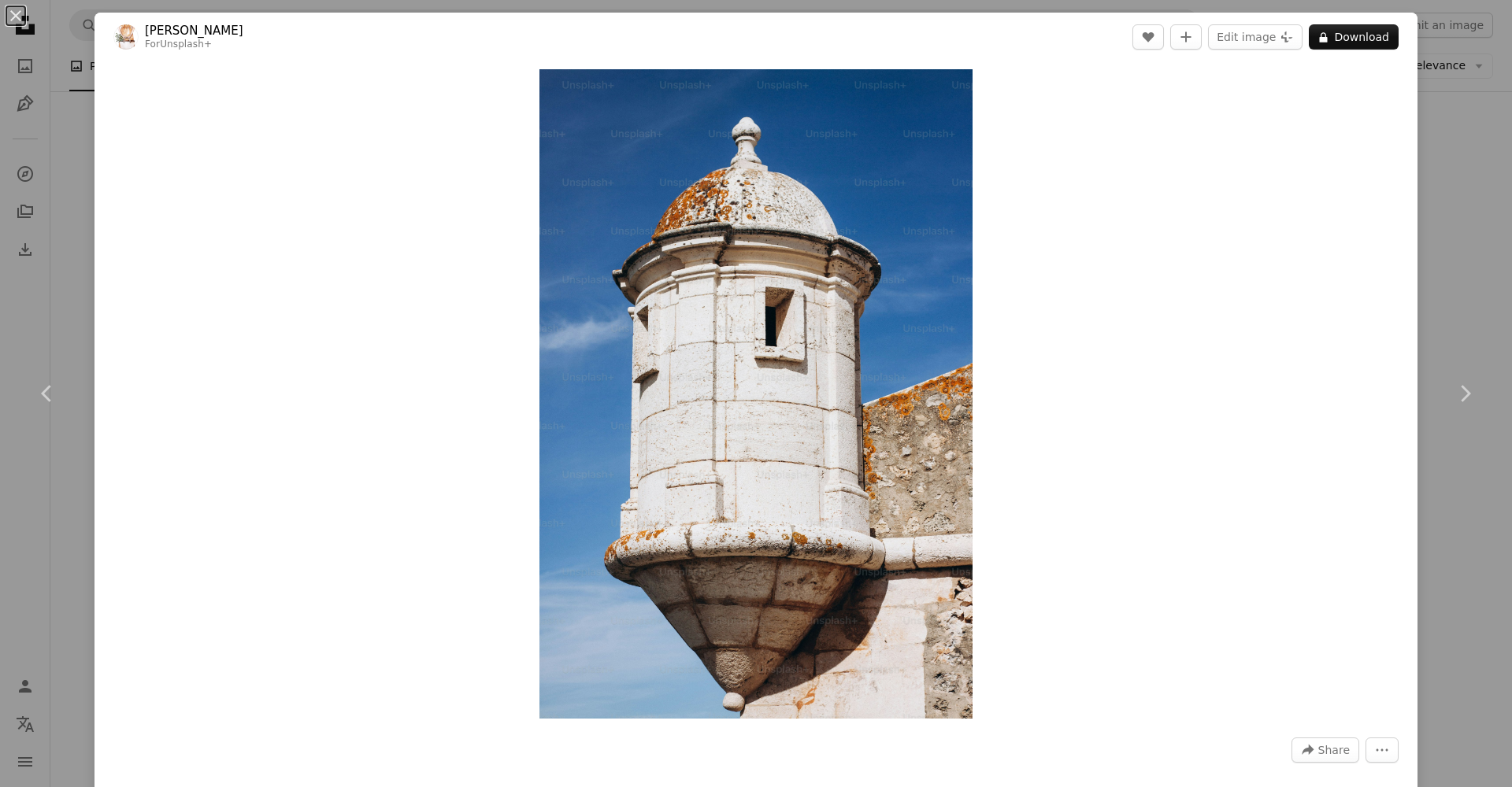
click at [70, 237] on div "An X shape Chevron left Chevron right [PERSON_NAME] For Unsplash+ A heart A plu…" at bounding box center [756, 394] width 1512 height 787
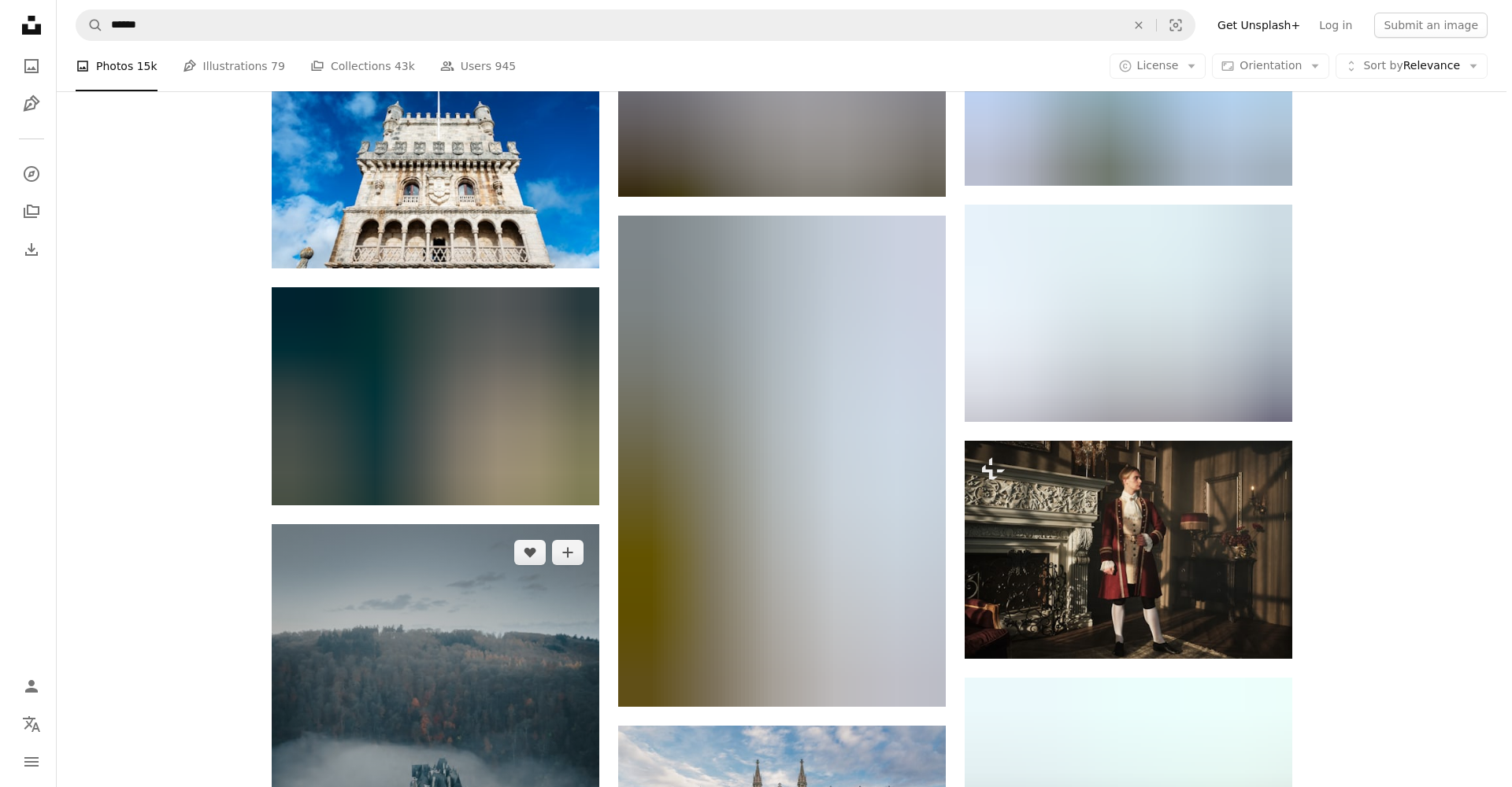
scroll to position [18104, 0]
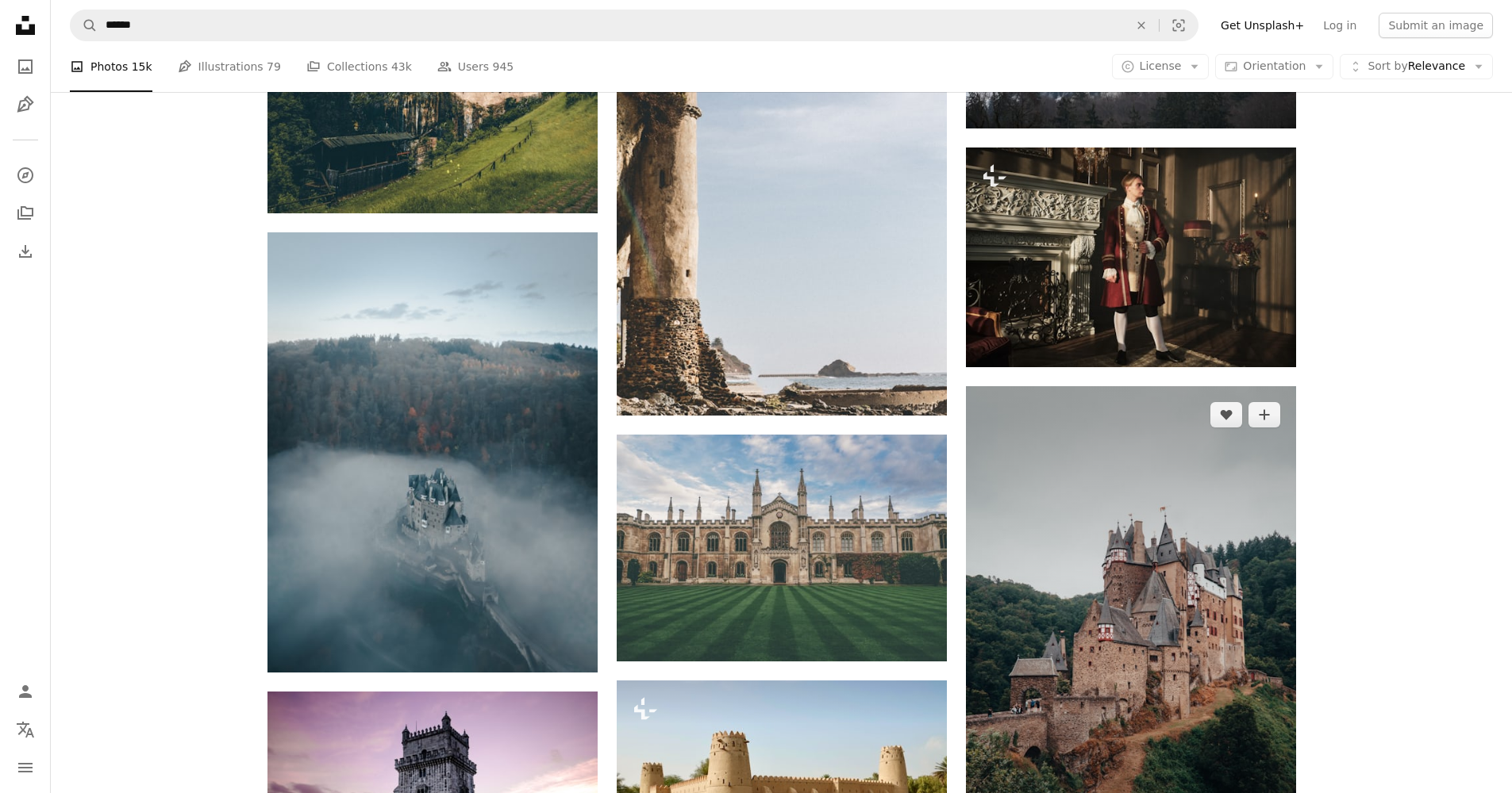
click at [1123, 622] on img at bounding box center [1130, 634] width 330 height 495
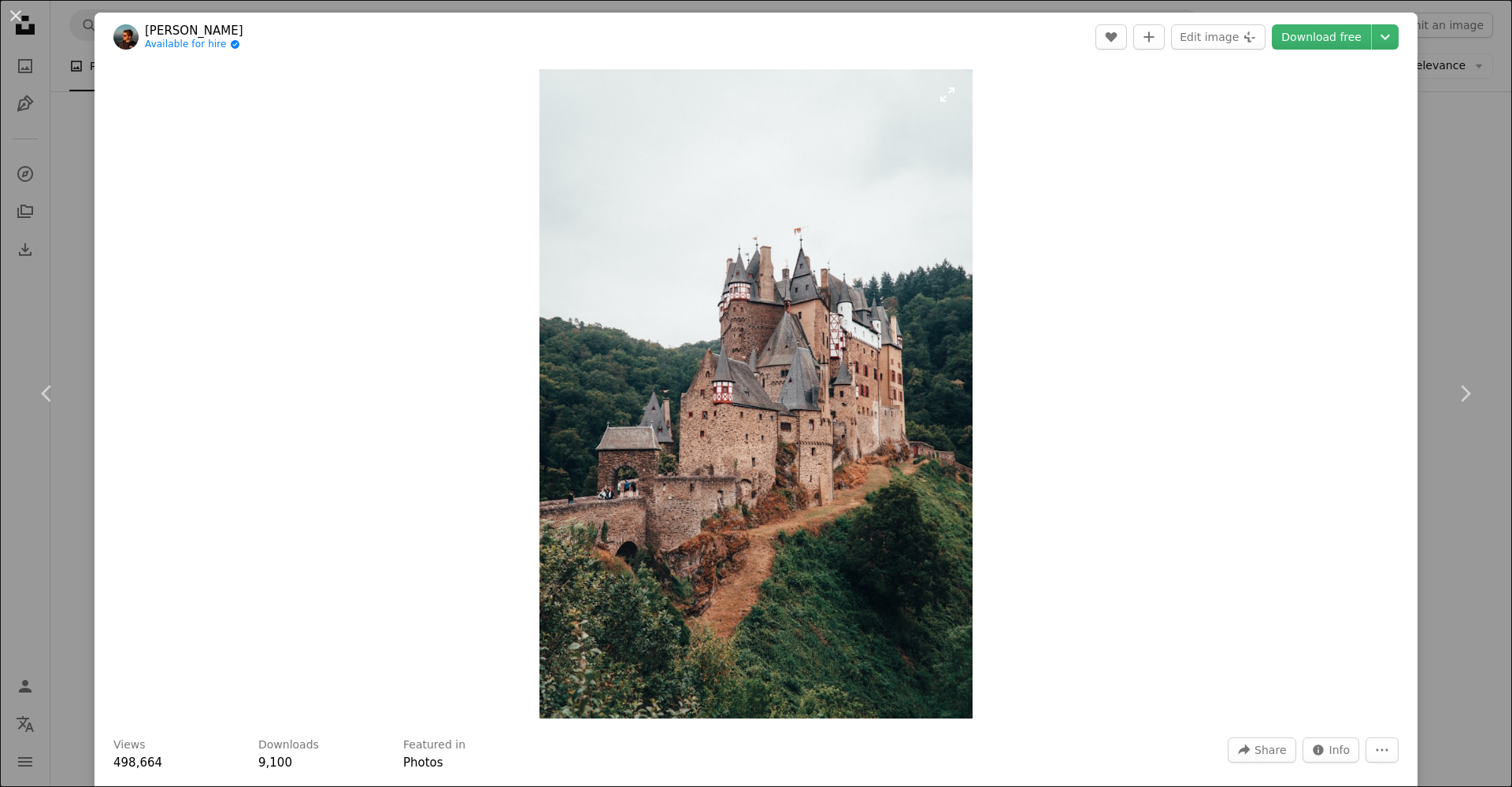
click at [782, 419] on img "Zoom in on this image" at bounding box center [756, 394] width 433 height 649
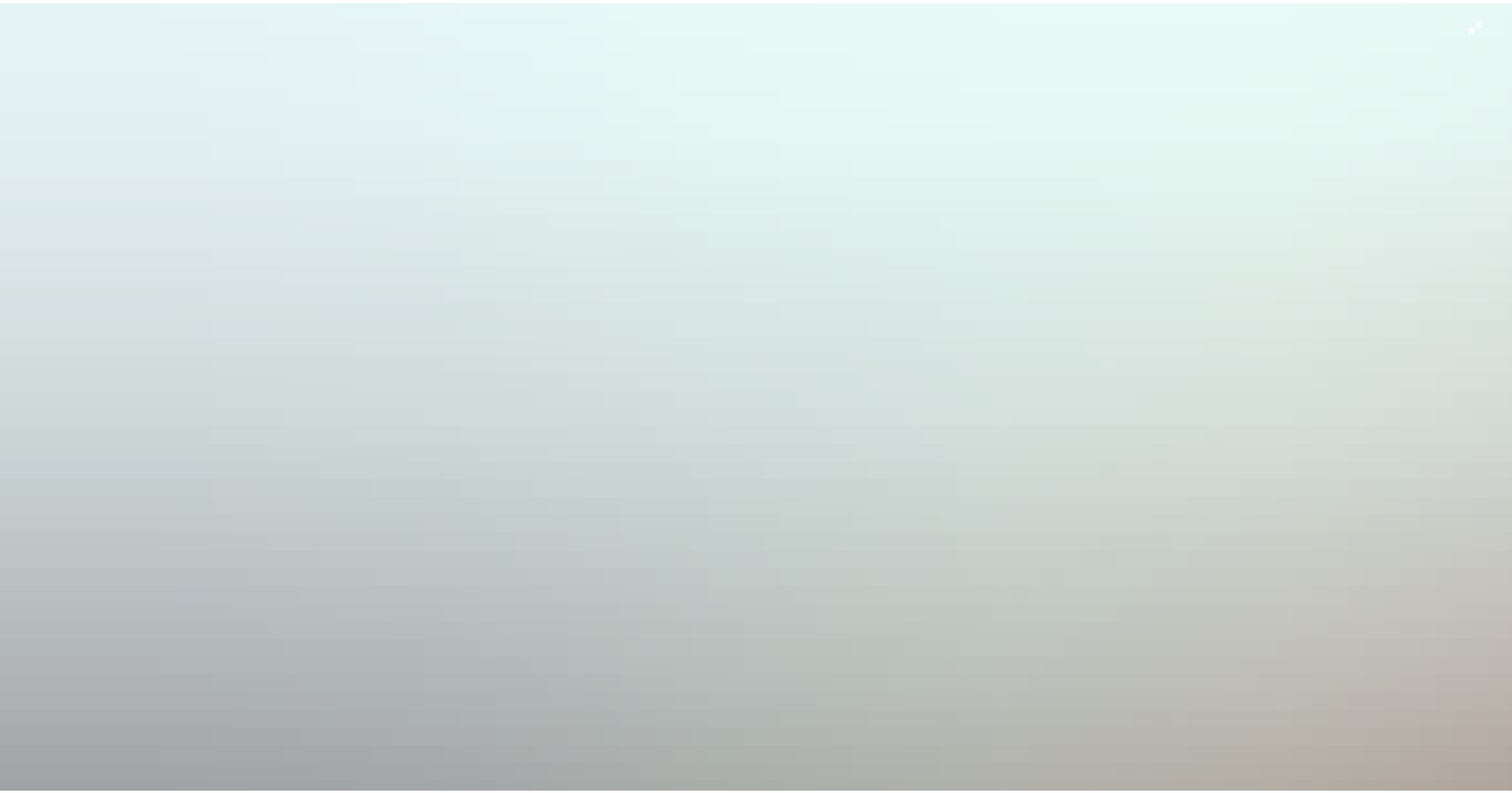
scroll to position [825, 0]
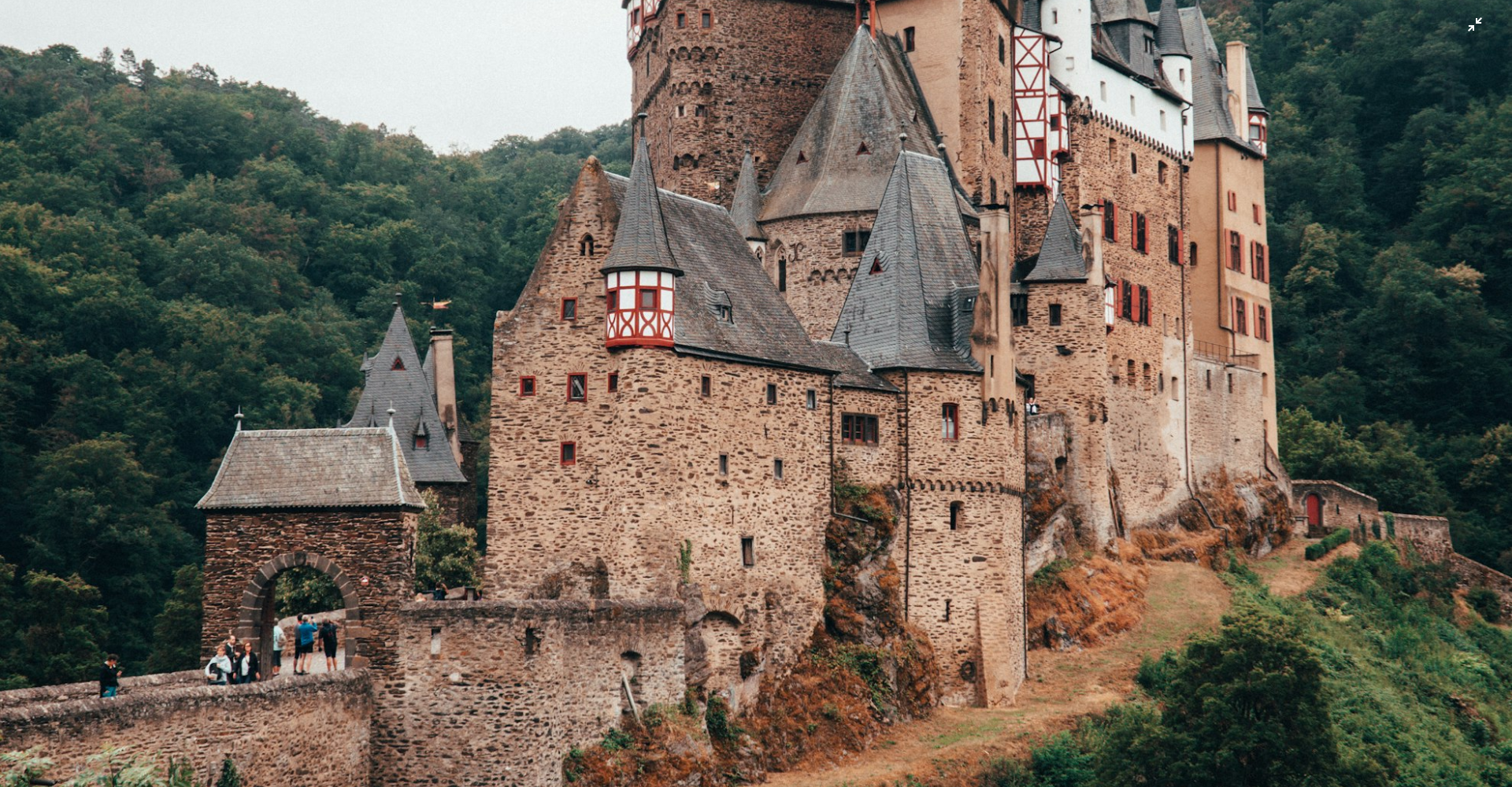
click at [674, 426] on img "Zoom out on this image" at bounding box center [756, 315] width 1514 height 2269
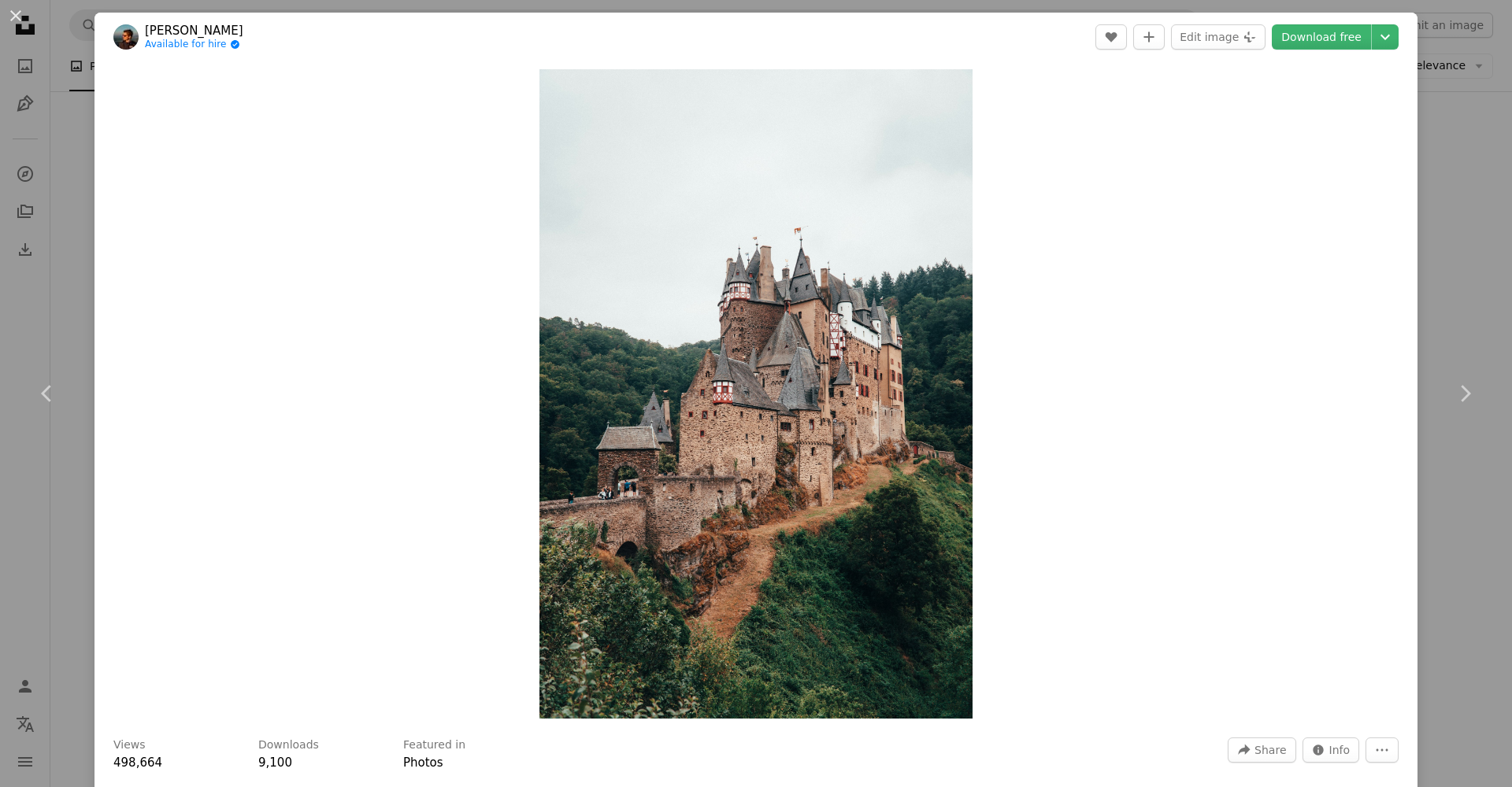
click at [1455, 274] on div "An X shape Chevron left Chevron right [PERSON_NAME] Available for hire A checkm…" at bounding box center [756, 394] width 1512 height 787
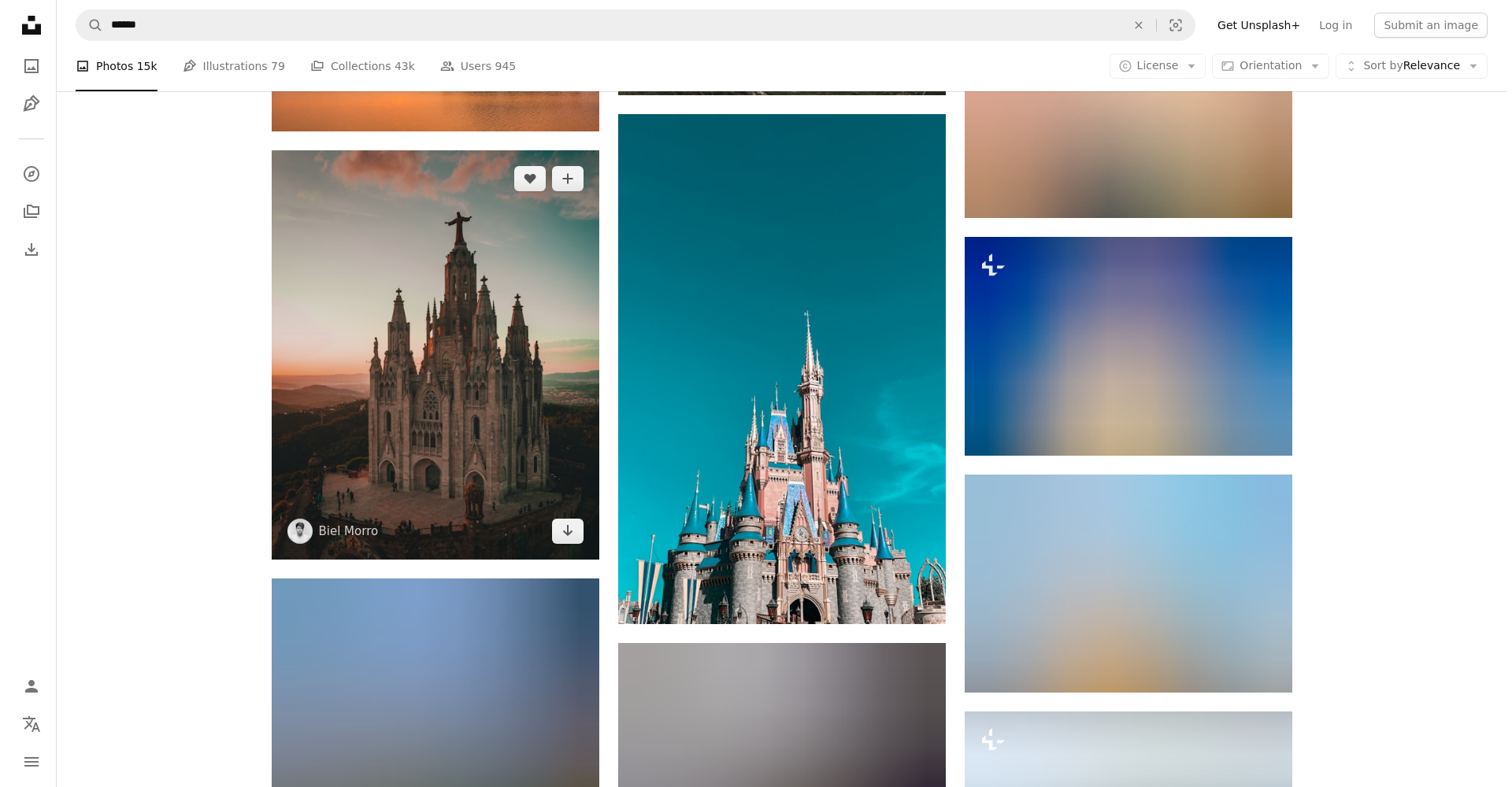
scroll to position [19751, 0]
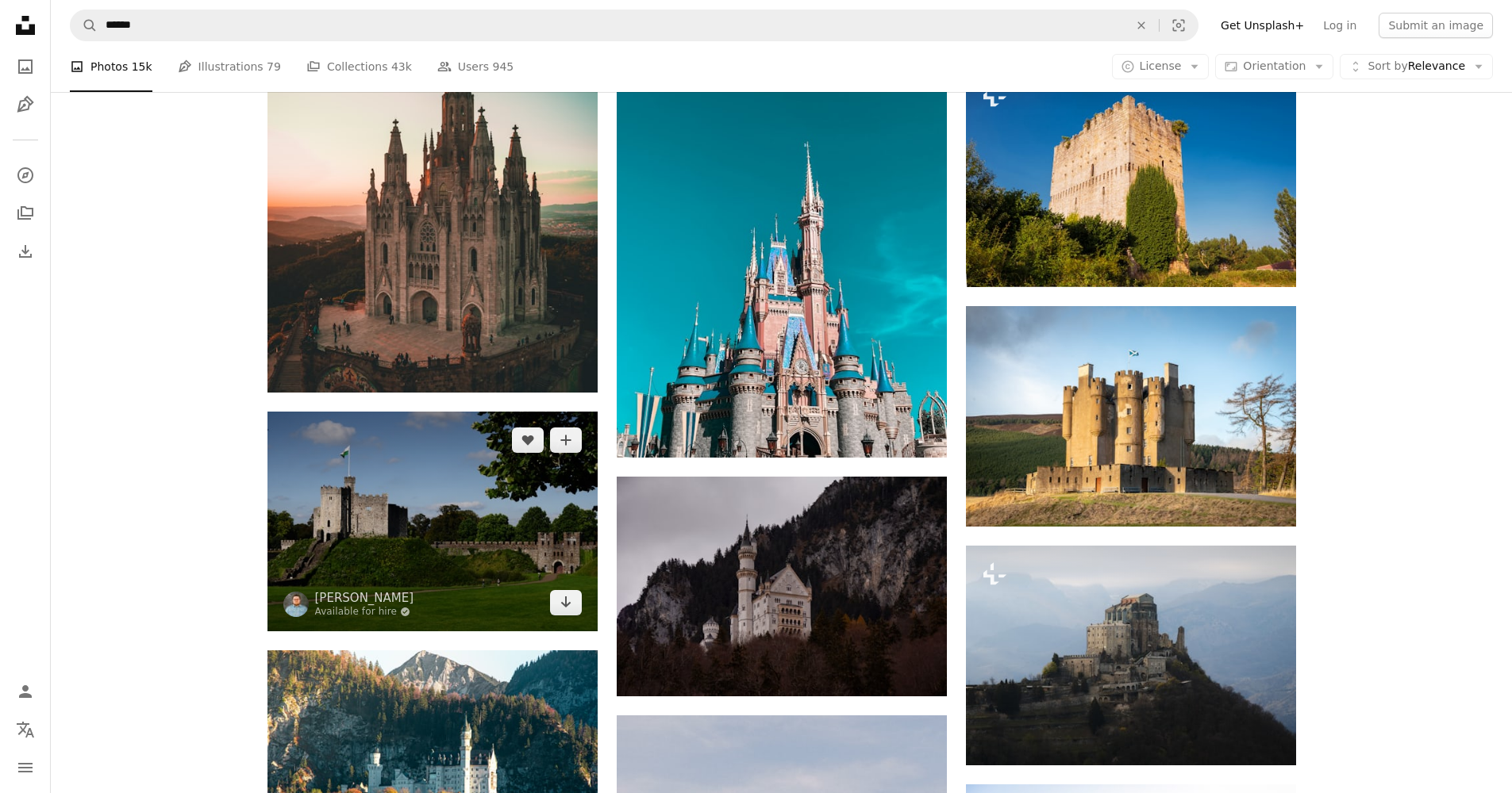
click at [403, 474] on img at bounding box center [432, 520] width 330 height 219
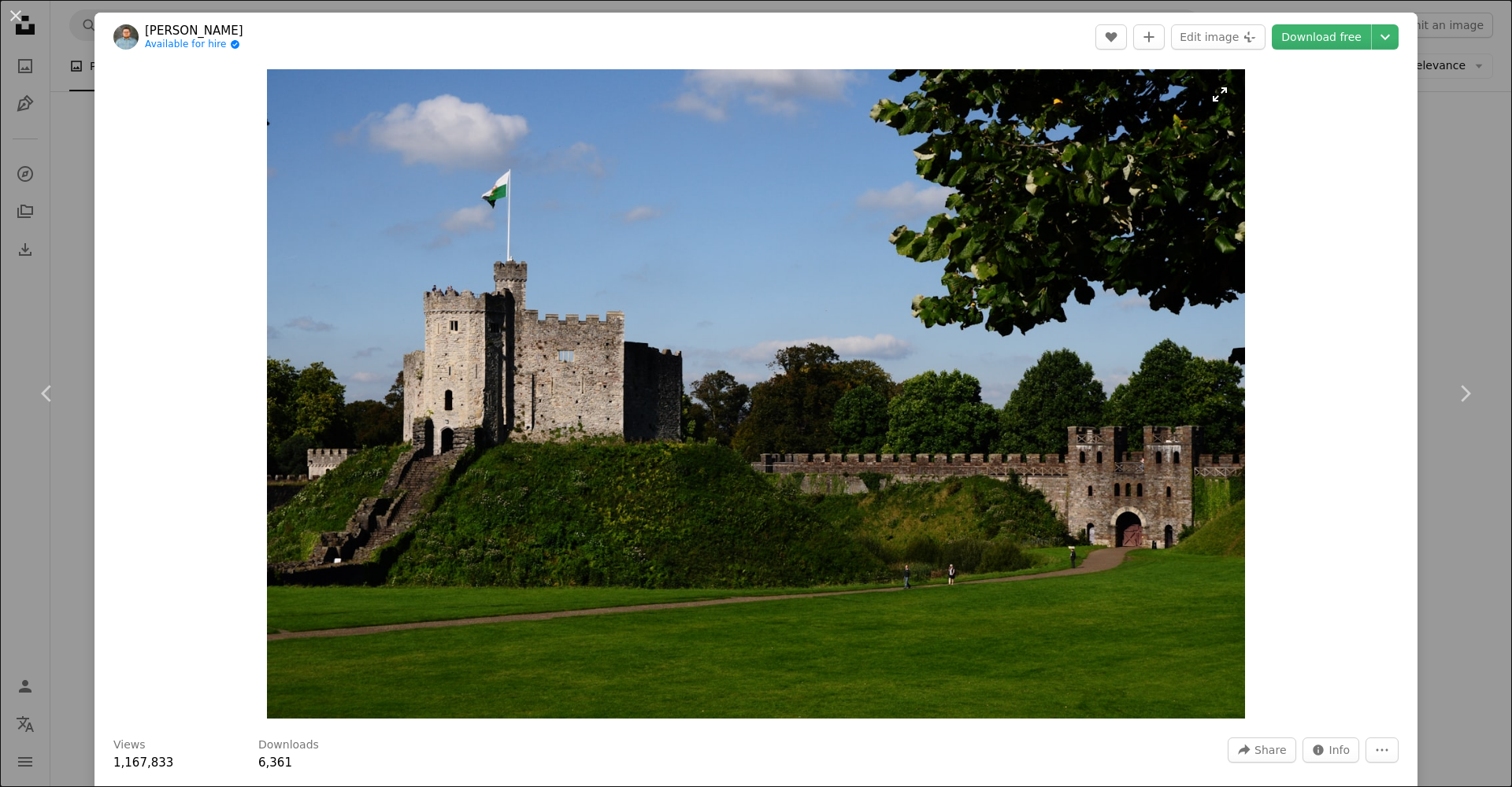
click at [529, 327] on img "Zoom in on this image" at bounding box center [756, 394] width 978 height 649
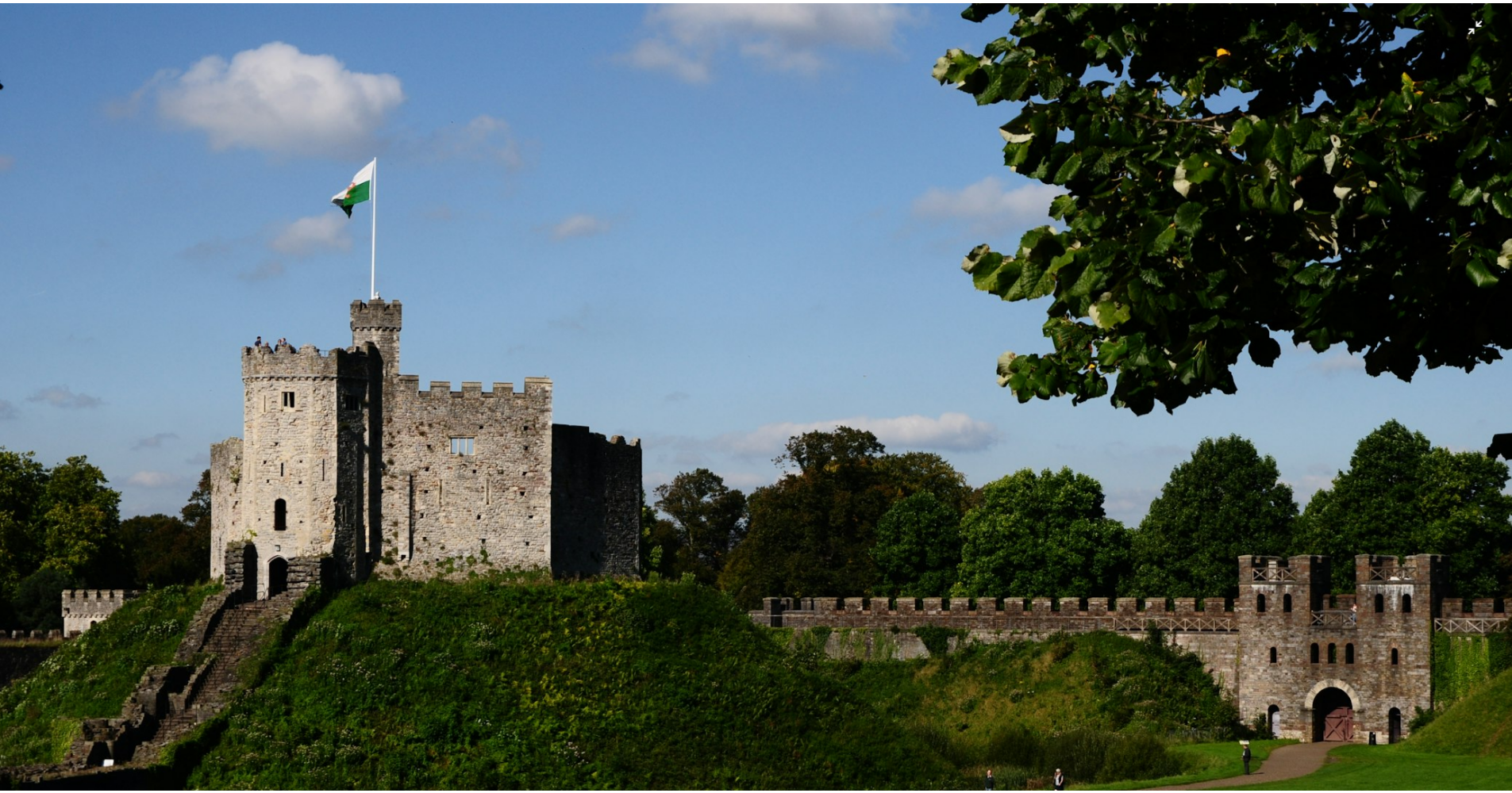
scroll to position [105, 0]
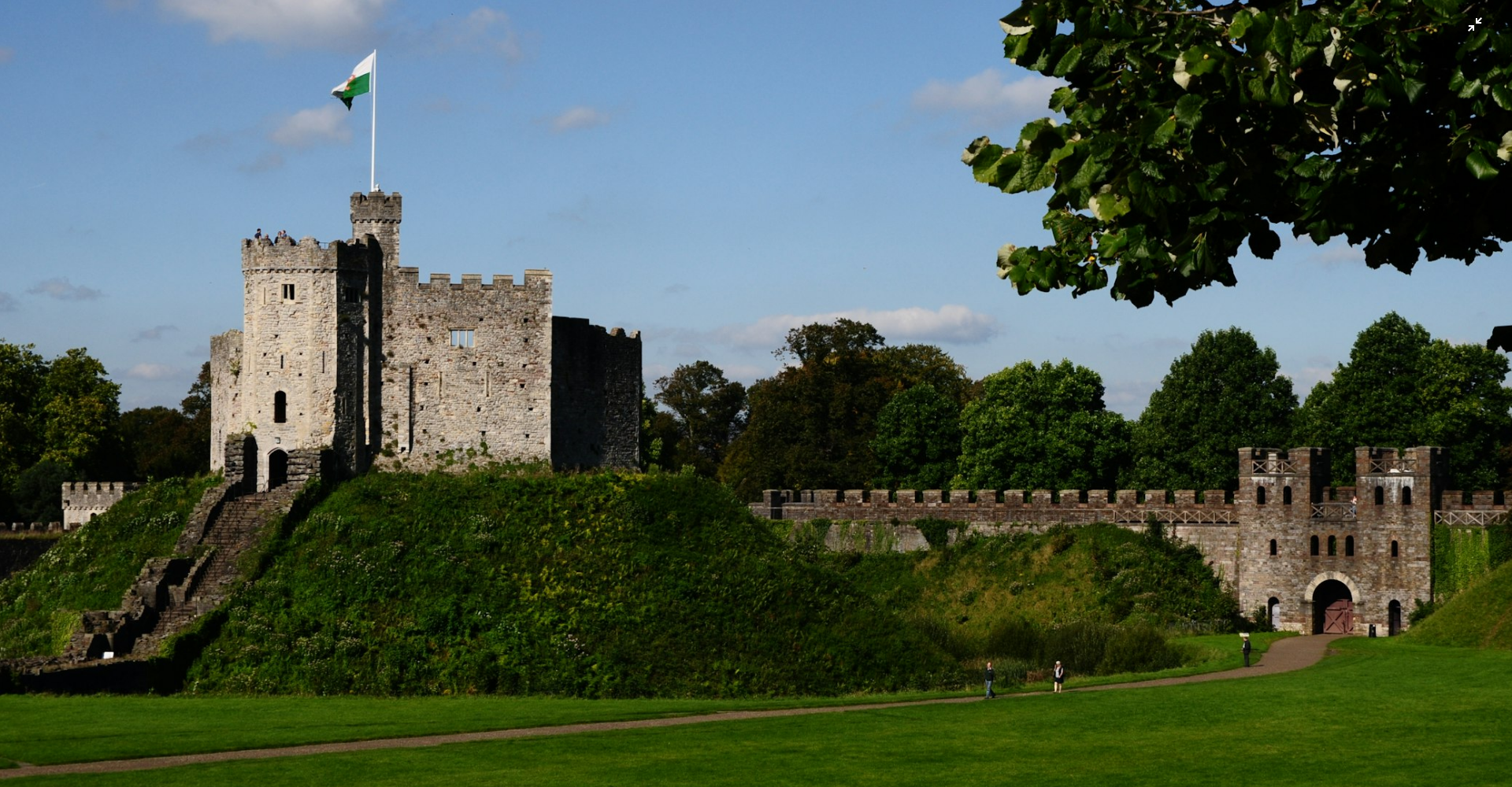
click at [443, 317] on img "Zoom out on this image" at bounding box center [756, 397] width 1514 height 1005
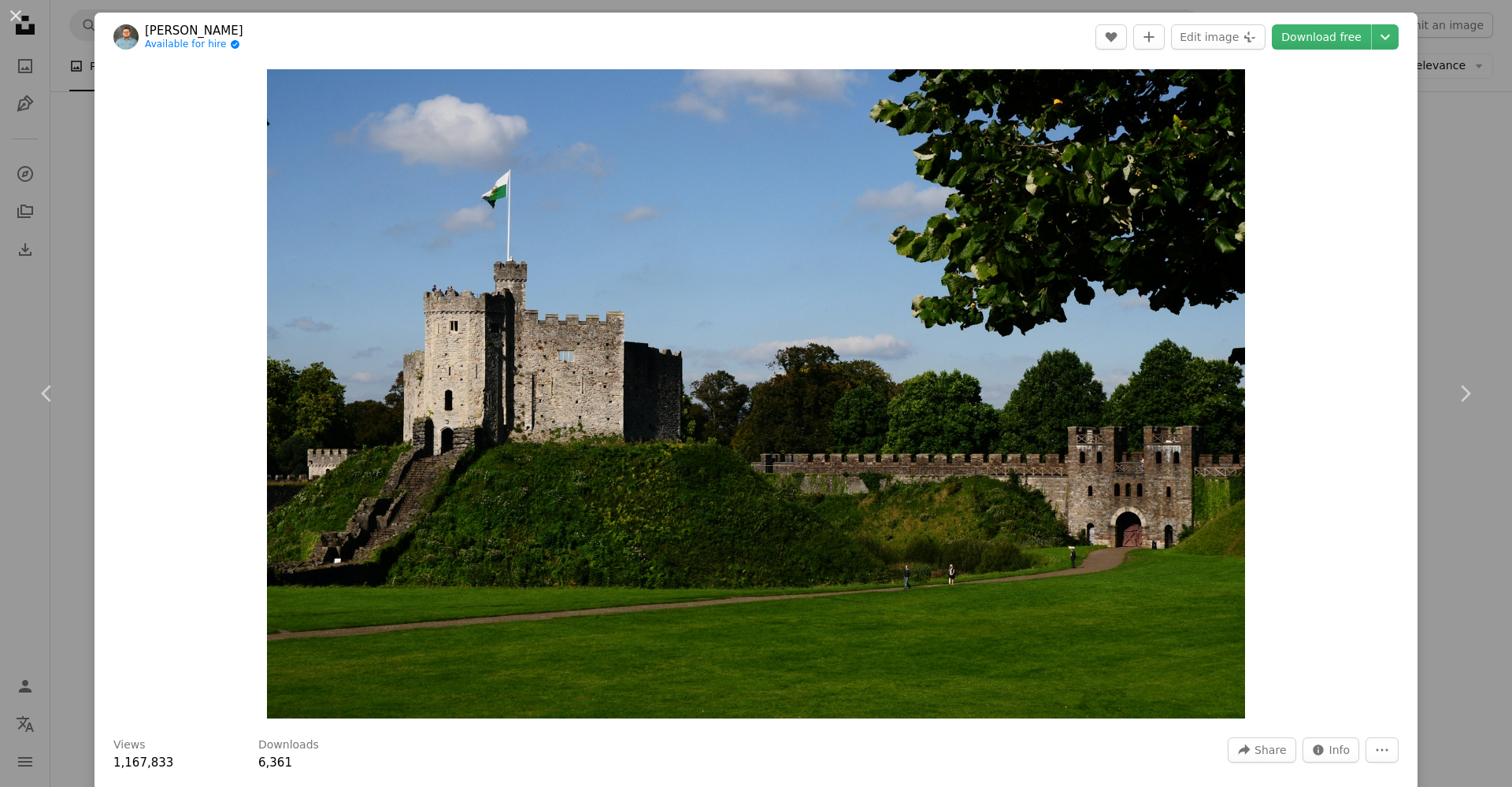
click at [70, 272] on div "An X shape Chevron left Chevron right [PERSON_NAME] Available for hire A checkm…" at bounding box center [756, 394] width 1512 height 787
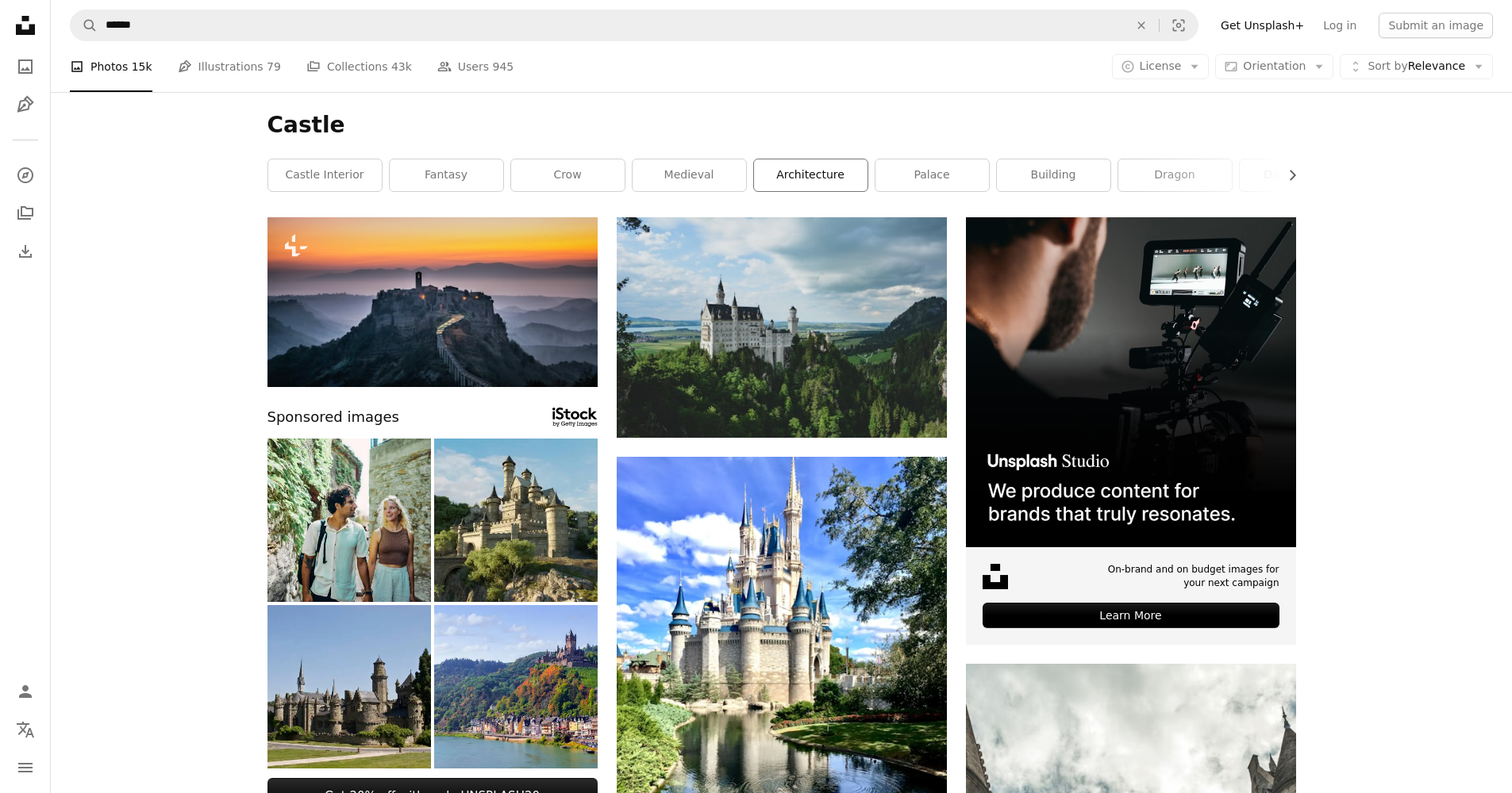
click at [825, 177] on link "architecture" at bounding box center [810, 176] width 114 height 31
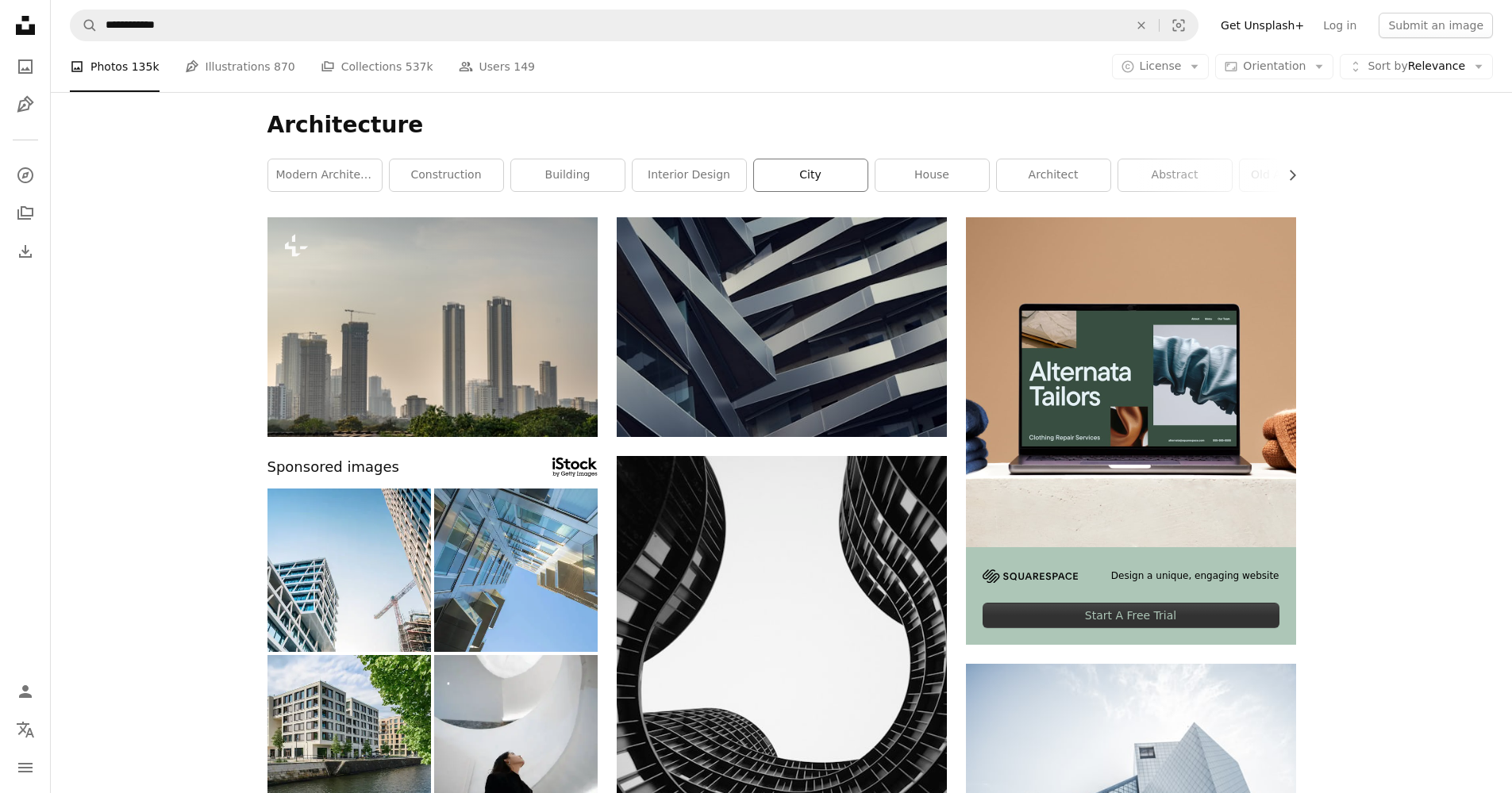
click at [816, 179] on link "city" at bounding box center [810, 176] width 114 height 31
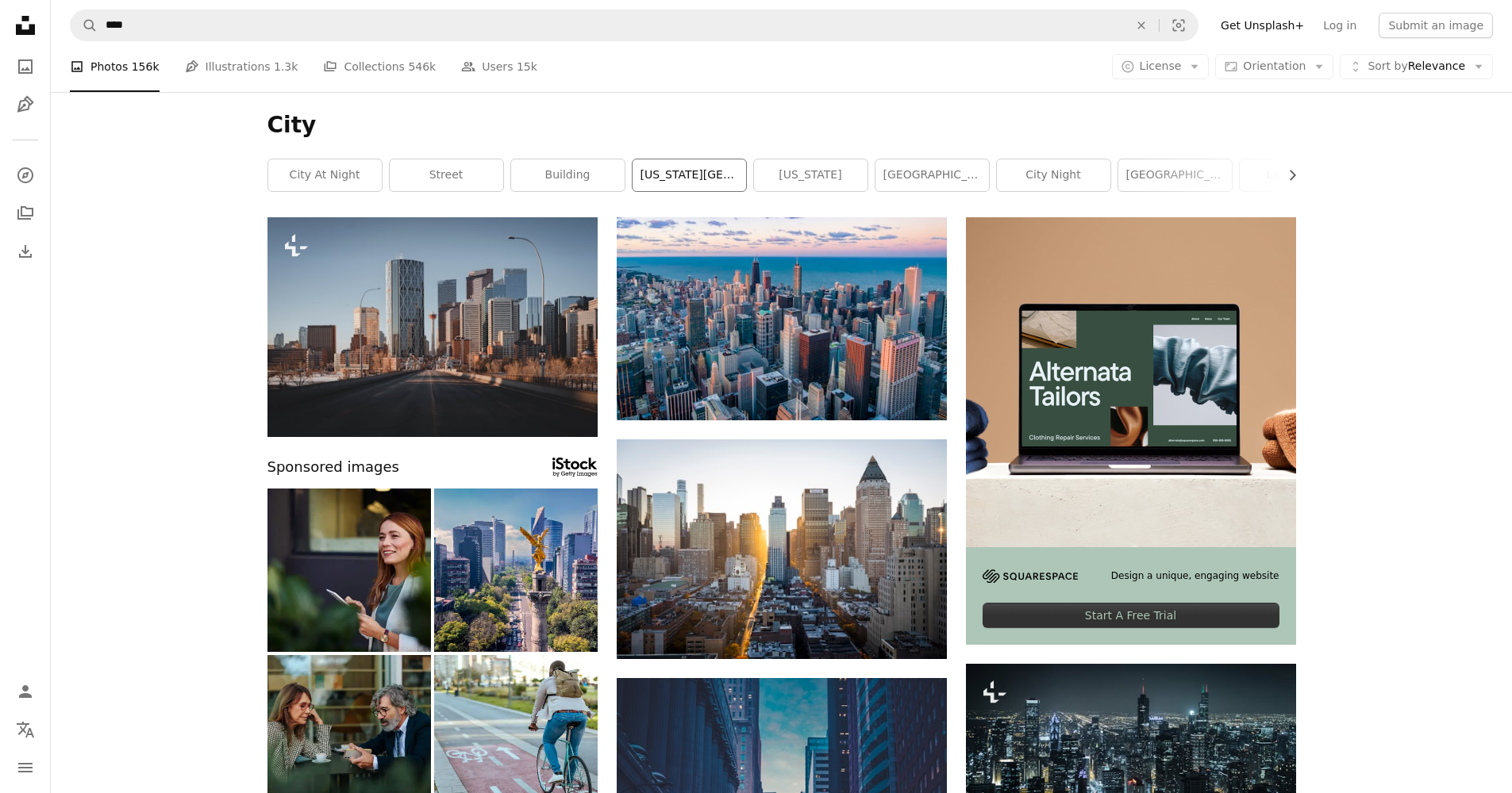
click at [667, 178] on link "[US_STATE][GEOGRAPHIC_DATA]" at bounding box center [689, 176] width 114 height 31
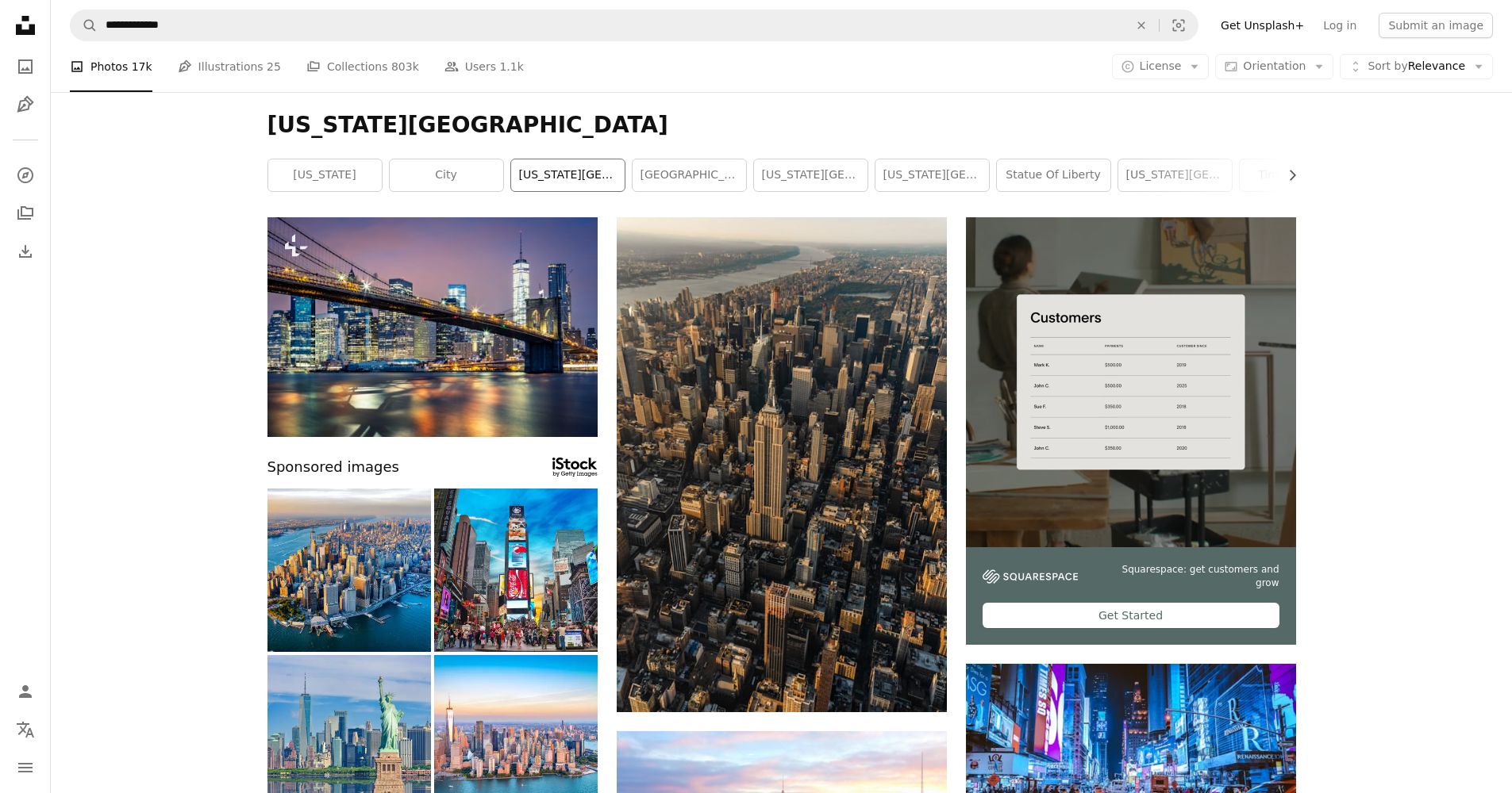
click at [554, 177] on link "[US_STATE][GEOGRAPHIC_DATA] night" at bounding box center [568, 176] width 114 height 31
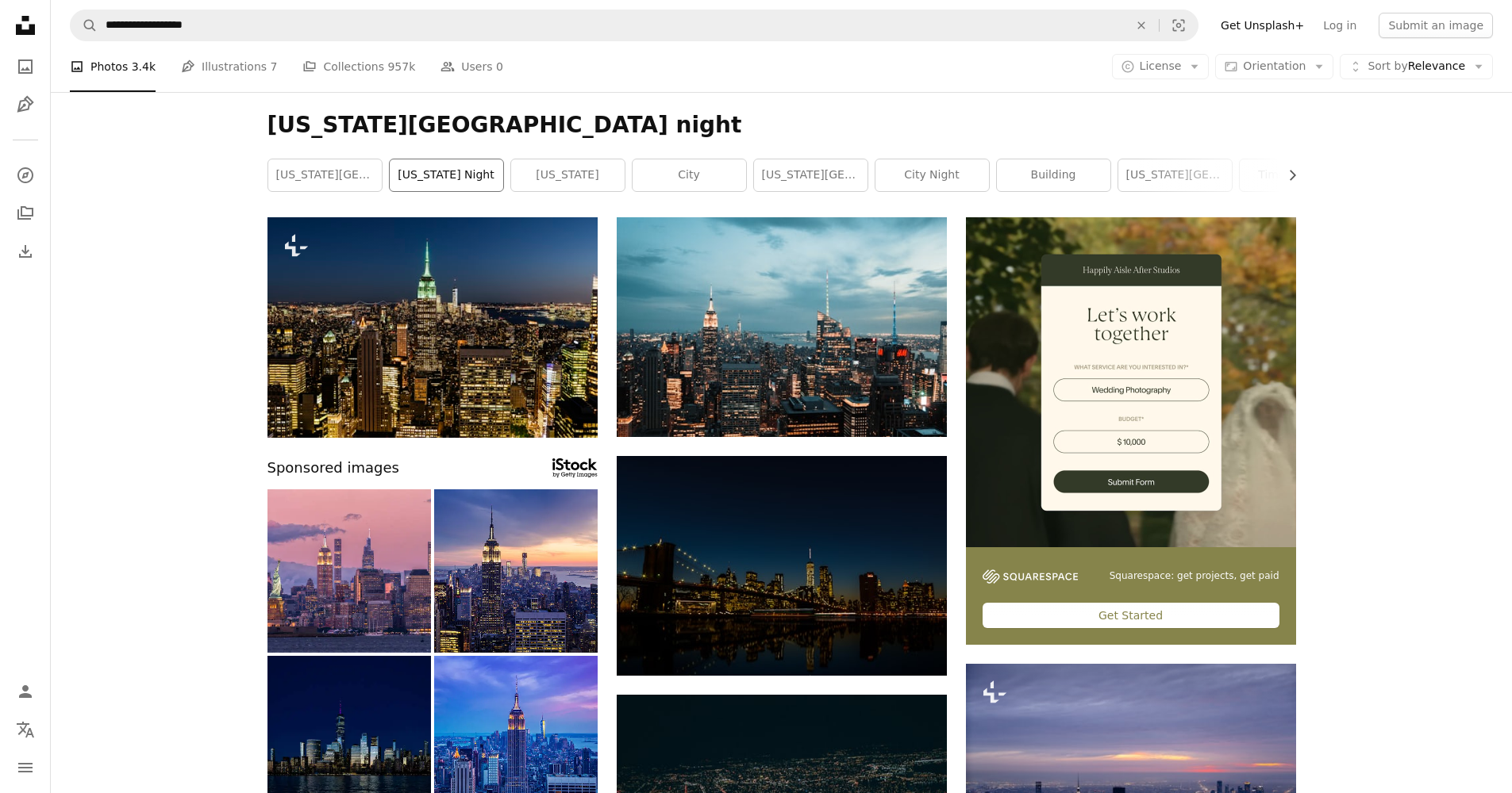
click at [466, 167] on link "[US_STATE] night" at bounding box center [446, 176] width 114 height 31
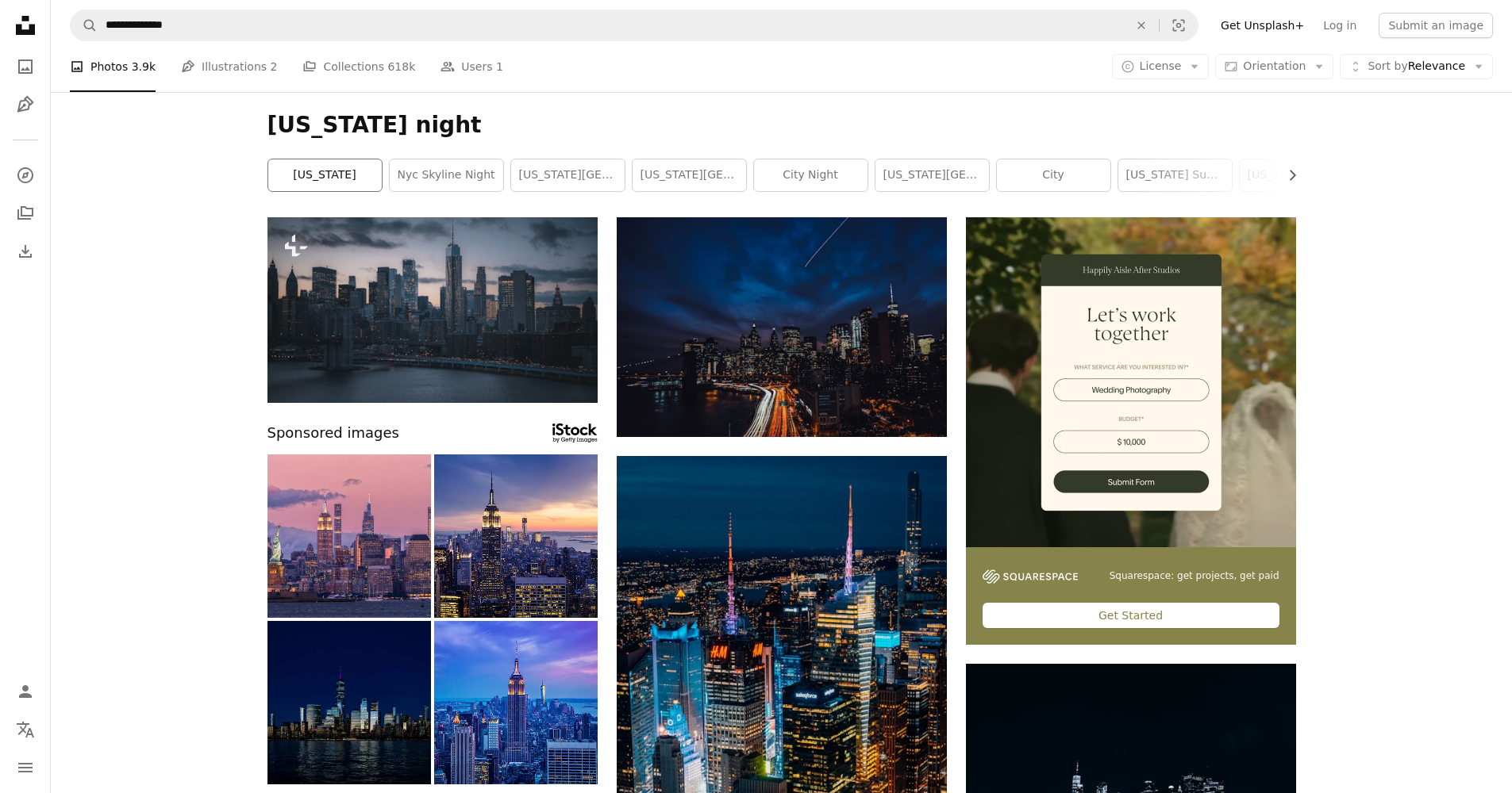
click at [334, 181] on link "[US_STATE]" at bounding box center [325, 176] width 114 height 31
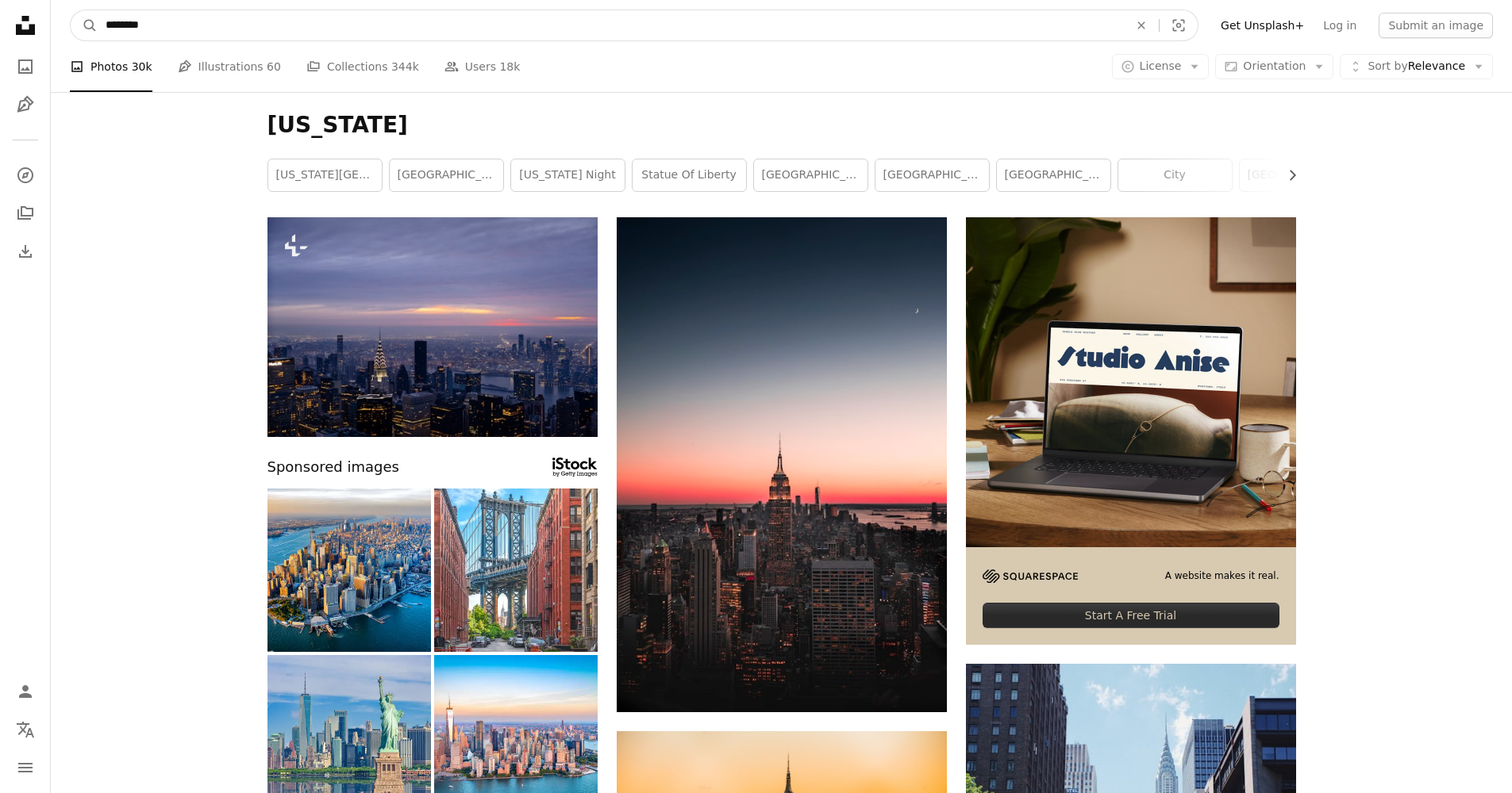
click at [235, 30] on input "********" at bounding box center [611, 25] width 1026 height 30
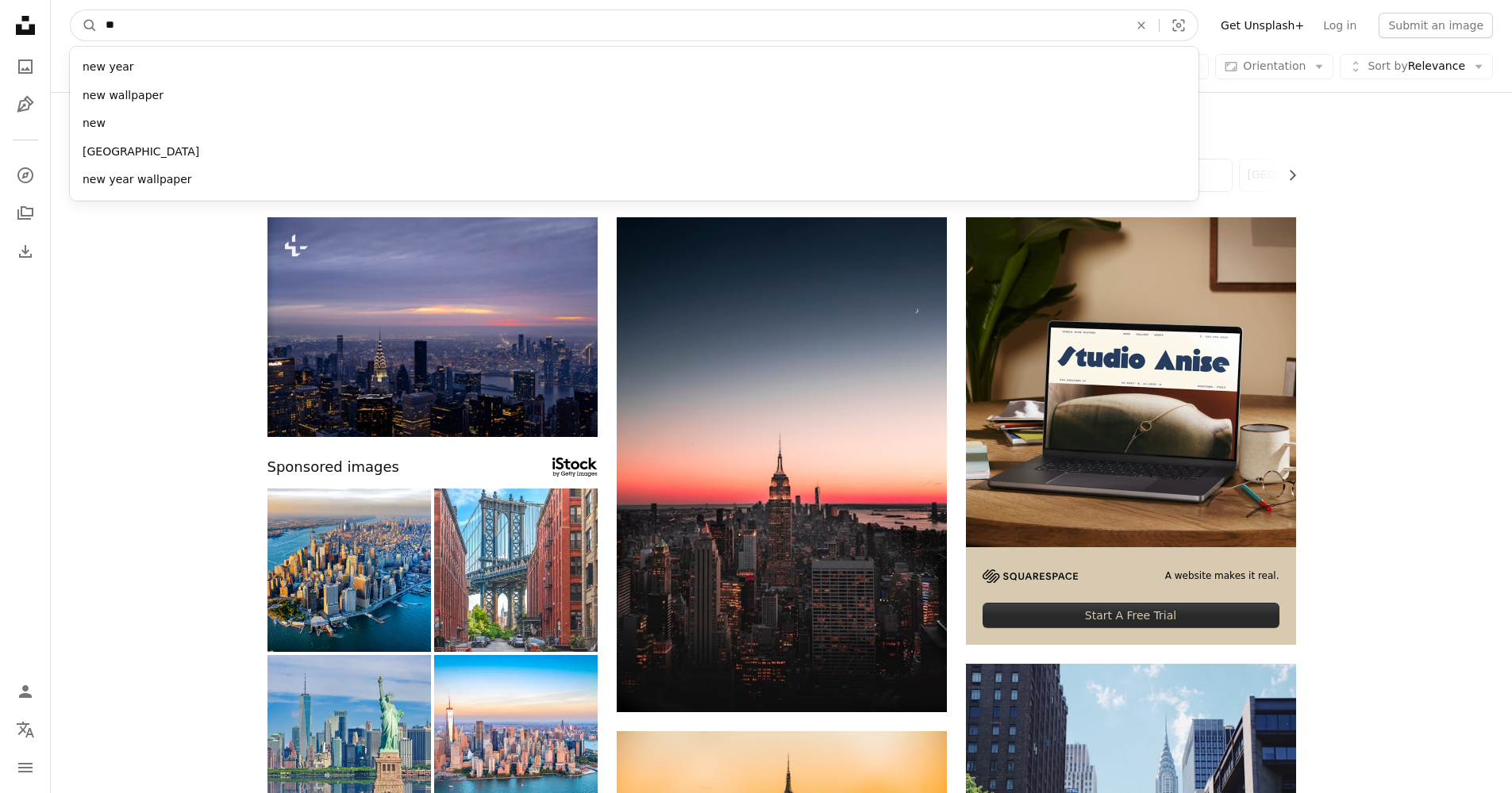
type input "*"
type input "***"
click at [84, 25] on button "A magnifying glass" at bounding box center [83, 25] width 27 height 30
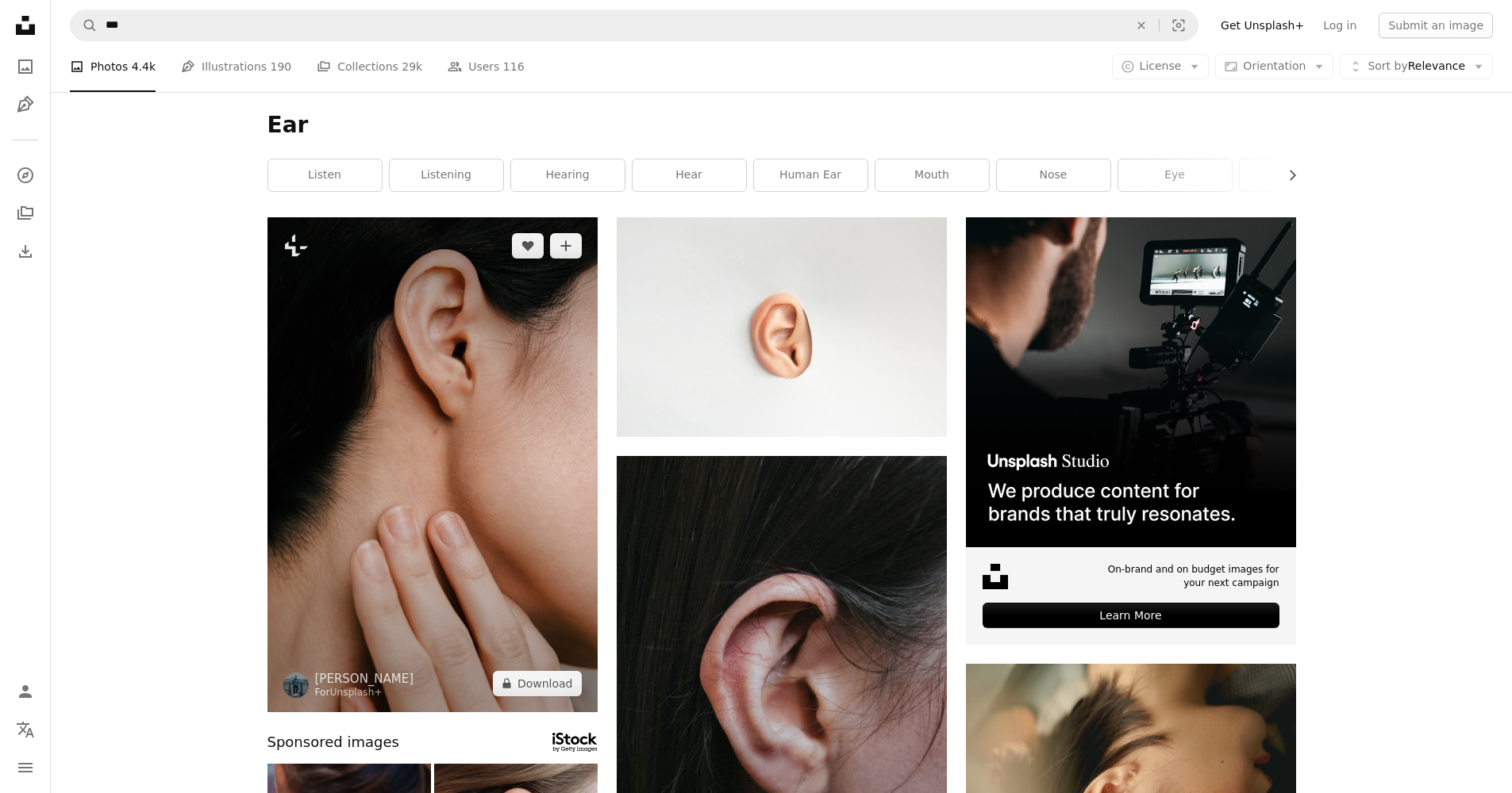
click at [448, 411] on img at bounding box center [432, 465] width 330 height 495
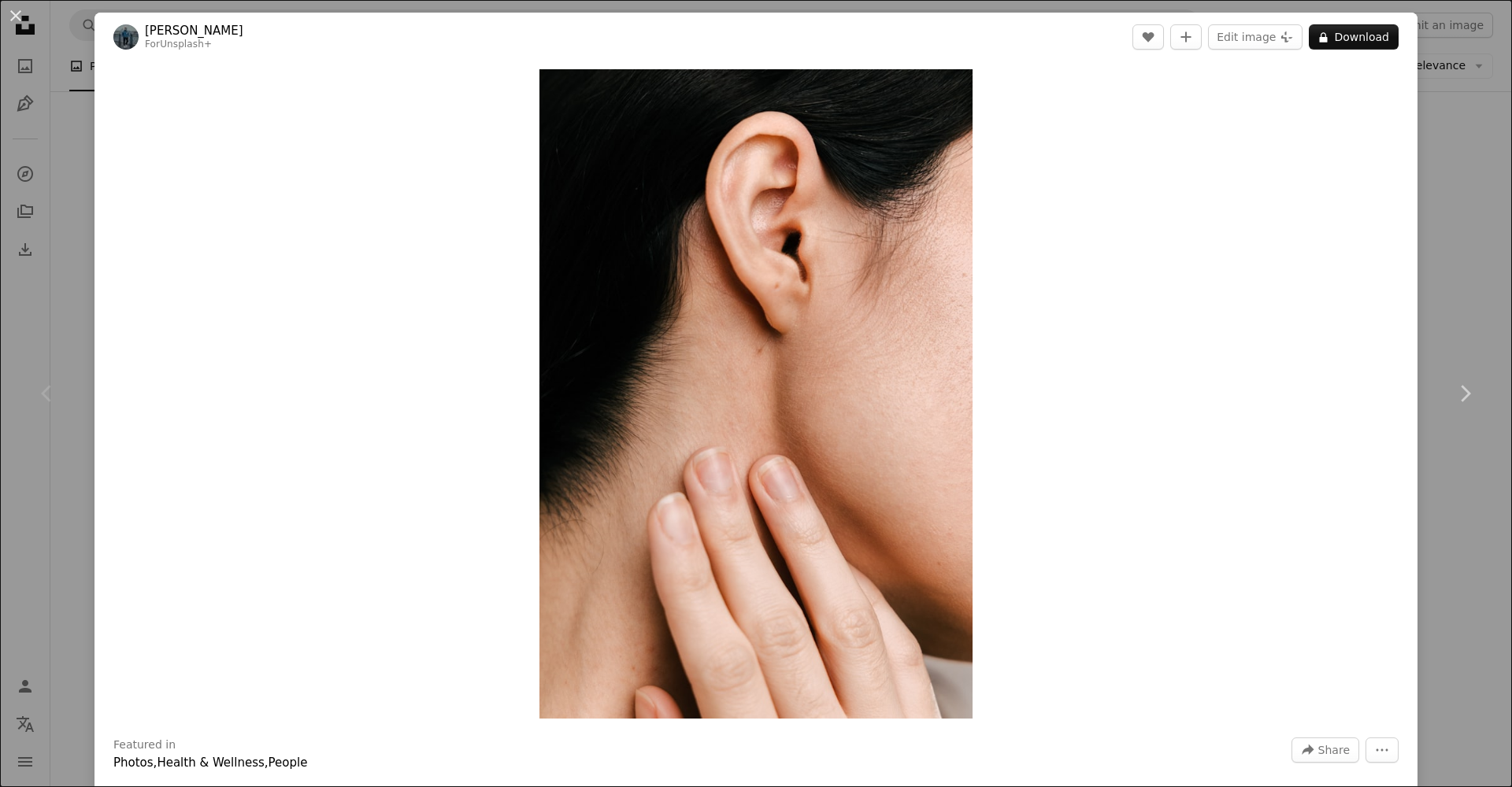
click at [83, 168] on div "An X shape Chevron left Chevron right [PERSON_NAME] For Unsplash+ A heart A plu…" at bounding box center [756, 394] width 1512 height 787
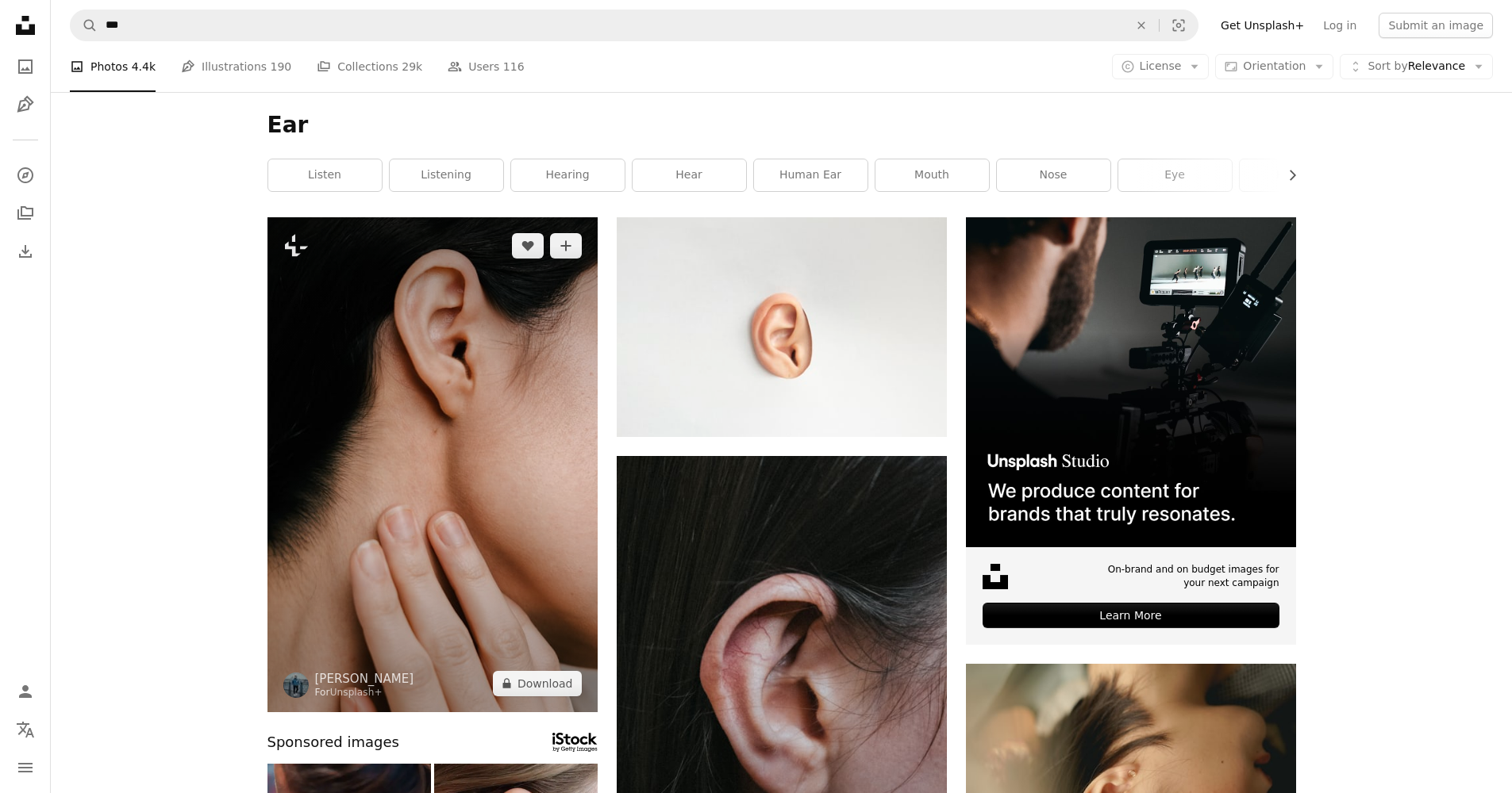
scroll to position [22, 0]
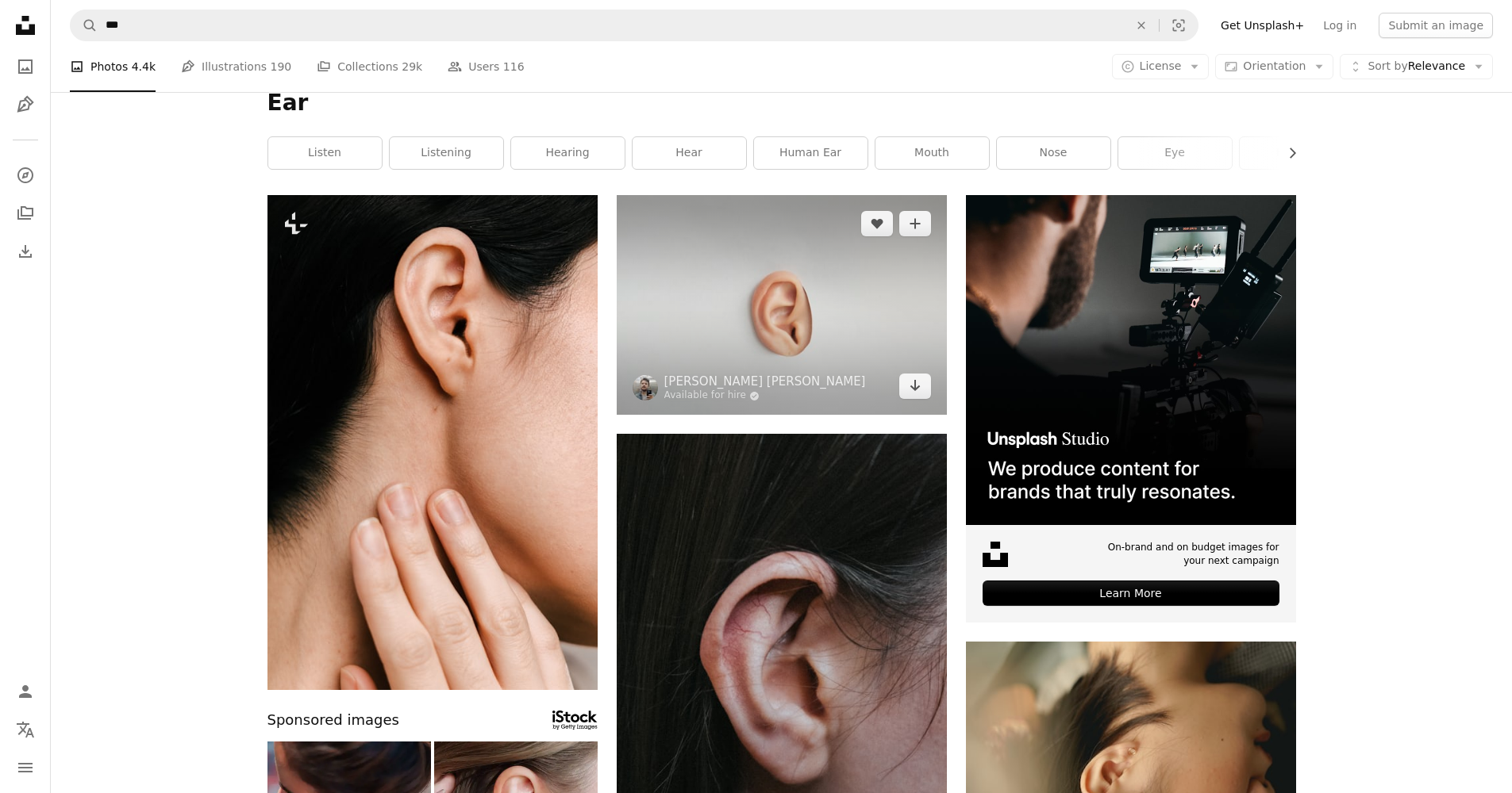
click at [744, 299] on img at bounding box center [781, 305] width 330 height 220
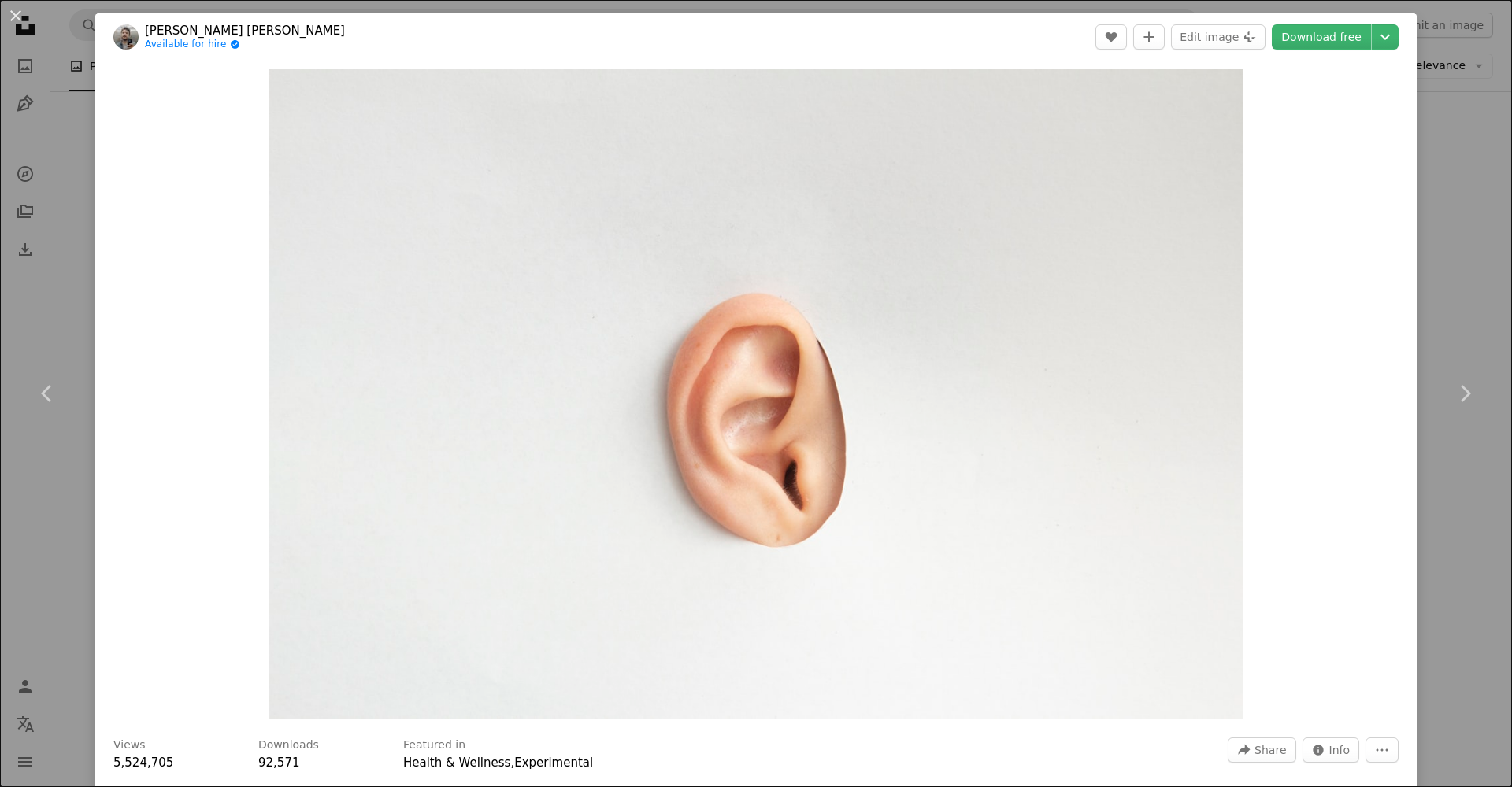
click at [80, 187] on div "An X shape Chevron left Chevron right [PERSON_NAME] [PERSON_NAME] Available for…" at bounding box center [756, 394] width 1512 height 787
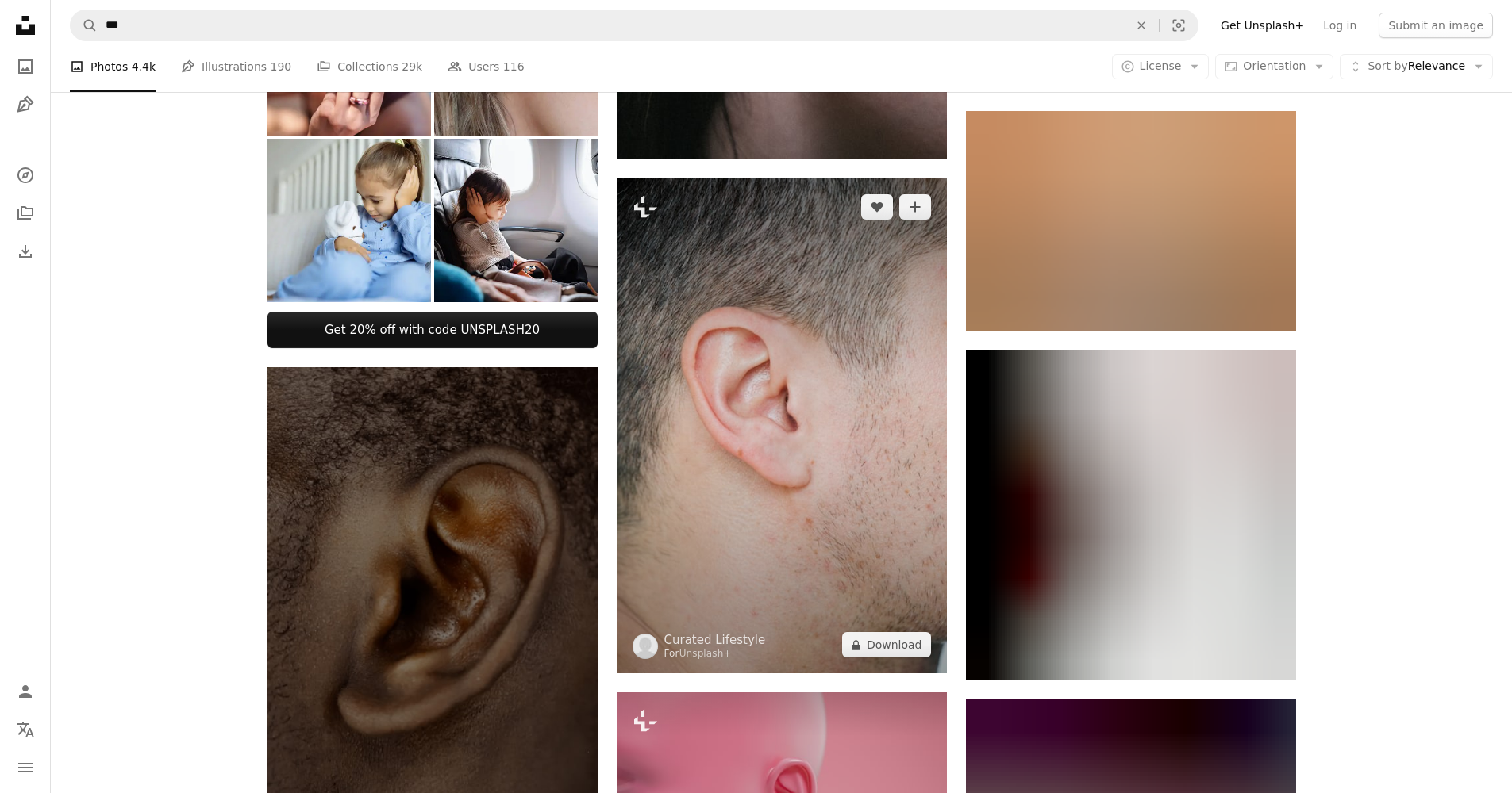
scroll to position [1324, 0]
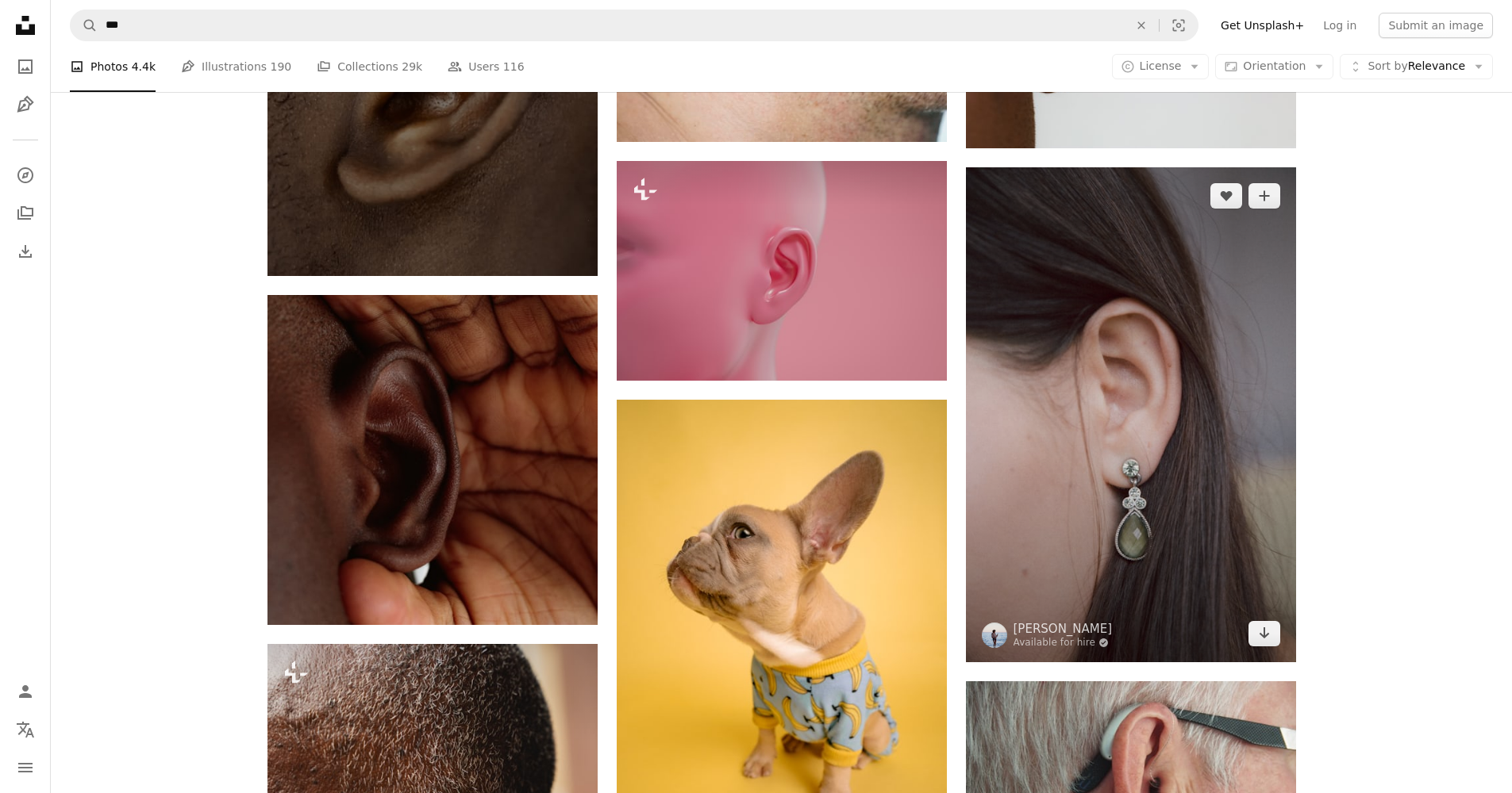
click at [1192, 409] on img at bounding box center [1130, 415] width 330 height 495
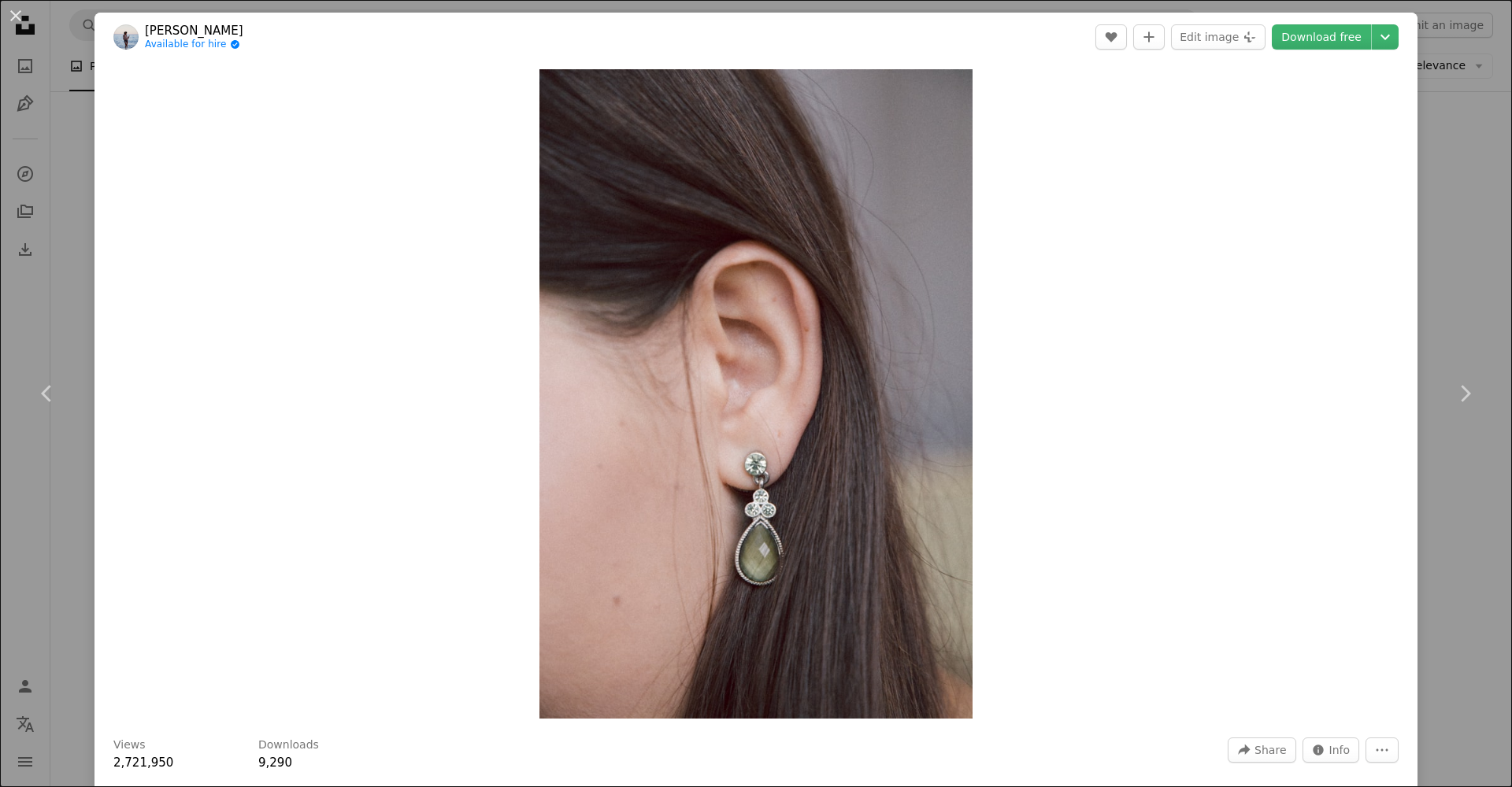
click at [68, 140] on div "An X shape Chevron left Chevron right [PERSON_NAME] Available for hire A checkm…" at bounding box center [756, 394] width 1512 height 787
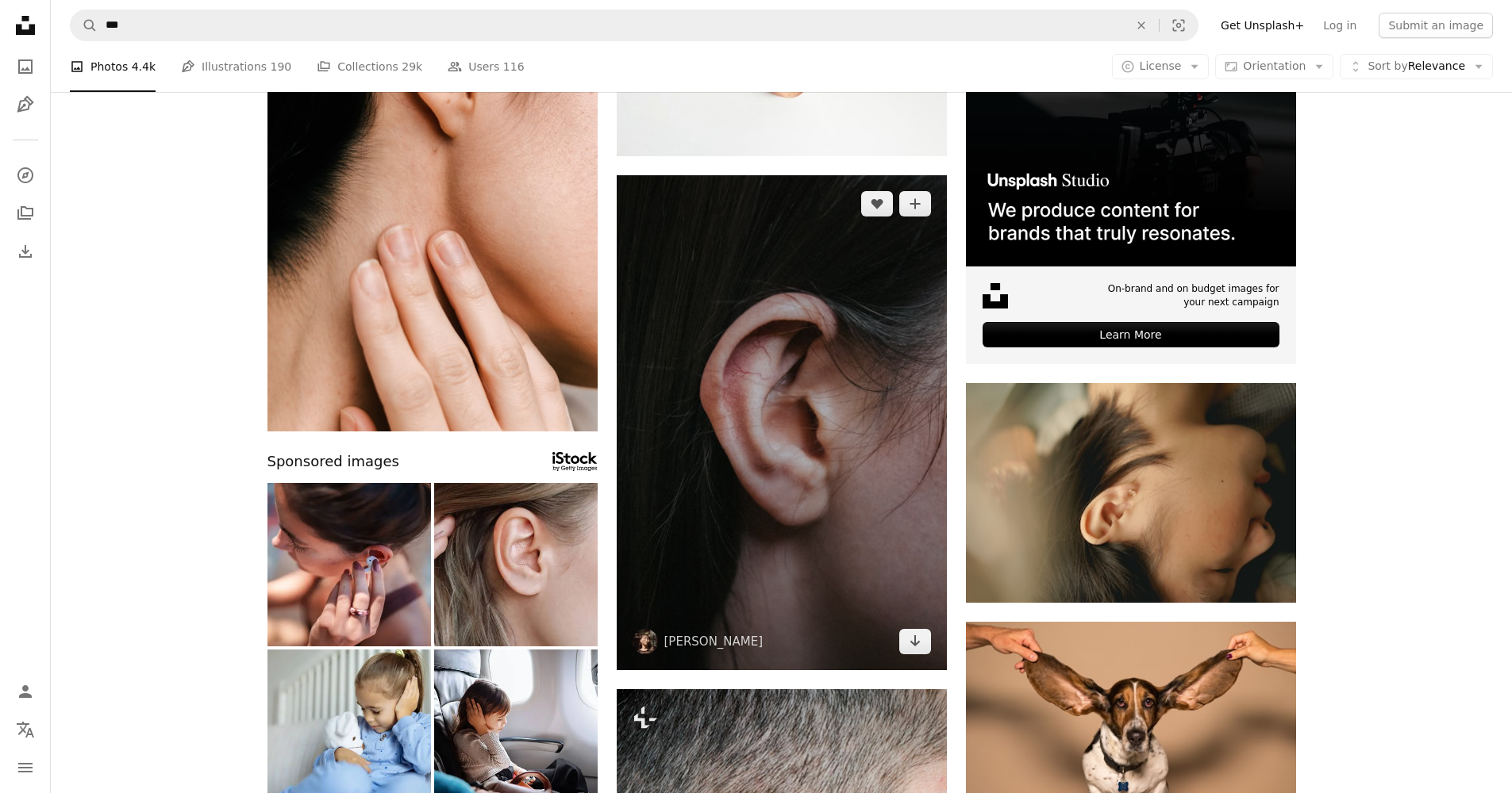
scroll to position [414, 0]
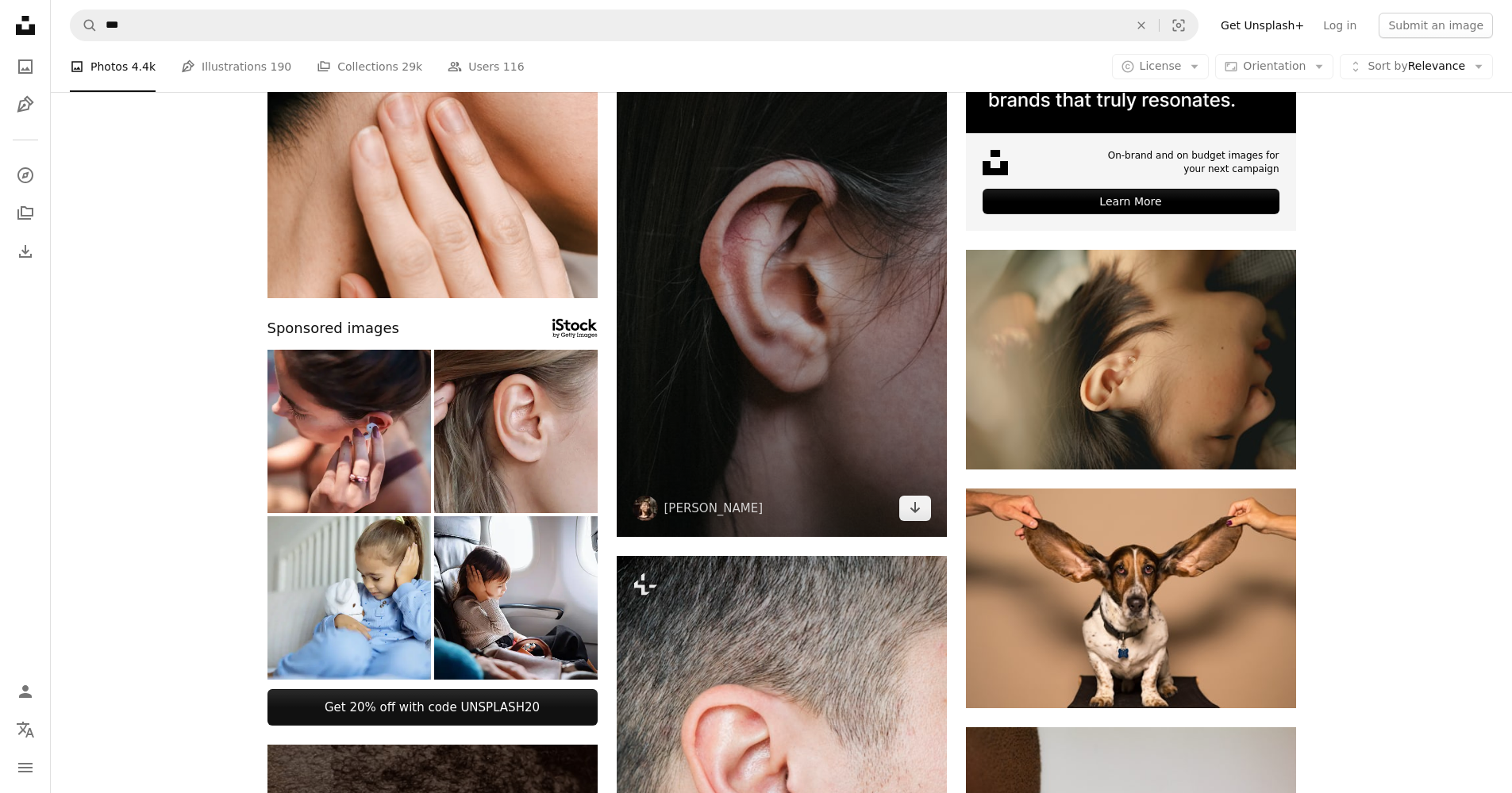
click at [711, 304] on img at bounding box center [781, 289] width 330 height 495
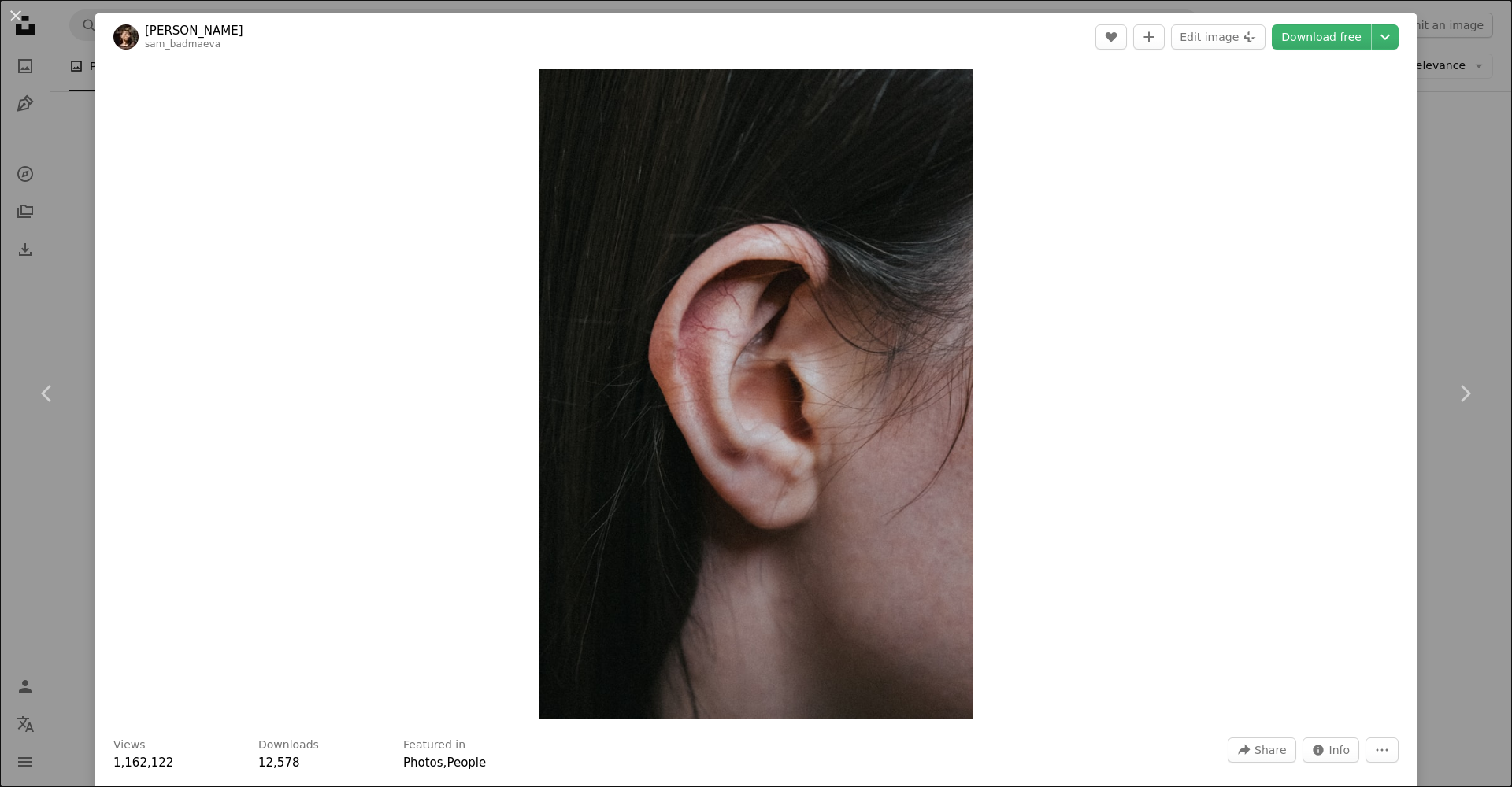
click at [66, 142] on div "An X shape Chevron left Chevron right [PERSON_NAME] sam_badmaeva A heart A plus…" at bounding box center [756, 394] width 1512 height 787
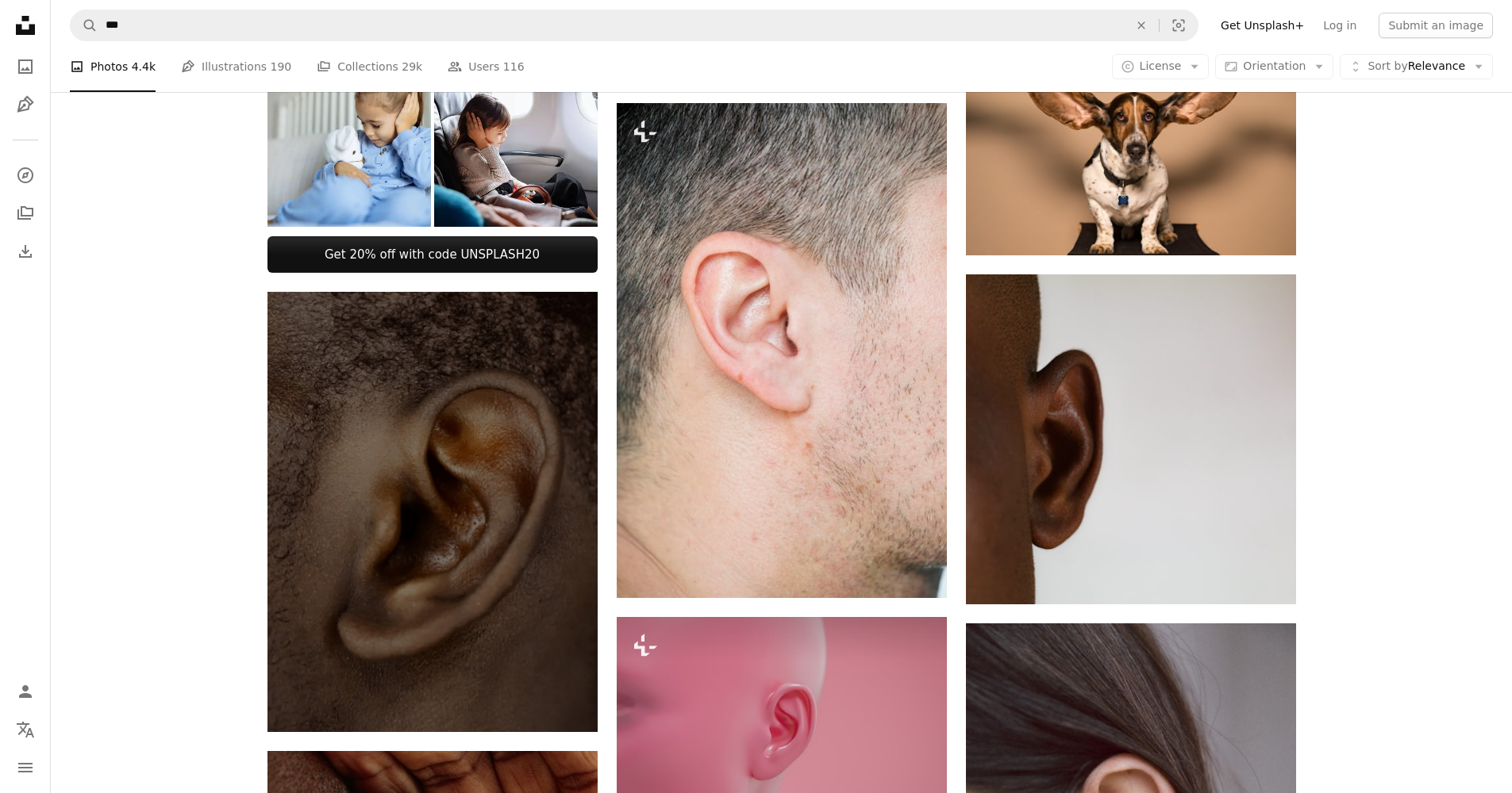
scroll to position [870, 0]
